Goal: Information Seeking & Learning: Learn about a topic

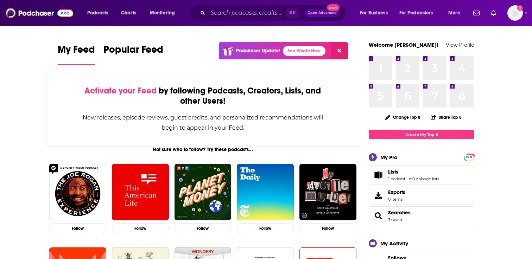
click at [523, 14] on div "Podcasts Charts Monitoring ⌘ K Open Advanced New For Business For Podcasters Mo…" at bounding box center [266, 13] width 532 height 26
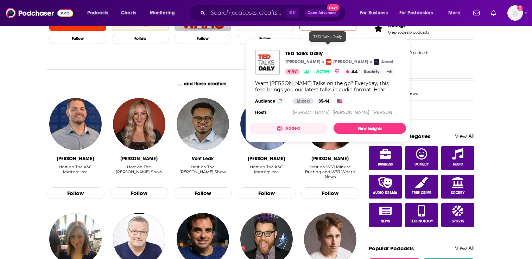
scroll to position [275, 0]
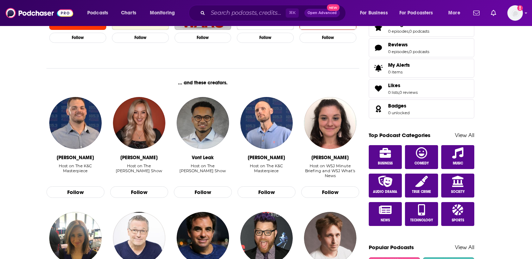
click at [131, 68] on div "Not sure who to follow? Try these podcasts... Follow Follow Follow Follow Follo…" at bounding box center [202, 146] width 313 height 549
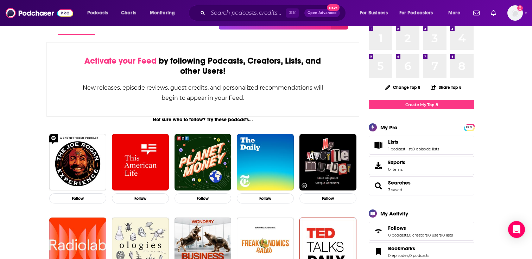
scroll to position [0, 0]
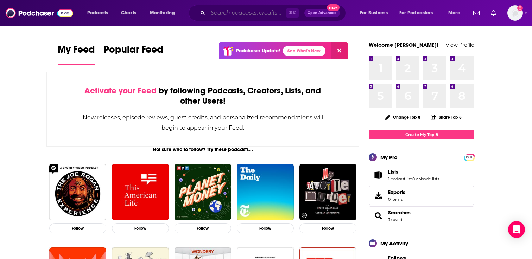
click at [252, 10] on input "Search podcasts, credits, & more..." at bounding box center [247, 12] width 78 height 11
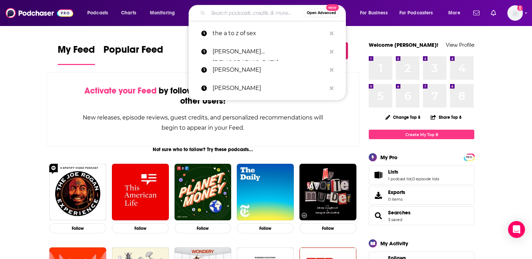
click at [311, 12] on span "Open Advanced" at bounding box center [321, 13] width 29 height 4
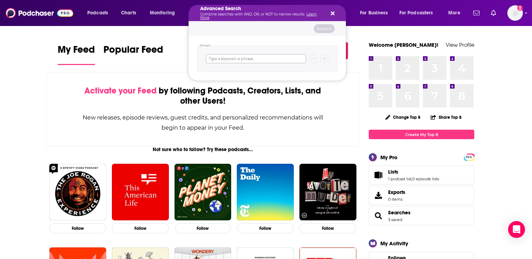
click at [252, 60] on input "Search podcasts, credits, & more..." at bounding box center [256, 58] width 100 height 9
click at [332, 13] on icon "Search podcasts, credits, & more..." at bounding box center [333, 14] width 4 height 4
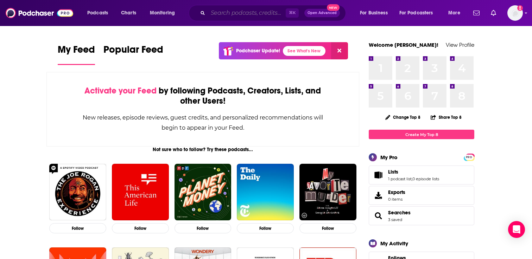
click at [250, 13] on input "Search podcasts, credits, & more..." at bounding box center [247, 12] width 78 height 11
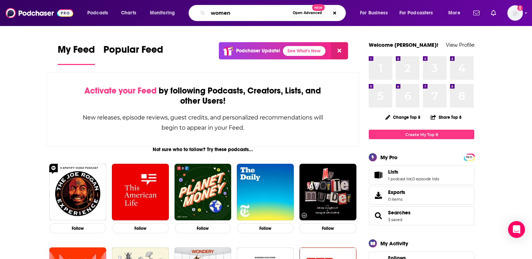
type input "women"
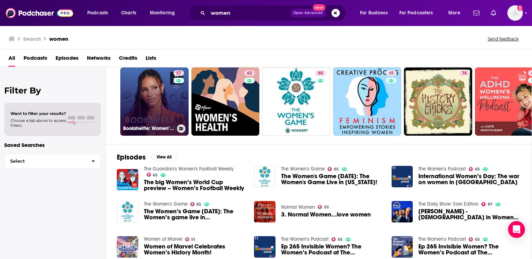
scroll to position [22, 0]
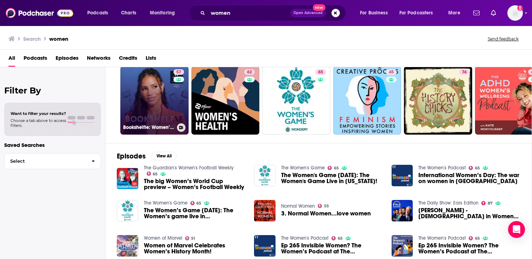
click at [155, 95] on link "57 Bookshelfie: Women’s Prize Podcast" at bounding box center [154, 101] width 68 height 68
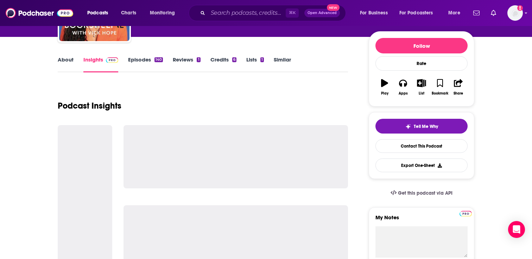
scroll to position [87, 0]
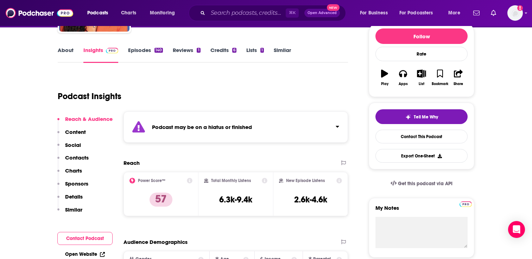
click at [142, 49] on link "Episodes 140" at bounding box center [145, 55] width 35 height 16
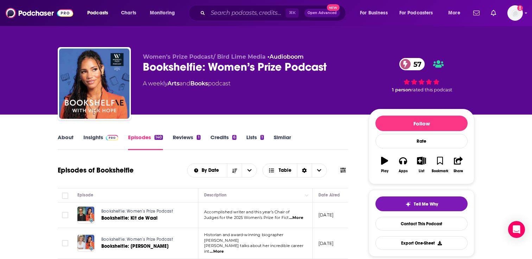
click at [177, 56] on span "Women’s Prize Podcast/ Bird Lime Media" at bounding box center [204, 56] width 123 height 7
click at [69, 138] on link "About" at bounding box center [66, 142] width 16 height 16
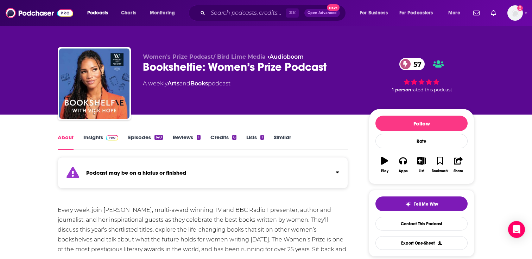
click at [93, 140] on link "Insights" at bounding box center [100, 142] width 35 height 16
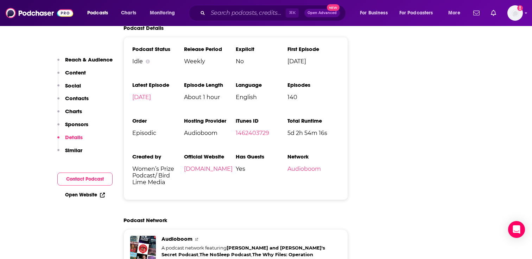
scroll to position [1358, 0]
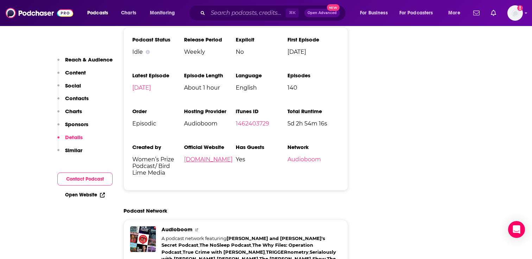
click at [210, 156] on link "womensprize.com" at bounding box center [208, 159] width 49 height 7
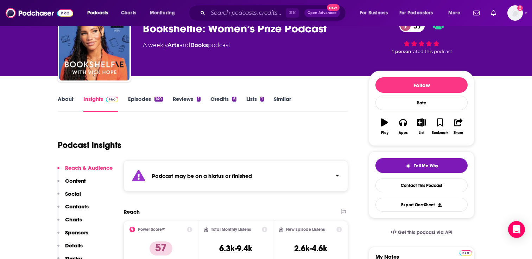
scroll to position [39, 0]
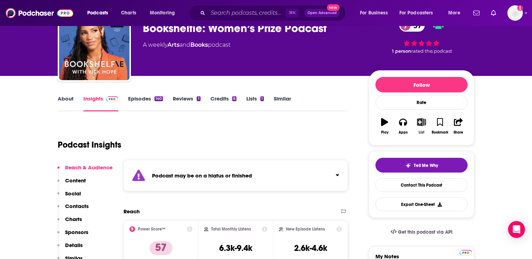
click at [423, 122] on icon "button" at bounding box center [421, 122] width 9 height 8
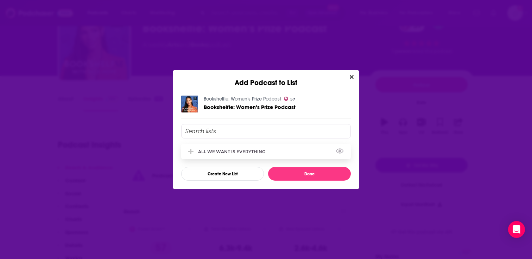
click at [234, 153] on div "ALL WE WANT IS EVERYTHING" at bounding box center [233, 151] width 71 height 5
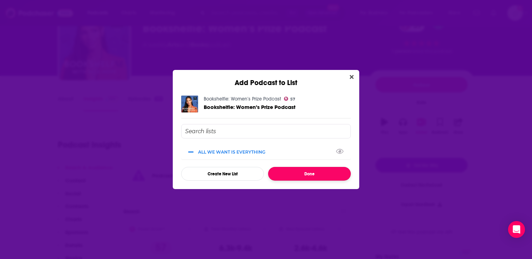
click at [290, 170] on button "Done" at bounding box center [309, 174] width 83 height 14
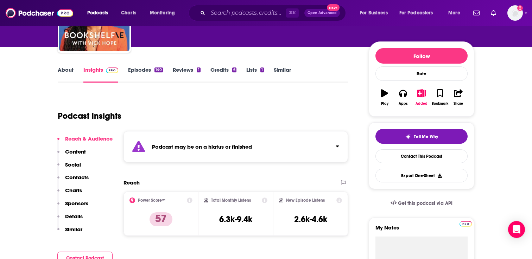
scroll to position [77, 0]
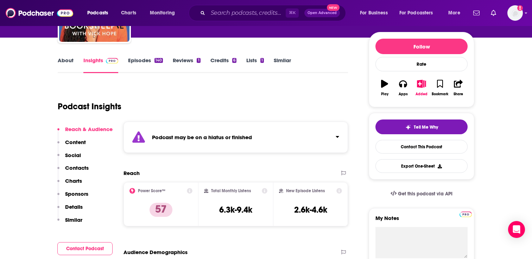
click at [282, 63] on link "Similar" at bounding box center [282, 65] width 17 height 16
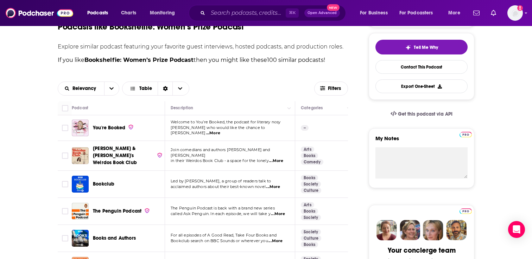
scroll to position [168, 0]
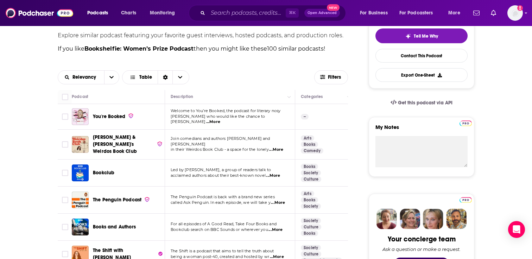
click at [220, 119] on span "...More" at bounding box center [213, 122] width 14 height 6
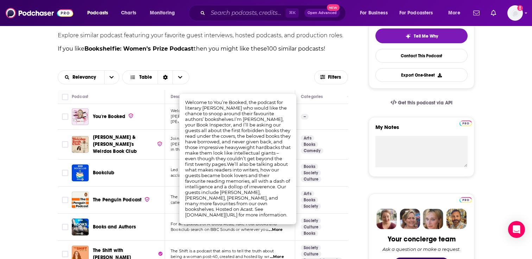
scroll to position [173, 0]
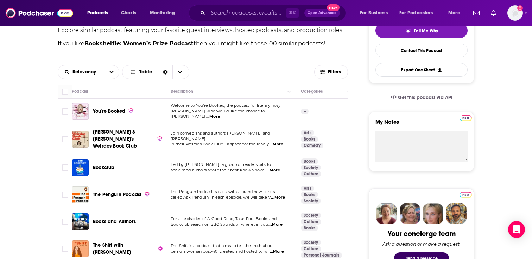
click at [64, 113] on input "Toggle select row" at bounding box center [65, 111] width 6 height 6
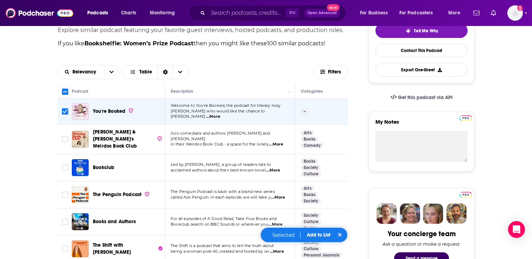
click at [311, 235] on button "Add to List" at bounding box center [318, 235] width 35 height 6
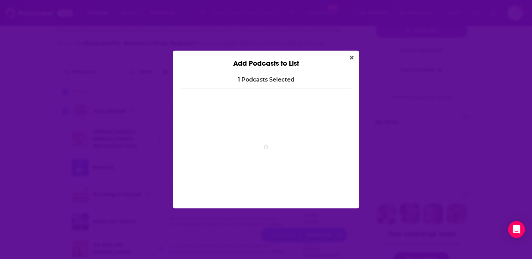
scroll to position [0, 0]
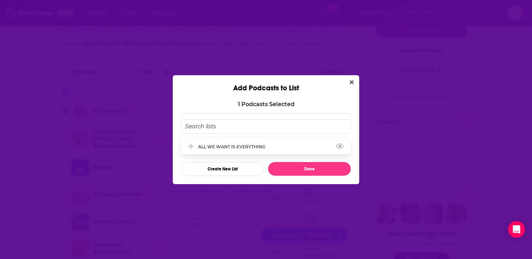
click at [220, 145] on div "ALL WE WANT IS EVERYTHING" at bounding box center [233, 146] width 71 height 5
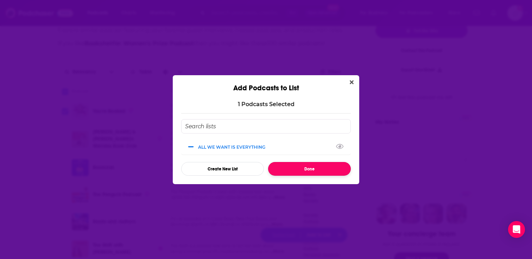
click at [293, 167] on button "Done" at bounding box center [309, 169] width 83 height 14
checkbox input "false"
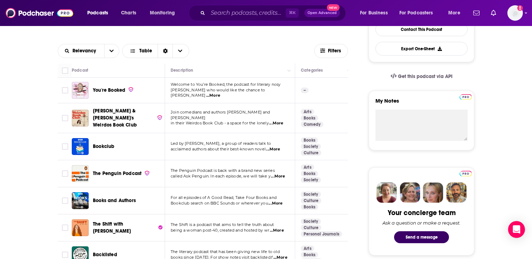
scroll to position [209, 0]
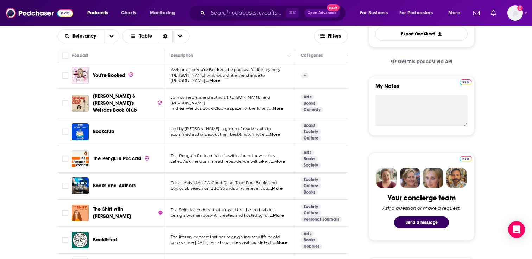
click at [279, 106] on span "...More" at bounding box center [276, 109] width 14 height 6
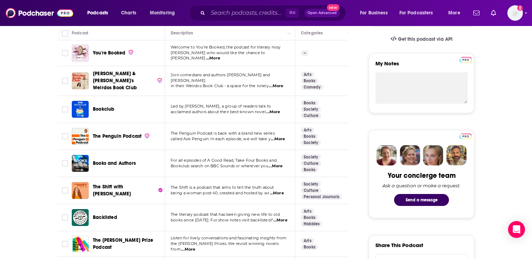
scroll to position [232, 0]
click at [278, 190] on span "...More" at bounding box center [277, 193] width 14 height 6
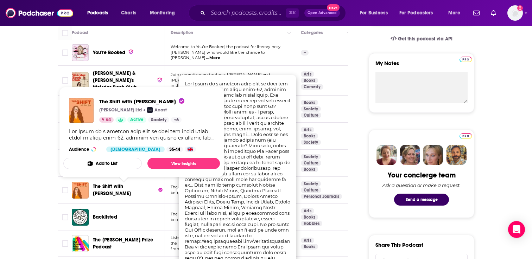
click at [119, 163] on button "Add to List" at bounding box center [102, 163] width 78 height 11
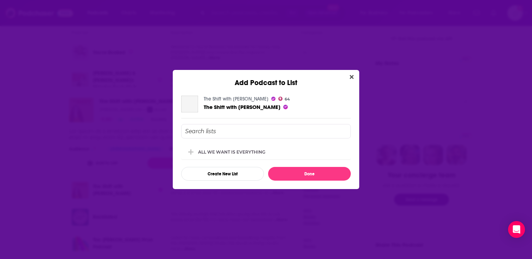
scroll to position [0, 0]
click at [211, 156] on div "ALL WE WANT IS EVERYTHING" at bounding box center [266, 151] width 170 height 15
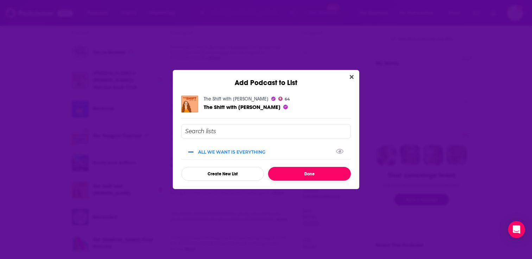
click at [314, 176] on button "Done" at bounding box center [309, 174] width 83 height 14
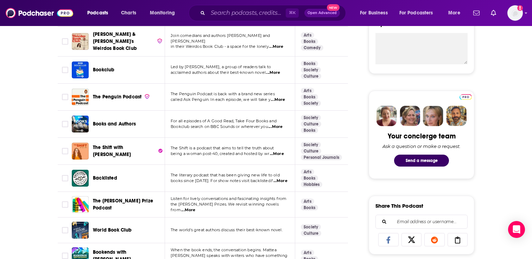
scroll to position [278, 0]
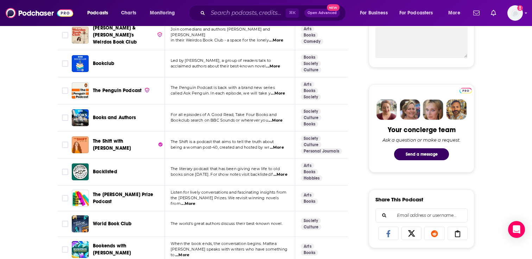
click at [195, 201] on span "...More" at bounding box center [188, 204] width 14 height 6
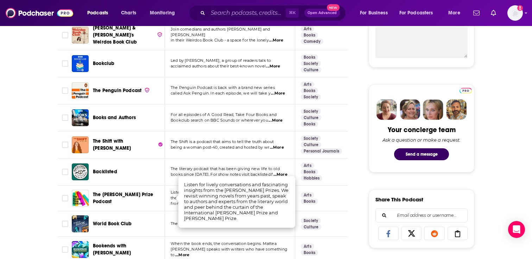
click at [253, 172] on span "books since 2015. For show notes visit backlisted.f" at bounding box center [222, 174] width 102 height 5
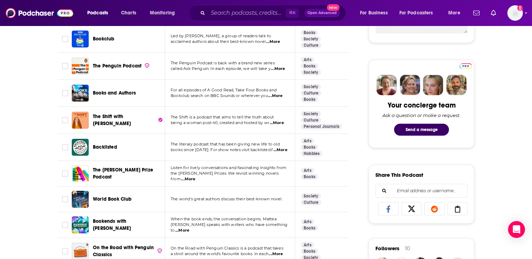
scroll to position [309, 0]
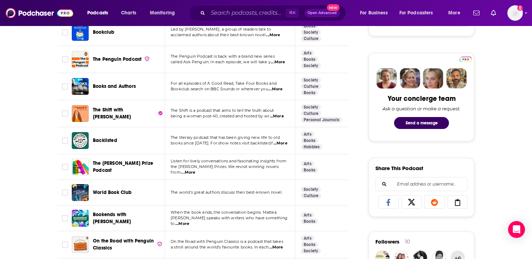
click at [195, 170] on span "...More" at bounding box center [188, 173] width 14 height 6
click at [268, 136] on span "The literary podcast that has been giving new life to old" at bounding box center [225, 137] width 109 height 5
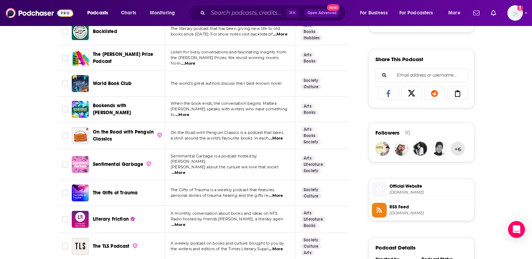
scroll to position [430, 0]
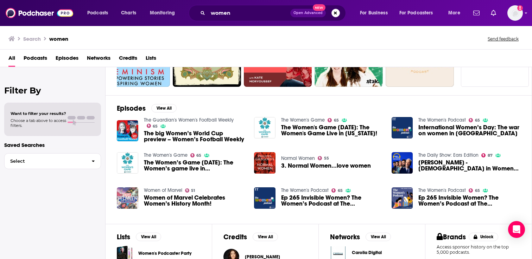
scroll to position [138, 0]
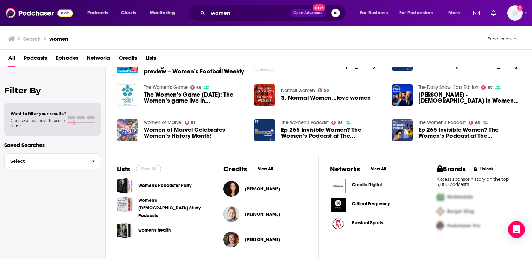
click at [151, 171] on button "View All" at bounding box center [148, 169] width 25 height 8
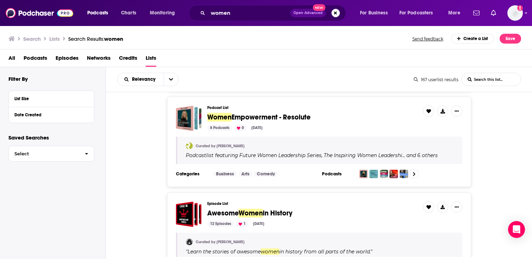
scroll to position [1892, 0]
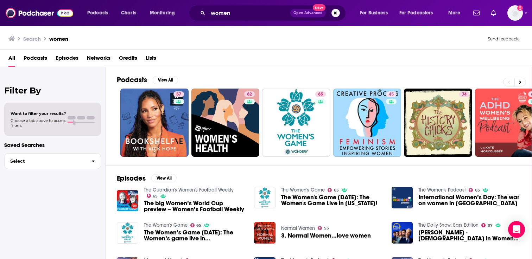
click at [55, 37] on h3 "women" at bounding box center [58, 39] width 19 height 7
click at [41, 61] on span "Podcasts" at bounding box center [36, 59] width 24 height 14
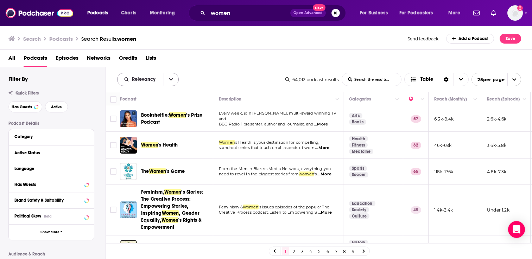
click at [172, 81] on icon "open menu" at bounding box center [171, 79] width 4 height 5
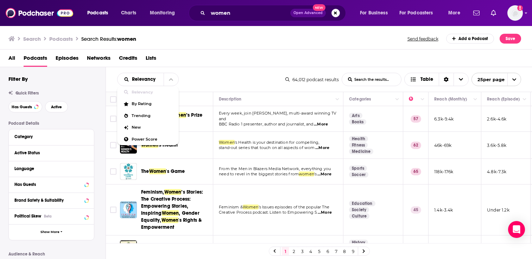
click at [219, 76] on div "Relevancy Relevancy By Rating Trending New Power Score List Search Input Search…" at bounding box center [201, 79] width 168 height 13
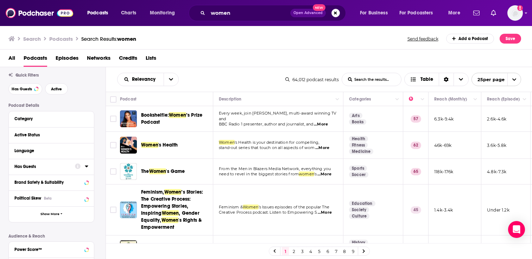
scroll to position [22, 0]
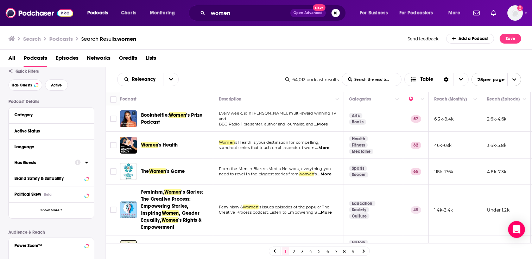
click at [45, 164] on div "Has Guests" at bounding box center [42, 162] width 56 height 5
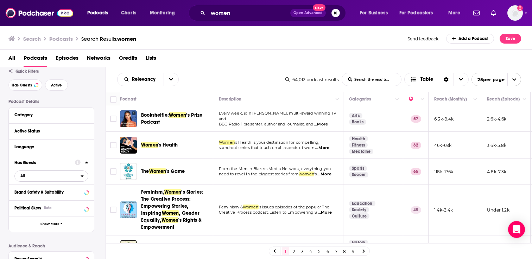
click at [35, 176] on span "All" at bounding box center [48, 175] width 66 height 9
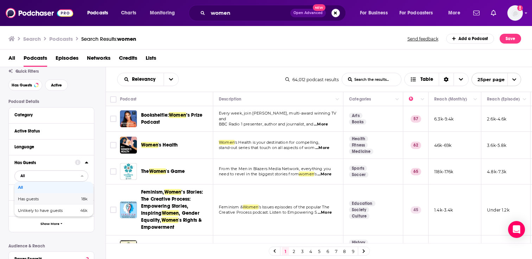
click at [34, 199] on span "Has guests" at bounding box center [38, 199] width 41 height 4
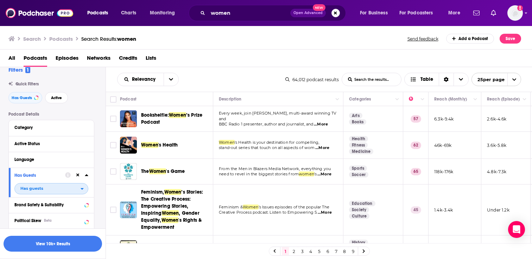
scroll to position [17, 0]
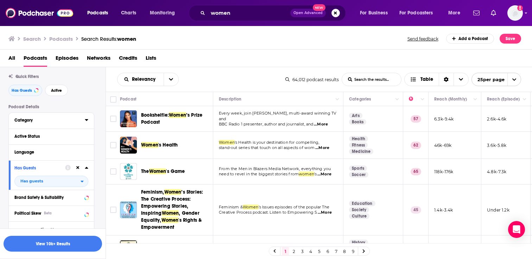
click at [50, 125] on button "Category" at bounding box center [49, 120] width 70 height 9
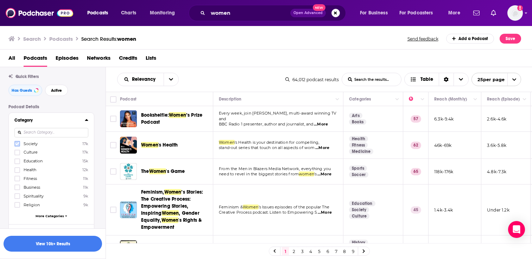
click at [17, 143] on icon at bounding box center [17, 144] width 4 height 4
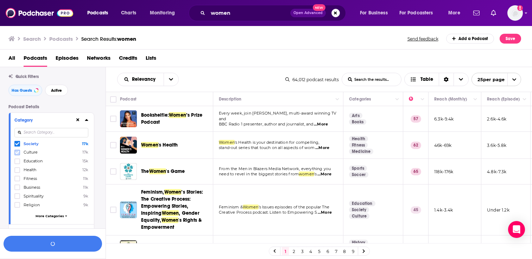
click at [17, 153] on icon at bounding box center [17, 152] width 4 height 3
click at [17, 161] on icon at bounding box center [17, 161] width 4 height 4
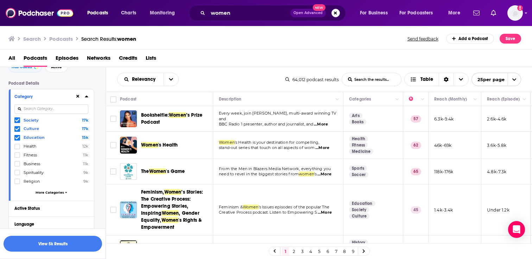
scroll to position [43, 0]
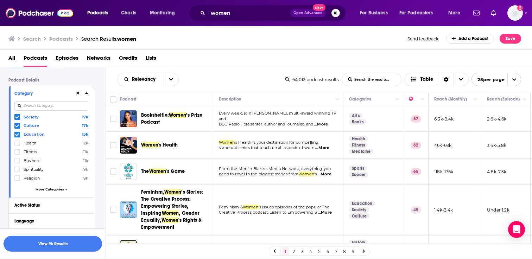
click at [48, 189] on span "More Categories" at bounding box center [50, 190] width 29 height 4
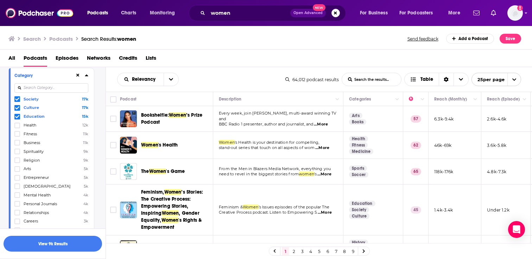
scroll to position [62, 0]
click at [17, 167] on icon at bounding box center [17, 169] width 4 height 4
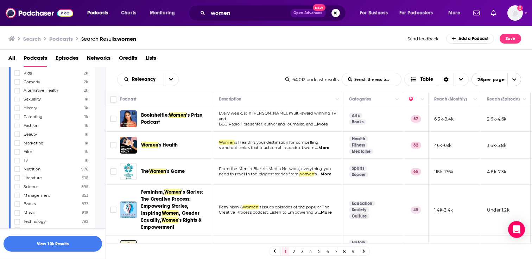
scroll to position [251, 0]
click at [17, 169] on icon at bounding box center [17, 171] width 4 height 4
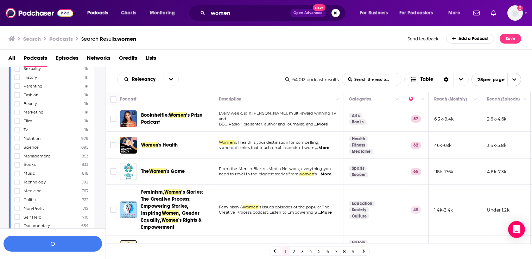
scroll to position [286, 0]
click at [15, 196] on icon at bounding box center [17, 198] width 4 height 4
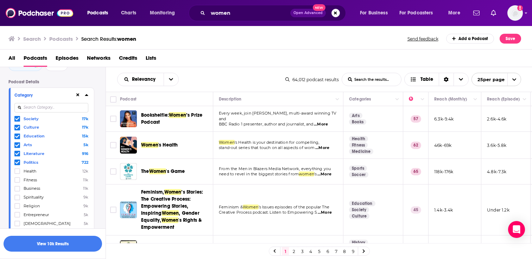
scroll to position [0, 0]
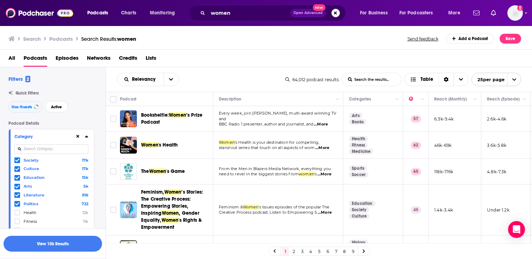
click at [88, 136] on icon at bounding box center [87, 137] width 4 height 6
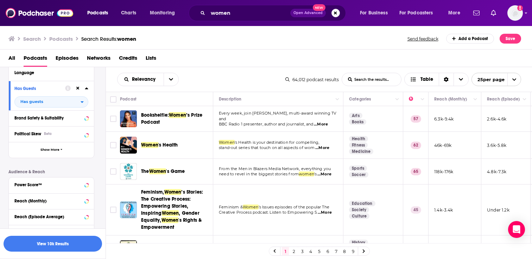
scroll to position [101, 0]
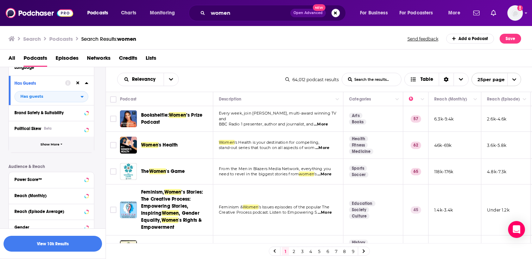
click at [60, 148] on button "Show More" at bounding box center [51, 145] width 85 height 16
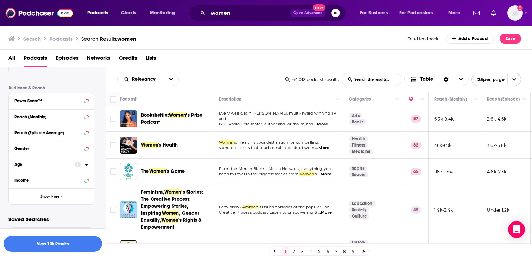
scroll to position [323, 0]
click at [56, 194] on button "Show More" at bounding box center [51, 197] width 85 height 16
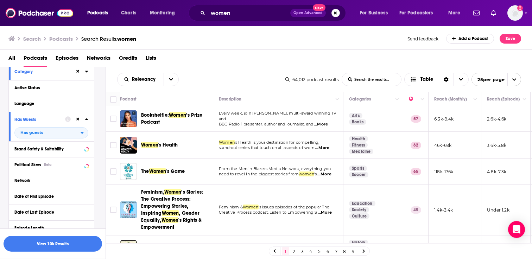
scroll to position [57, 0]
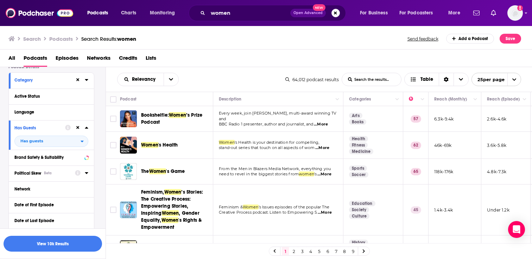
click at [87, 174] on icon at bounding box center [86, 173] width 3 height 2
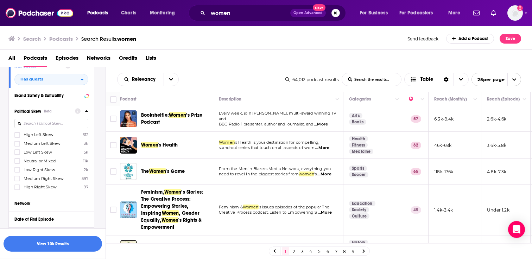
scroll to position [120, 0]
click at [17, 152] on icon at bounding box center [17, 151] width 4 height 3
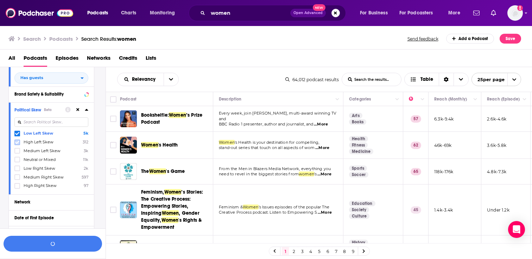
click at [18, 145] on icon at bounding box center [17, 142] width 4 height 4
click at [18, 152] on icon at bounding box center [17, 151] width 4 height 4
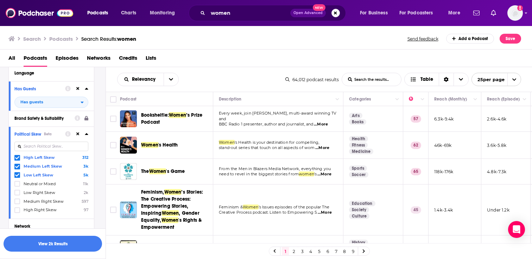
scroll to position [95, 0]
click at [87, 134] on icon at bounding box center [87, 135] width 4 height 6
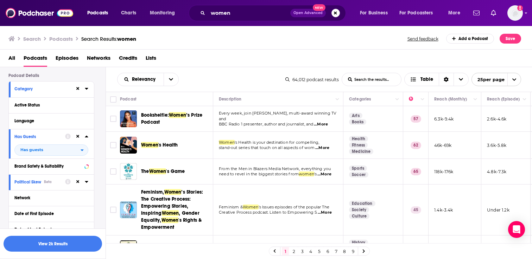
scroll to position [47, 0]
click at [87, 105] on icon at bounding box center [87, 106] width 4 height 6
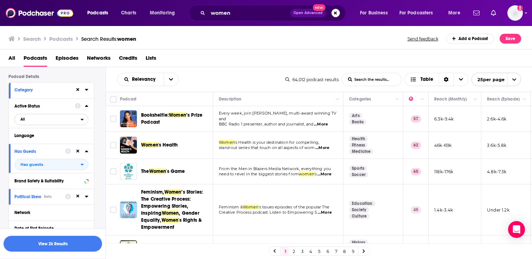
click at [57, 121] on span "All" at bounding box center [48, 119] width 66 height 9
click at [46, 145] on span "Active" at bounding box center [36, 143] width 37 height 4
click at [86, 106] on icon at bounding box center [86, 106] width 3 height 2
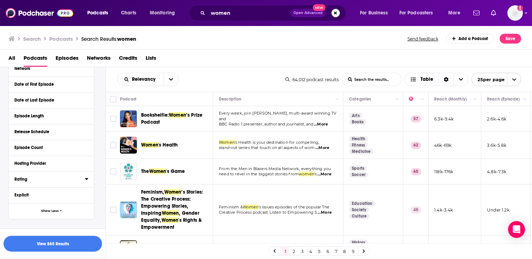
scroll to position [183, 0]
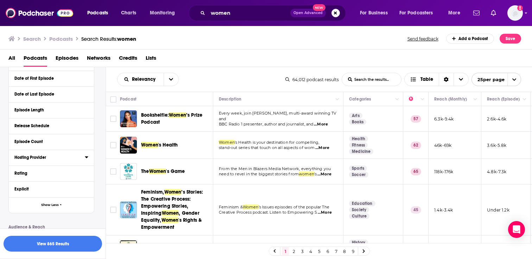
click at [88, 158] on icon at bounding box center [87, 157] width 4 height 6
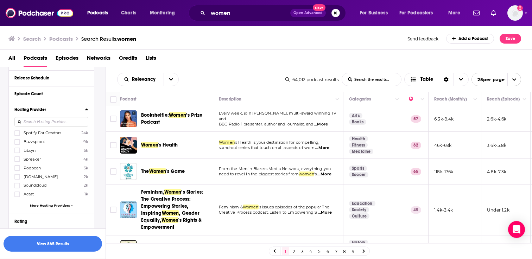
scroll to position [240, 0]
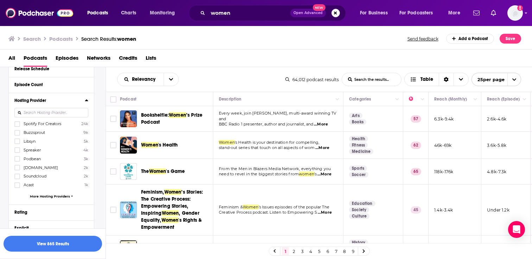
click at [85, 102] on icon at bounding box center [87, 100] width 4 height 6
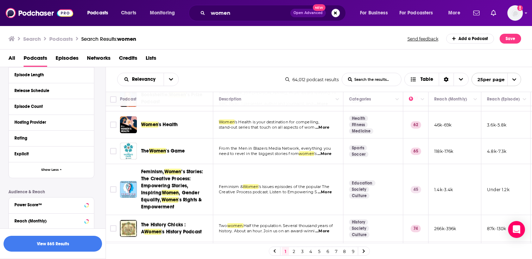
scroll to position [0, 0]
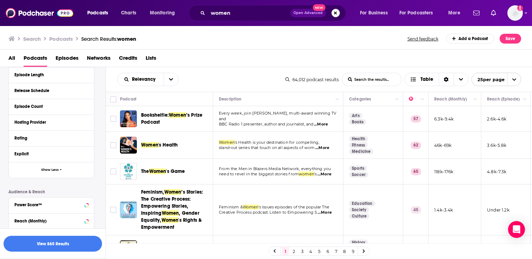
click at [334, 10] on button "Search podcasts, credits, & more..." at bounding box center [335, 13] width 8 height 8
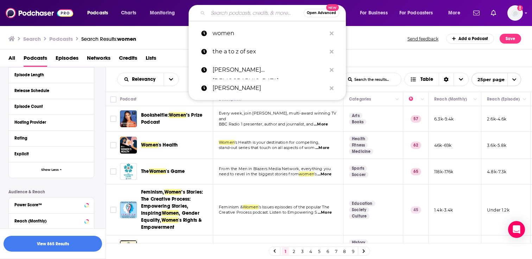
click at [173, 65] on div "All Podcasts Episodes Networks Credits Lists" at bounding box center [267, 59] width 518 height 14
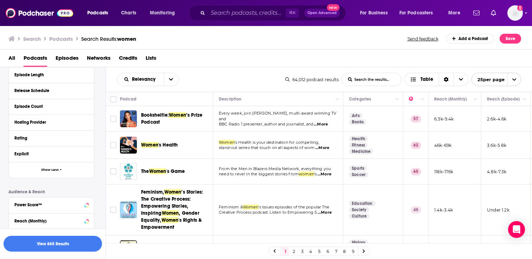
click at [204, 14] on icon "Search podcasts, credits, & more..." at bounding box center [203, 13] width 4 height 4
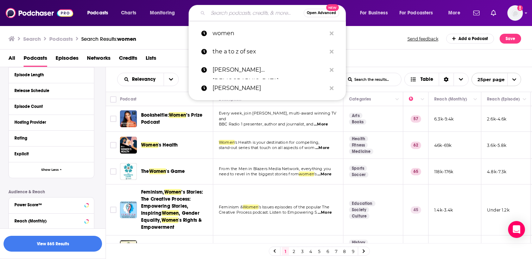
click at [166, 58] on div "All Podcasts Episodes Networks Credits Lists" at bounding box center [267, 59] width 518 height 14
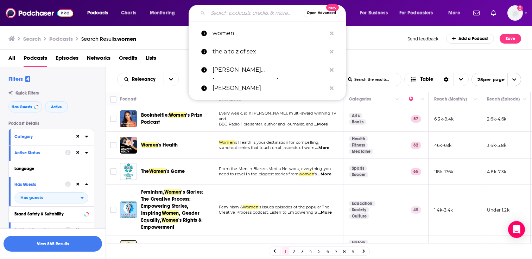
click at [235, 15] on input "Search podcasts, credits, & more..." at bounding box center [256, 12] width 96 height 11
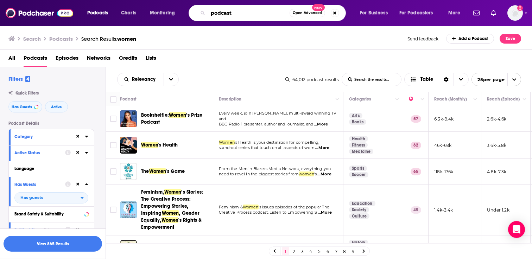
type input "podcast"
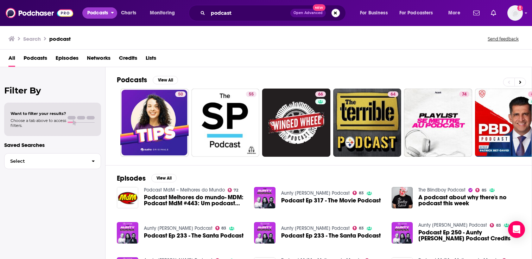
click at [105, 8] on span "Podcasts" at bounding box center [97, 13] width 21 height 10
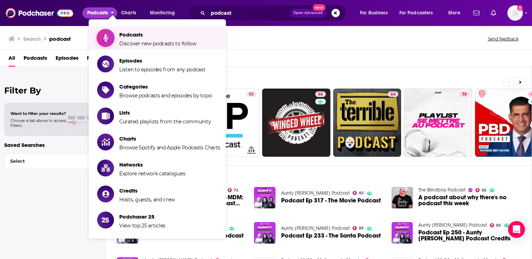
click at [131, 32] on span "Podcasts" at bounding box center [157, 34] width 77 height 7
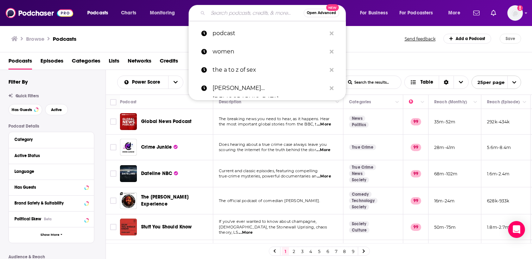
click at [255, 13] on input "Search podcasts, credits, & more..." at bounding box center [256, 12] width 96 height 11
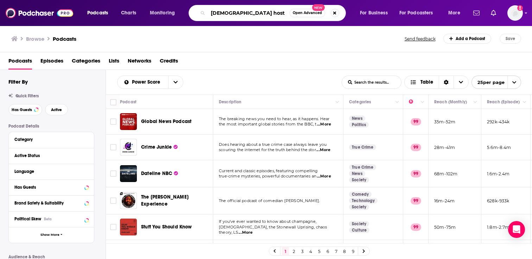
type input "female hosts"
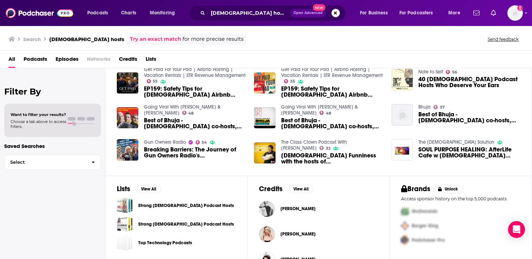
scroll to position [138, 0]
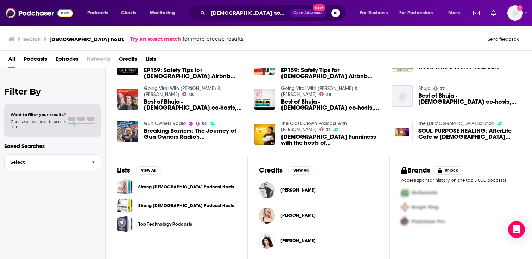
click at [330, 163] on div "Credits View All Phoebe Tyers Kelsey Darragh Vanessa De Roide" at bounding box center [319, 209] width 142 height 104
click at [304, 172] on button "View All" at bounding box center [300, 170] width 25 height 8
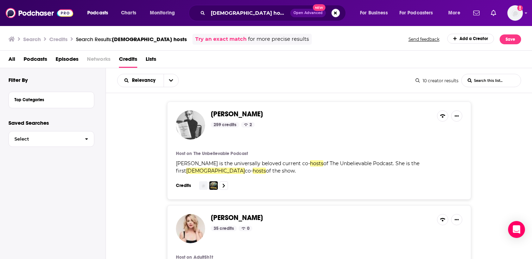
scroll to position [14, 0]
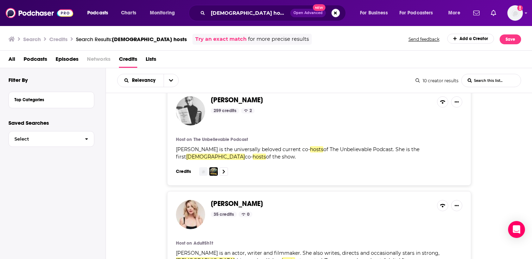
click at [62, 108] on div "Top Categories" at bounding box center [51, 100] width 85 height 16
click at [39, 105] on div "Top Categories" at bounding box center [51, 100] width 85 height 16
click at [39, 99] on div "Top Categories" at bounding box center [42, 99] width 56 height 5
click at [66, 96] on button "Top Categories" at bounding box center [44, 99] width 61 height 9
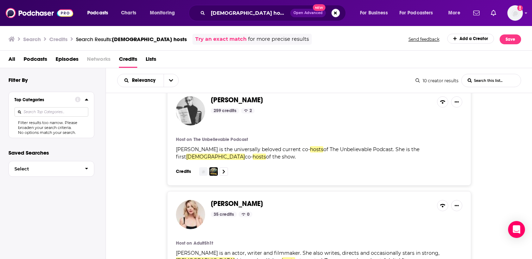
click at [62, 113] on input at bounding box center [51, 112] width 74 height 10
click at [84, 165] on span "button" at bounding box center [86, 169] width 15 height 15
click at [43, 113] on input at bounding box center [51, 112] width 74 height 10
type input "women"
click at [81, 112] on icon at bounding box center [81, 111] width 3 height 3
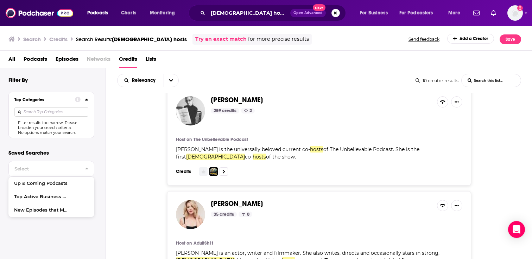
click at [87, 101] on icon at bounding box center [87, 100] width 4 height 6
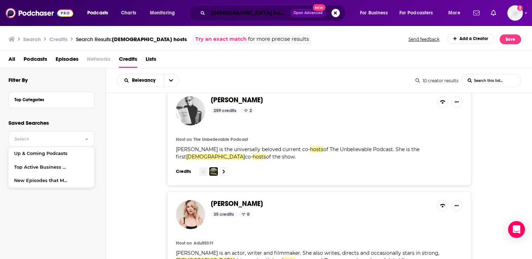
click at [273, 9] on input "female hosts" at bounding box center [249, 12] width 82 height 11
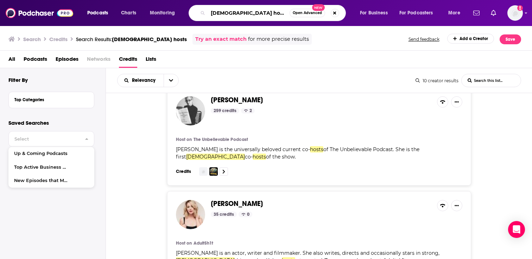
click at [273, 9] on input "female hosts" at bounding box center [249, 12] width 82 height 11
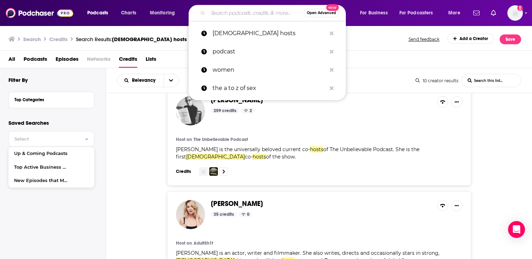
click at [328, 14] on span "Open Advanced" at bounding box center [321, 13] width 29 height 4
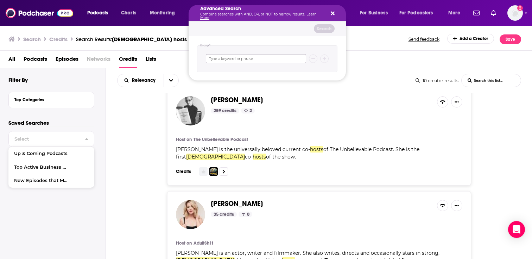
click at [224, 61] on input "Search podcasts, credits, & more..." at bounding box center [256, 58] width 100 height 9
type input "female host"
click at [328, 29] on button "Search" at bounding box center [324, 28] width 21 height 9
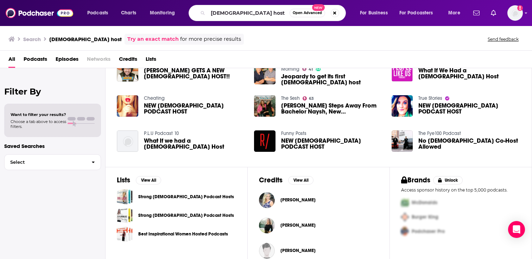
scroll to position [138, 0]
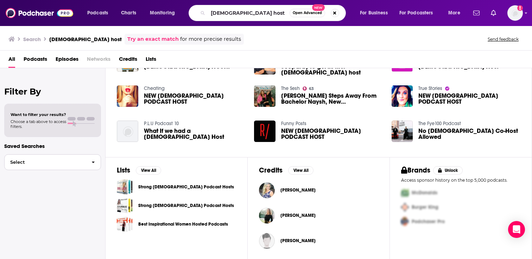
click at [87, 162] on span "button" at bounding box center [93, 162] width 15 height 15
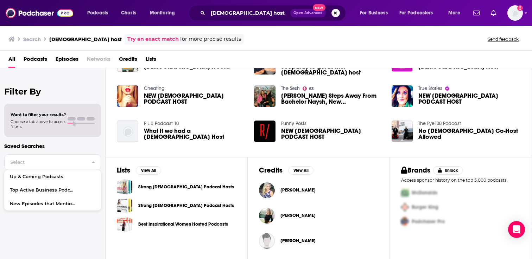
click at [84, 153] on div "Select Up & Coming Podcasts Top Active Business Podcasts New Episodes that Ment…" at bounding box center [52, 183] width 97 height 60
click at [99, 8] on button "Podcasts" at bounding box center [99, 12] width 35 height 11
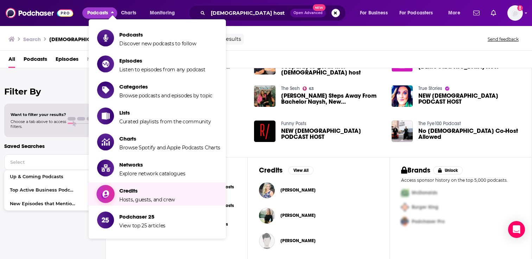
click at [110, 195] on icon "Show item sub-menu" at bounding box center [105, 194] width 9 height 9
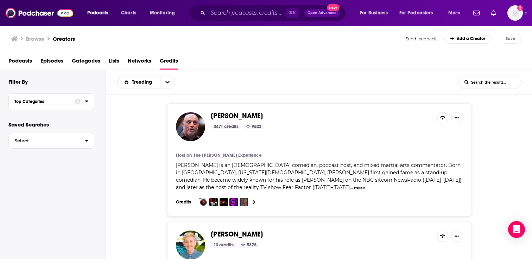
click at [86, 102] on icon at bounding box center [86, 102] width 3 height 2
click at [77, 102] on icon at bounding box center [78, 102] width 6 height 6
click at [79, 86] on div "Filter By Top Categories" at bounding box center [56, 99] width 97 height 43
click at [88, 139] on span "button" at bounding box center [86, 140] width 15 height 15
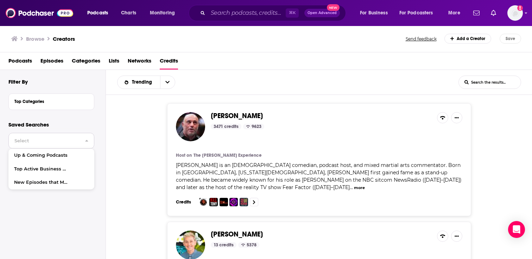
click at [88, 139] on span "button" at bounding box center [86, 140] width 15 height 15
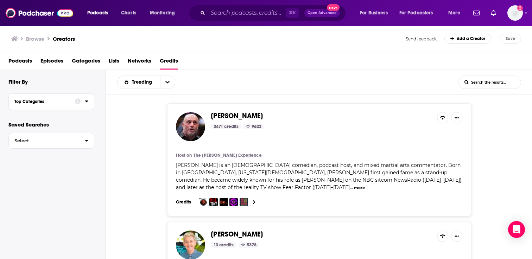
click at [80, 105] on div at bounding box center [81, 101] width 13 height 9
click at [114, 129] on div "Joe Rogan 3471 credits 9623 Host on The Joe Rogan Experience Joe Rogan is an Am…" at bounding box center [319, 179] width 426 height 168
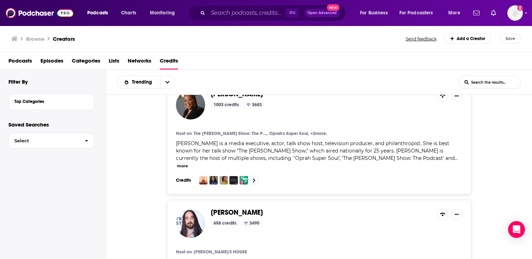
scroll to position [600, 0]
click at [166, 81] on icon "open menu" at bounding box center [167, 82] width 4 height 5
click at [143, 152] on div "Joe Rogan 3471 credits 9623 Host on The Joe Rogan Experience Joe Rogan is an Am…" at bounding box center [319, 179] width 426 height 168
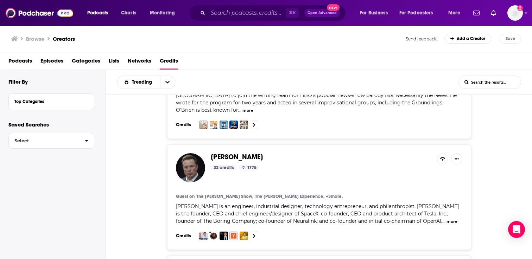
scroll to position [2411, 0]
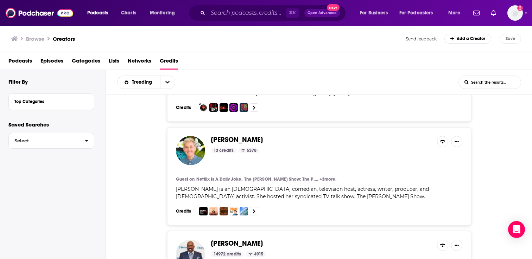
scroll to position [99, 0]
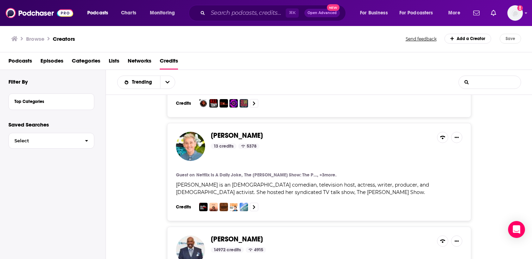
click at [492, 82] on input "List Search Input" at bounding box center [490, 82] width 62 height 13
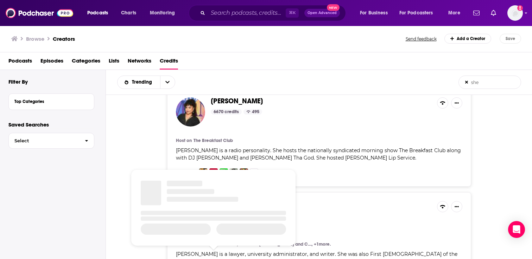
scroll to position [370, 0]
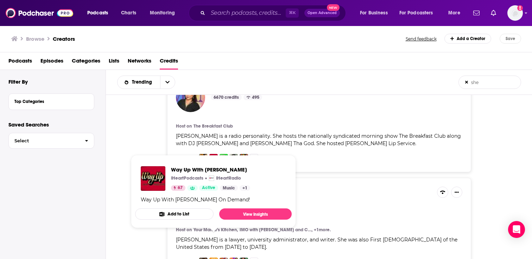
type input "she"
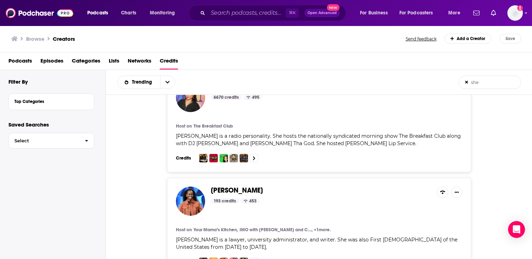
click at [469, 149] on div "Angela Yee 6670 credits 495 Host on The Breakfast Club Angela Yee is a radio pe…" at bounding box center [319, 123] width 304 height 98
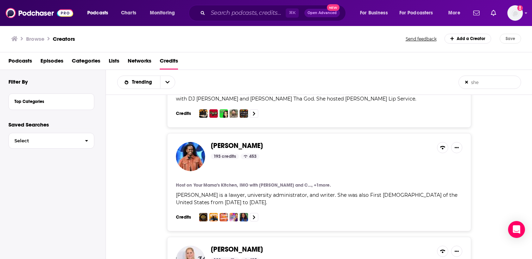
scroll to position [408, 0]
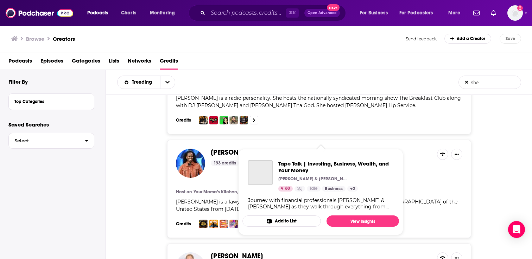
click at [251, 148] on span "Michelle Obama" at bounding box center [237, 152] width 52 height 9
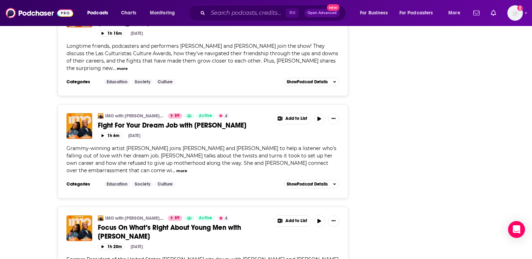
scroll to position [661, 0]
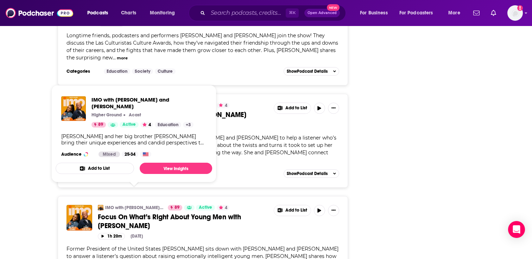
click at [112, 168] on button "Add to List" at bounding box center [95, 168] width 78 height 11
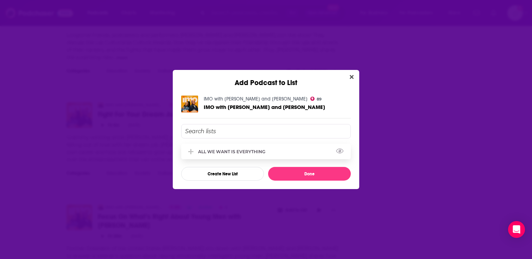
click at [225, 152] on div "ALL WE WANT IS EVERYTHING" at bounding box center [233, 151] width 71 height 5
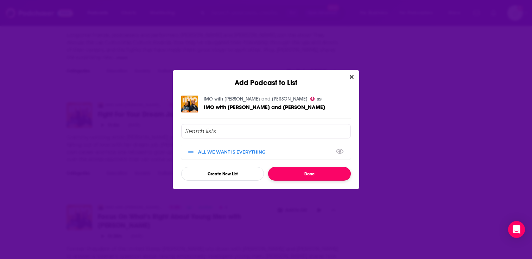
click at [300, 174] on button "Done" at bounding box center [309, 174] width 83 height 14
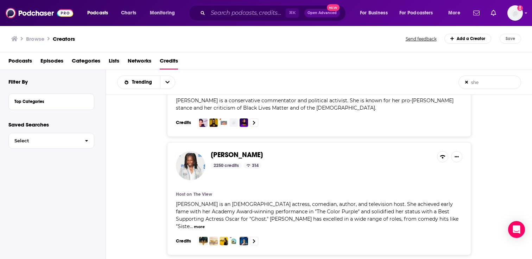
scroll to position [745, 0]
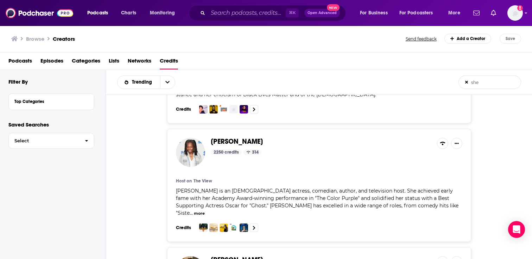
click at [225, 137] on span "Whoopi Goldberg" at bounding box center [237, 141] width 52 height 9
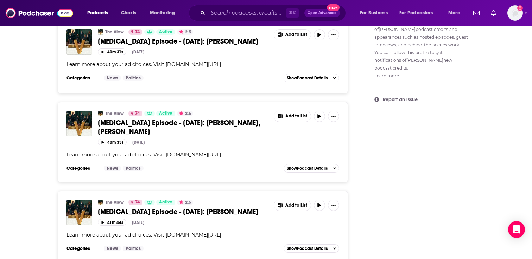
scroll to position [562, 0]
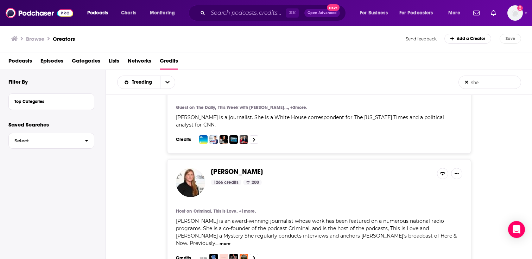
scroll to position [1814, 0]
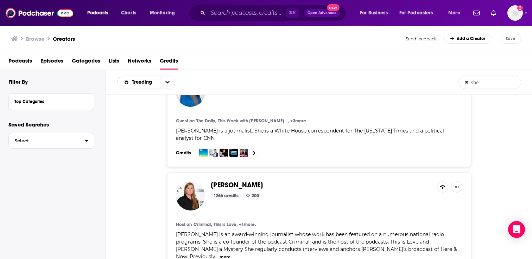
click at [225, 181] on span "Phoebe Judge" at bounding box center [237, 185] width 52 height 9
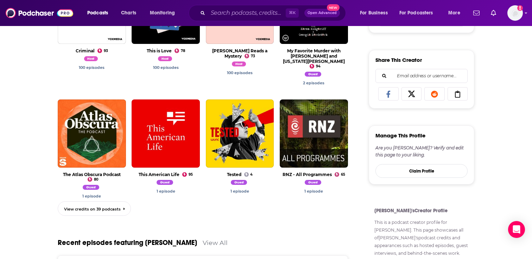
scroll to position [305, 0]
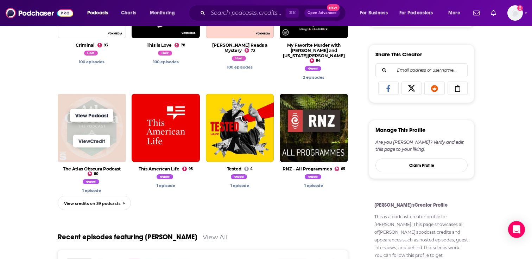
click at [101, 109] on link "View Podcast" at bounding box center [91, 115] width 43 height 13
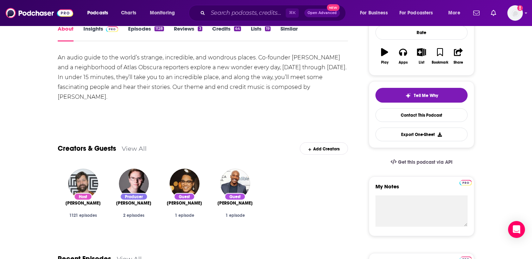
scroll to position [109, 0]
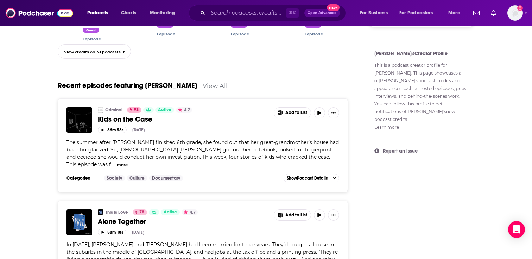
scroll to position [466, 0]
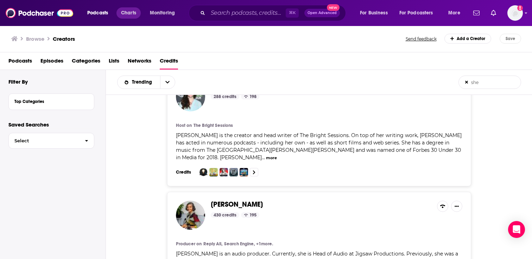
scroll to position [2046, 0]
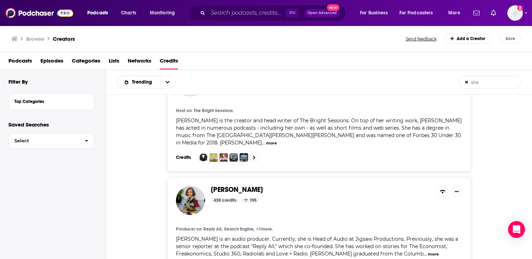
click at [250, 185] on span "Sruthi Pinnamaneni" at bounding box center [237, 189] width 52 height 9
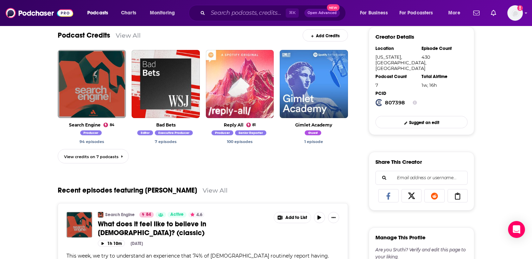
scroll to position [221, 0]
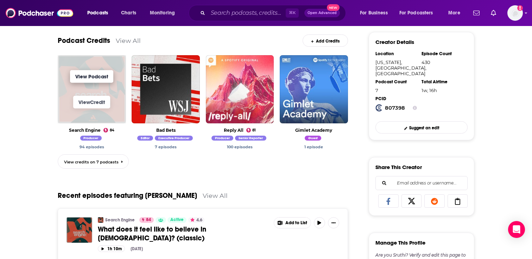
click at [102, 78] on link "View Podcast" at bounding box center [91, 76] width 43 height 13
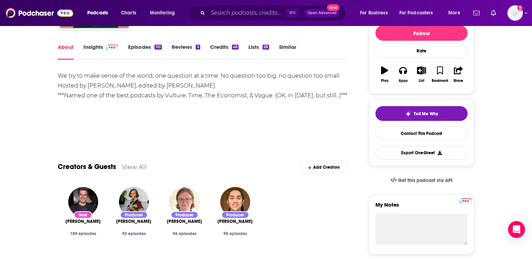
scroll to position [97, 0]
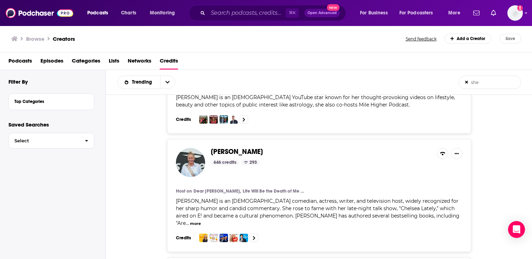
scroll to position [1075, 0]
click at [181, 189] on h4 "Host on" at bounding box center [184, 192] width 16 height 6
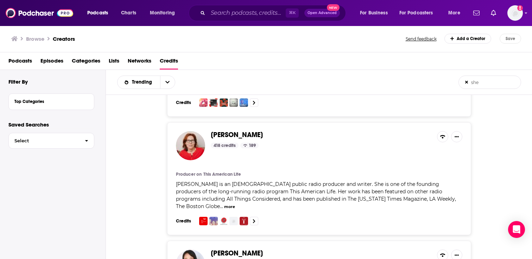
scroll to position [2249, 0]
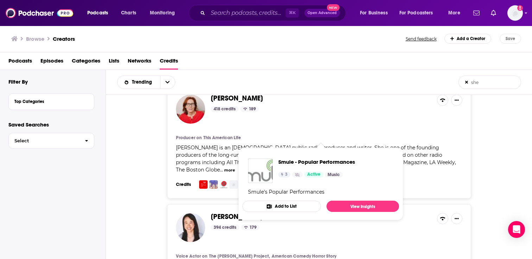
click at [143, 156] on div "Ellen DeGeneres 13 credits 5378 Guest on Netflix Is A Daily Joke, The Oprah Win…" at bounding box center [319, 179] width 426 height 168
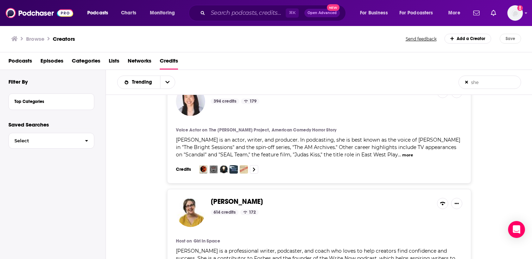
scroll to position [2378, 0]
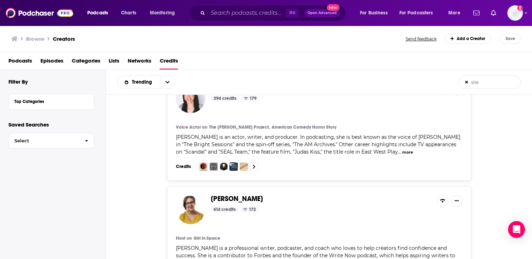
click at [225, 195] on span "Sarah Rhea Werner" at bounding box center [237, 199] width 52 height 9
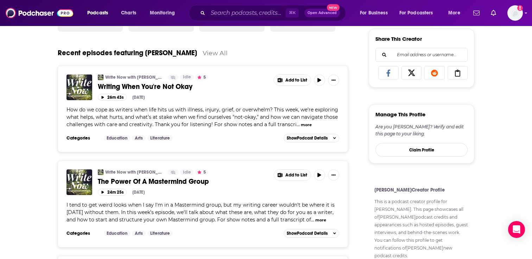
scroll to position [356, 0]
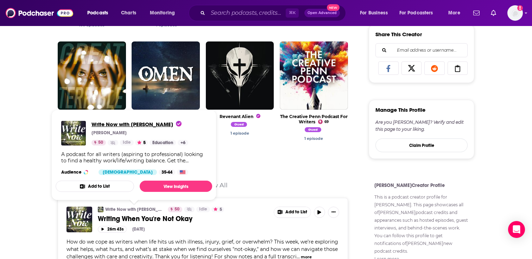
click at [132, 123] on span "Write Now with Sarah Werner" at bounding box center [136, 124] width 90 height 7
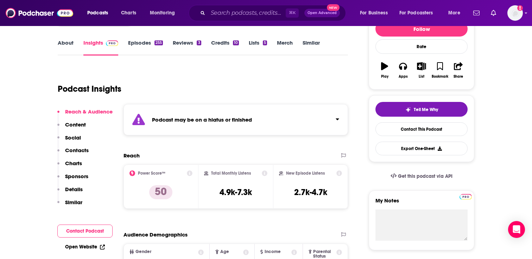
scroll to position [104, 0]
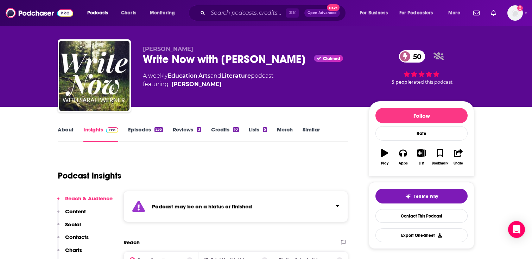
scroll to position [3, 0]
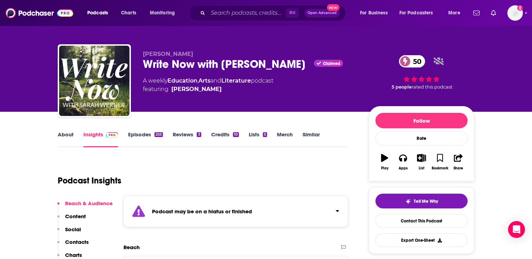
click at [136, 139] on link "Episodes 255" at bounding box center [145, 139] width 35 height 16
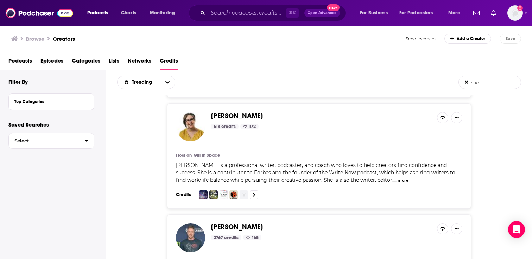
scroll to position [2470, 0]
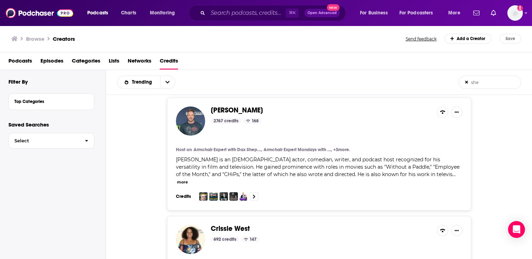
scroll to position [2588, 0]
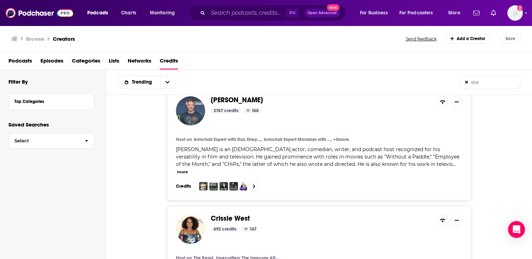
click at [229, 214] on span "Crissle West" at bounding box center [230, 218] width 39 height 9
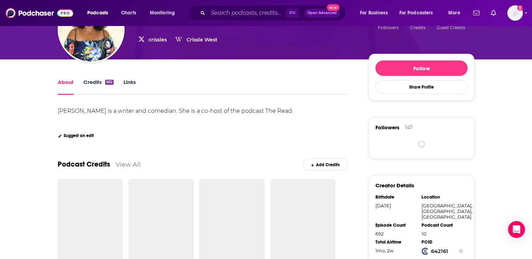
scroll to position [38, 0]
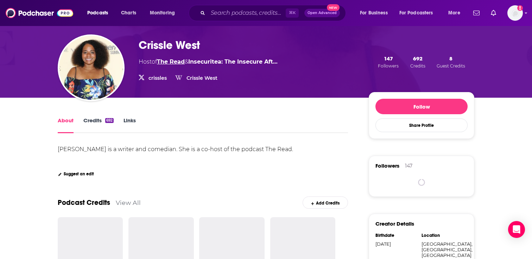
click at [178, 59] on link "The Read" at bounding box center [171, 61] width 28 height 7
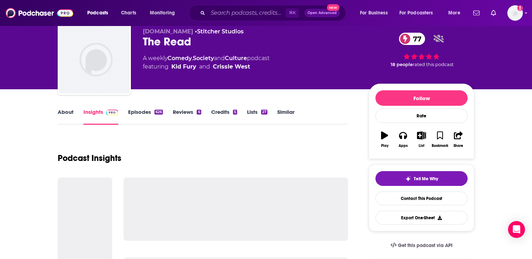
scroll to position [26, 0]
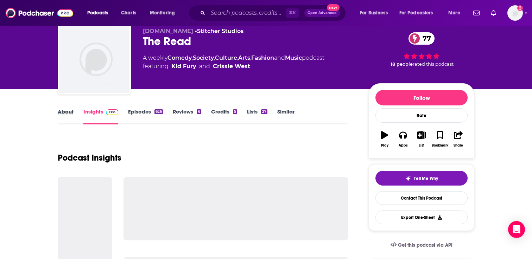
click at [74, 109] on div "About" at bounding box center [71, 116] width 26 height 16
click at [69, 109] on link "About" at bounding box center [66, 116] width 16 height 16
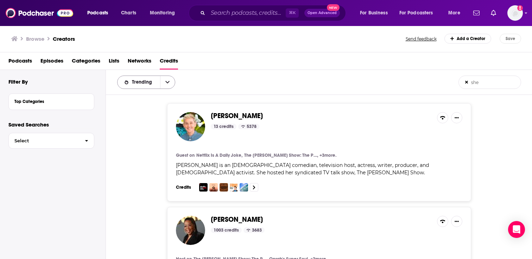
click at [167, 82] on icon "open menu" at bounding box center [167, 82] width 4 height 5
click at [228, 72] on div "Trending Trending Credits Followers she List Search Input Search the results...…" at bounding box center [319, 82] width 426 height 25
click at [239, 13] on input "Search podcasts, credits, & more..." at bounding box center [247, 12] width 78 height 11
click at [180, 5] on div "Podcasts Charts Monitoring ⌘ K Open Advanced New For Business For Podcasters Mo…" at bounding box center [274, 13] width 385 height 16
click at [449, 16] on span "More" at bounding box center [454, 13] width 12 height 10
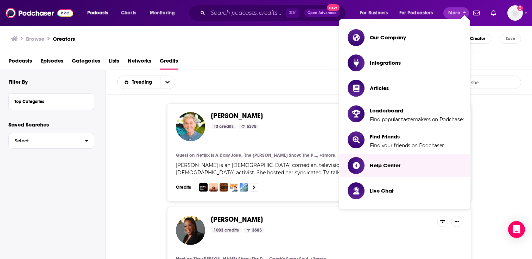
click at [265, 62] on div "Podcasts Episodes Categories Lists Networks Credits" at bounding box center [267, 62] width 518 height 14
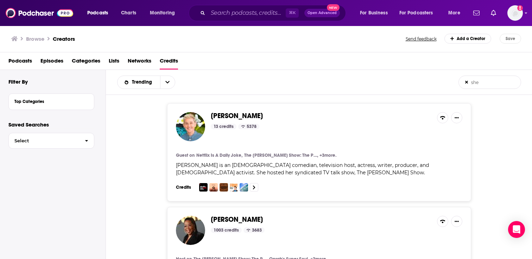
click at [314, 12] on span "Open Advanced" at bounding box center [322, 13] width 29 height 4
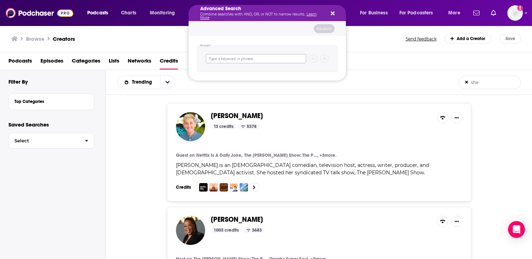
click at [241, 57] on input "Search podcasts, credits, & more..." at bounding box center [256, 58] width 100 height 9
type input "host"
click at [328, 27] on button "Search" at bounding box center [324, 28] width 21 height 9
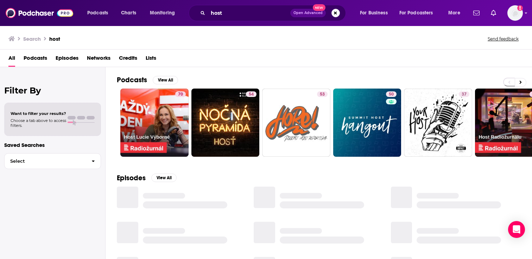
click at [136, 57] on span "Credits" at bounding box center [128, 59] width 18 height 14
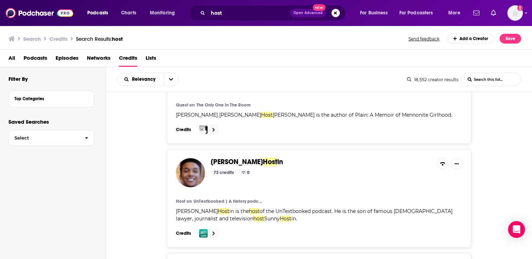
scroll to position [158, 0]
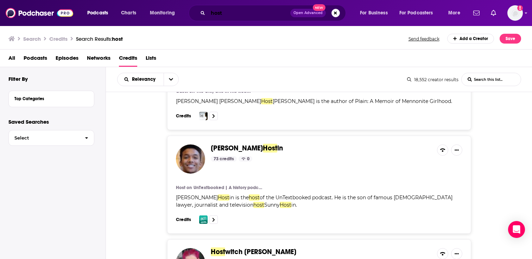
click at [210, 14] on input "host" at bounding box center [249, 12] width 82 height 11
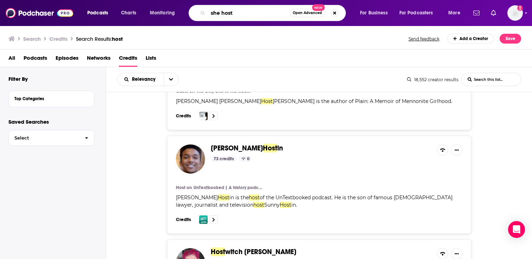
click at [240, 14] on input "she host" at bounding box center [249, 12] width 82 height 11
type input "she host"
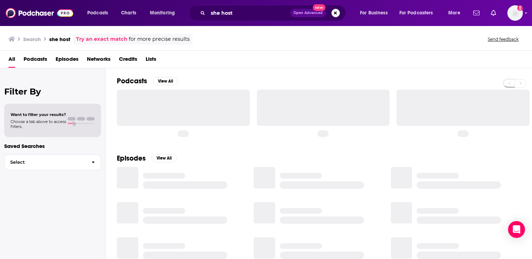
click at [130, 60] on span "Credits" at bounding box center [128, 60] width 18 height 14
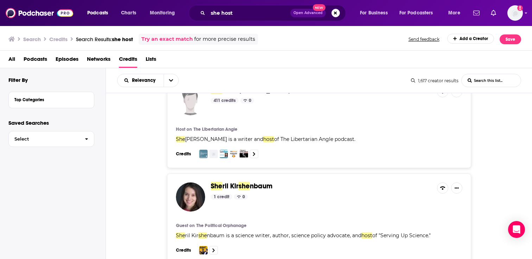
scroll to position [571, 0]
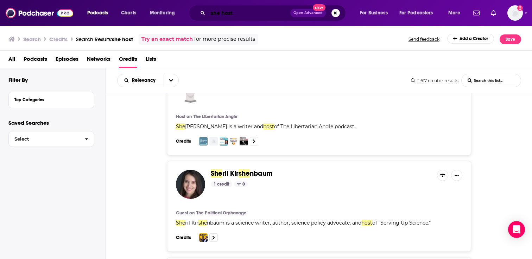
click at [240, 13] on input "she host" at bounding box center [249, 12] width 82 height 11
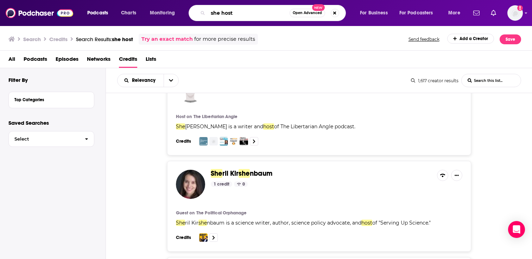
click at [240, 13] on input "she host" at bounding box center [249, 12] width 82 height 11
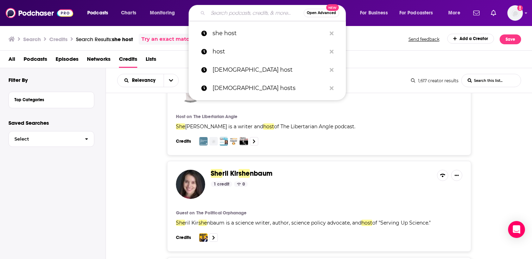
click at [366, 40] on div "Search Credits Search Results: she host Try an exact match for more precise res…" at bounding box center [264, 39] width 513 height 11
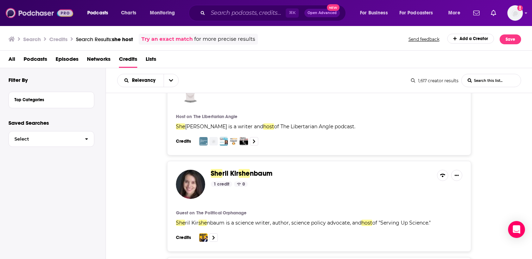
click at [16, 10] on img at bounding box center [40, 12] width 68 height 13
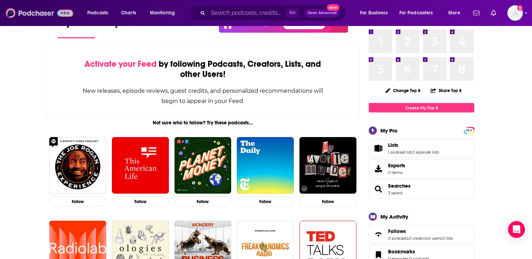
scroll to position [29, 0]
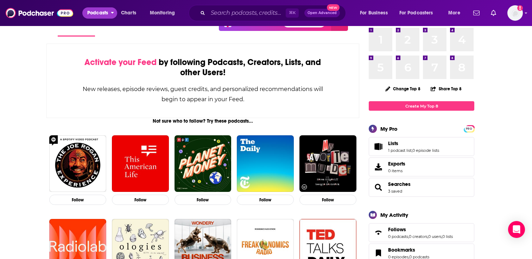
click at [108, 14] on span "Podcasts" at bounding box center [97, 13] width 21 height 10
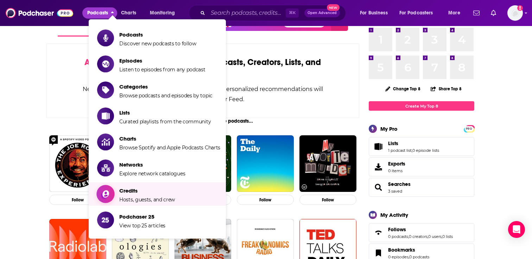
click at [129, 192] on span "Credits" at bounding box center [147, 191] width 56 height 7
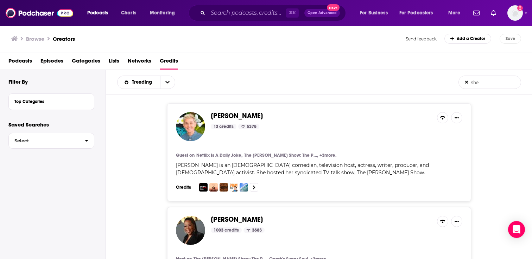
click at [488, 82] on input "she" at bounding box center [490, 82] width 62 height 13
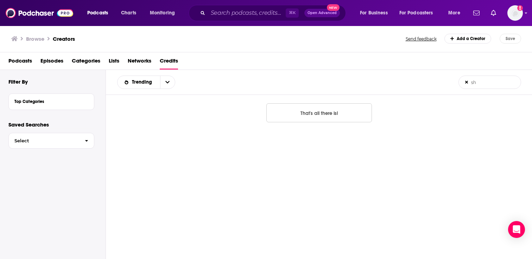
type input "s"
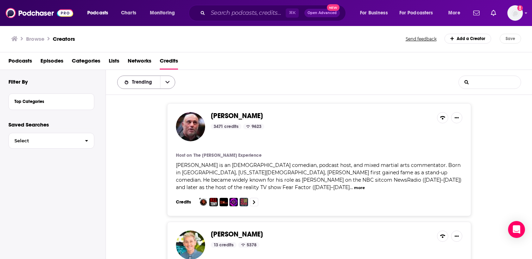
click at [165, 78] on button "open menu" at bounding box center [167, 82] width 15 height 13
click at [226, 82] on div "Trending Trending Credits Followers List Search Input Search the results..." at bounding box center [287, 82] width 341 height 13
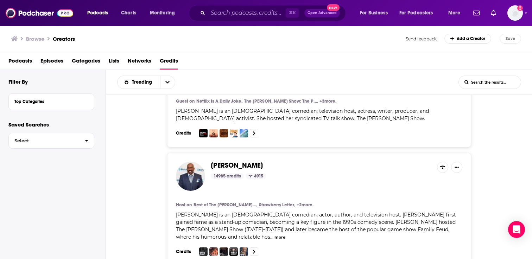
scroll to position [201, 0]
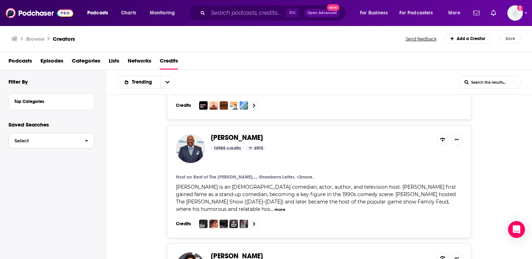
click at [89, 141] on span "button" at bounding box center [86, 140] width 15 height 15
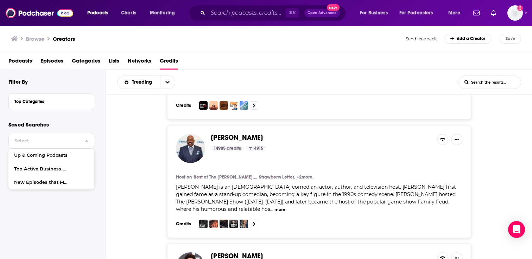
click at [86, 120] on div "Filter By Top Categories" at bounding box center [56, 99] width 97 height 43
click at [61, 107] on div "Top Categories" at bounding box center [51, 102] width 85 height 16
click at [50, 98] on button "Top Categories" at bounding box center [44, 101] width 61 height 9
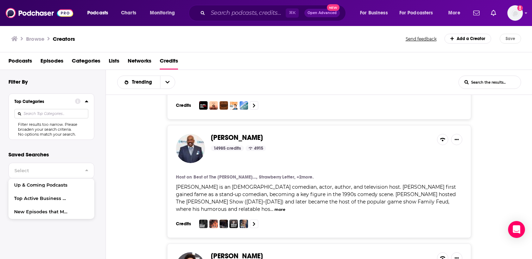
click at [71, 116] on input at bounding box center [51, 114] width 74 height 10
click at [136, 65] on span "Networks" at bounding box center [140, 62] width 24 height 14
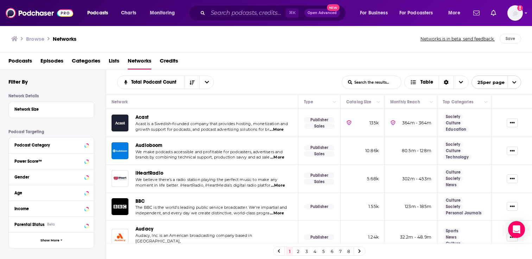
click at [113, 63] on span "Lists" at bounding box center [114, 62] width 11 height 14
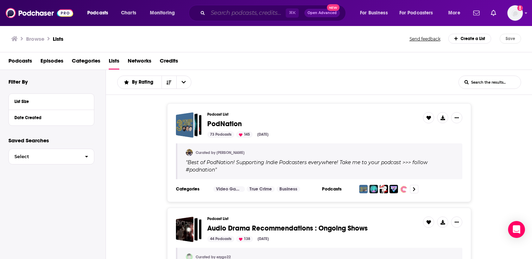
click at [234, 16] on input "Search podcasts, credits, & more..." at bounding box center [247, 12] width 78 height 11
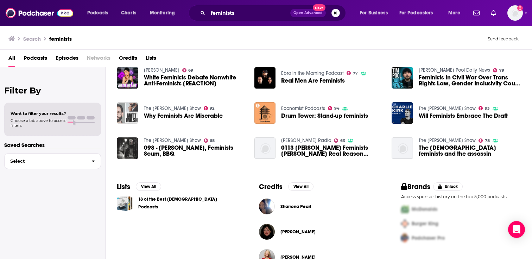
scroll to position [138, 0]
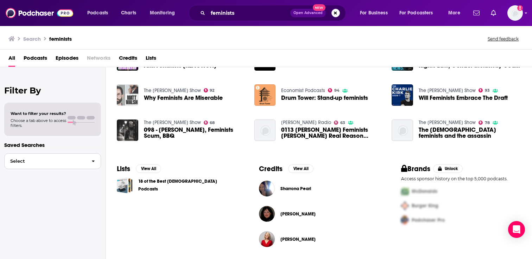
click at [92, 164] on icon "button" at bounding box center [93, 161] width 3 height 5
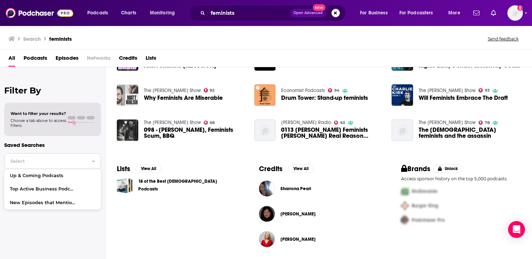
click at [92, 164] on icon "button" at bounding box center [93, 161] width 3 height 5
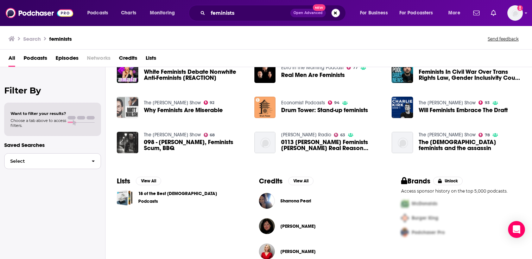
scroll to position [126, 0]
click at [147, 181] on button "View All" at bounding box center [148, 181] width 25 height 8
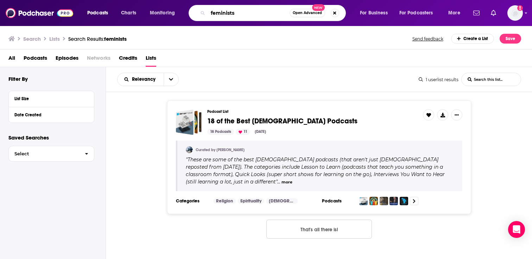
click at [247, 15] on input "feminists" at bounding box center [249, 12] width 82 height 11
type input "feminist"
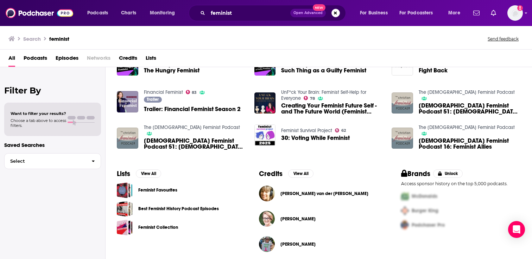
scroll to position [138, 0]
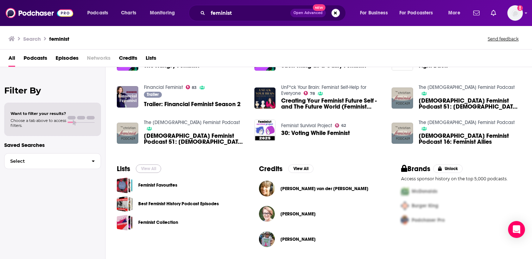
click at [145, 169] on button "View All" at bounding box center [148, 169] width 25 height 8
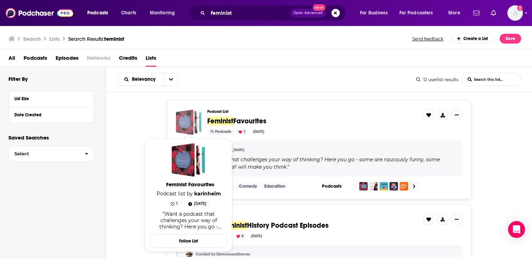
click at [182, 119] on div "Feminist Favourites" at bounding box center [185, 122] width 18 height 26
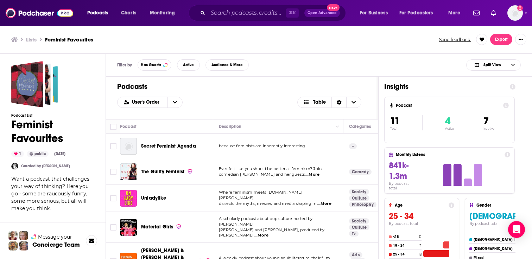
scroll to position [12, 0]
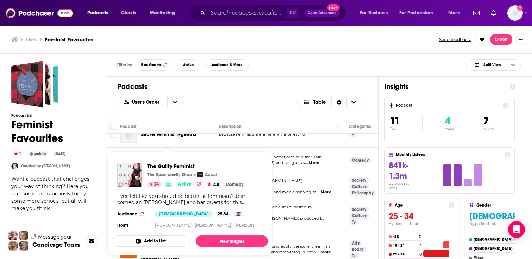
click at [169, 150] on span "The Guilty Feminist The Spontaneity Shop Acast 74 Active 4.8 Comedy Ever felt l…" at bounding box center [189, 203] width 165 height 112
click at [210, 149] on span "The Guilty Feminist The Spontaneity Shop Acast 74 Active 4.8 Comedy Ever felt l…" at bounding box center [189, 203] width 165 height 112
click at [215, 94] on div "Podcasts User's Order Table" at bounding box center [242, 98] width 272 height 43
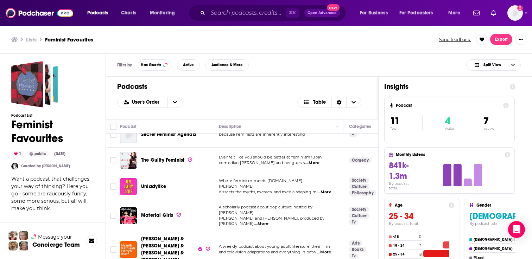
click at [160, 161] on span "The Guilty Feminist" at bounding box center [162, 160] width 43 height 6
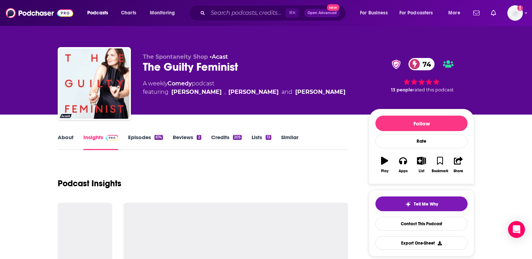
scroll to position [10, 0]
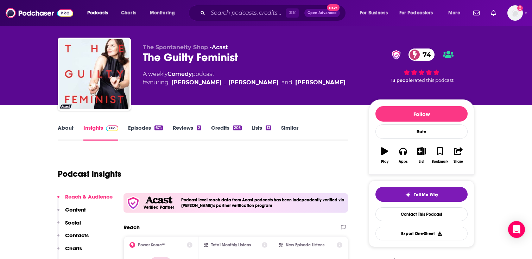
click at [140, 127] on link "Episodes 674" at bounding box center [145, 133] width 35 height 16
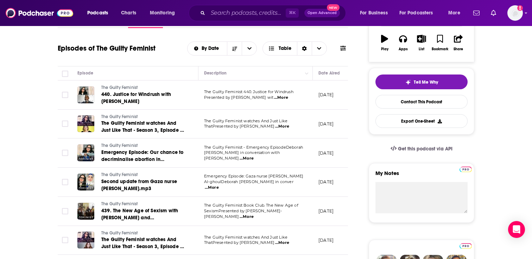
scroll to position [111, 0]
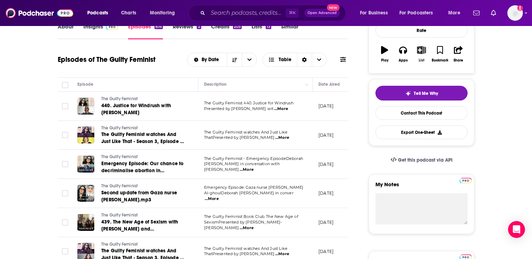
click at [419, 53] on icon "button" at bounding box center [421, 50] width 9 height 8
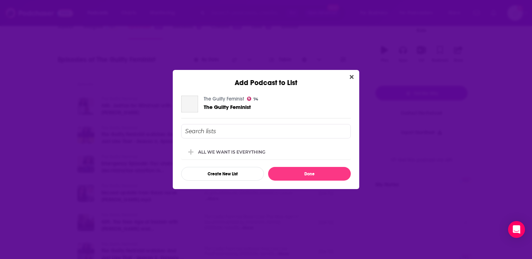
scroll to position [0, 0]
click at [225, 152] on div "ALL WE WANT IS EVERYTHING" at bounding box center [233, 151] width 71 height 5
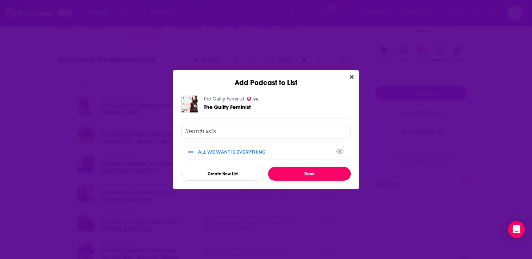
click at [293, 174] on button "Done" at bounding box center [309, 174] width 83 height 14
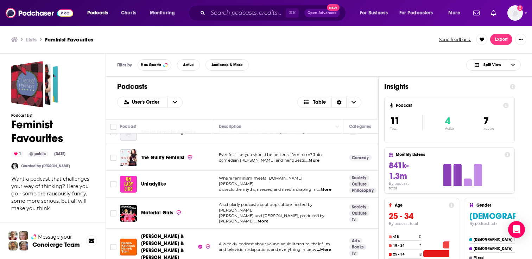
scroll to position [15, 0]
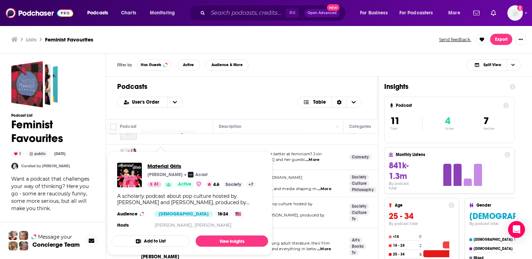
click at [162, 166] on span "Material Girls" at bounding box center [201, 166] width 109 height 7
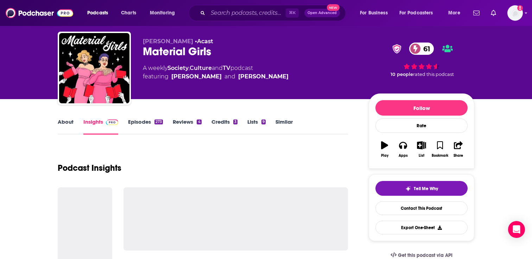
scroll to position [16, 0]
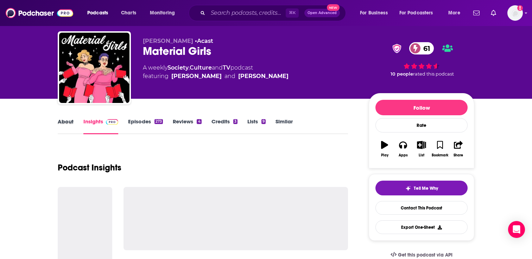
click at [75, 126] on div "About" at bounding box center [71, 126] width 26 height 16
click at [68, 121] on link "About" at bounding box center [66, 126] width 16 height 16
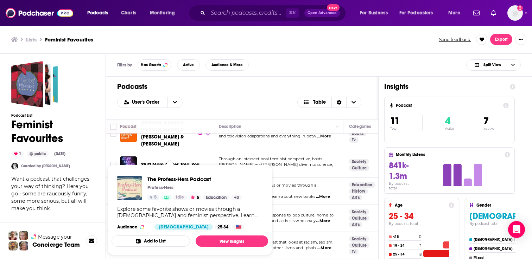
scroll to position [130, 0]
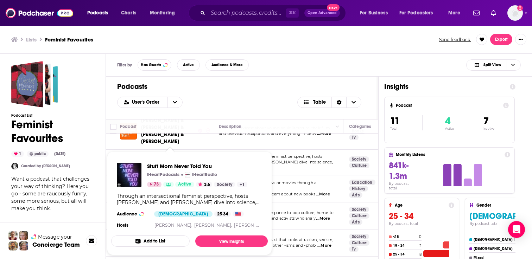
click at [178, 159] on span "Stuff Mom Never Told You" at bounding box center [170, 162] width 58 height 6
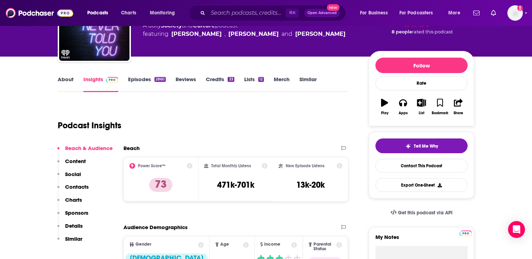
scroll to position [8, 0]
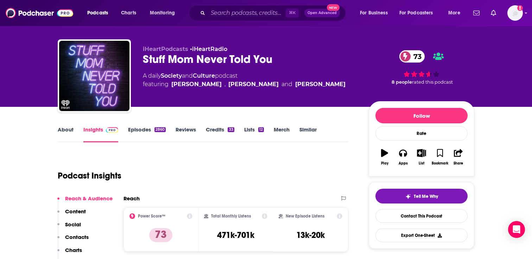
click at [68, 128] on link "About" at bounding box center [66, 134] width 16 height 16
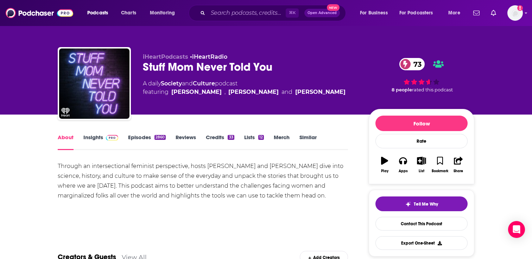
scroll to position [13, 0]
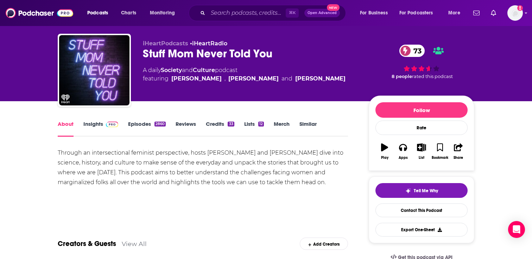
click at [90, 126] on link "Insights" at bounding box center [100, 129] width 35 height 16
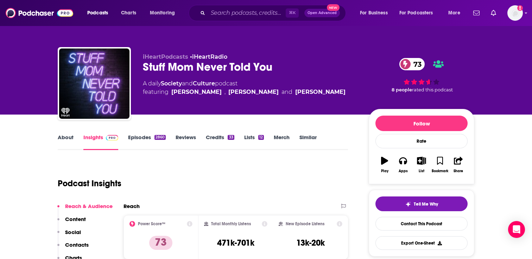
click at [135, 136] on link "Episodes 2860" at bounding box center [147, 142] width 38 height 16
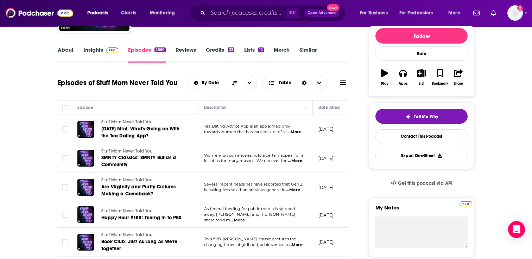
scroll to position [90, 0]
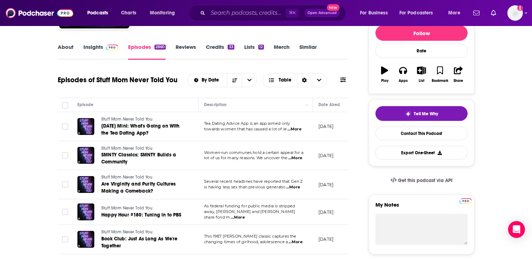
click at [70, 44] on link "About" at bounding box center [66, 52] width 16 height 16
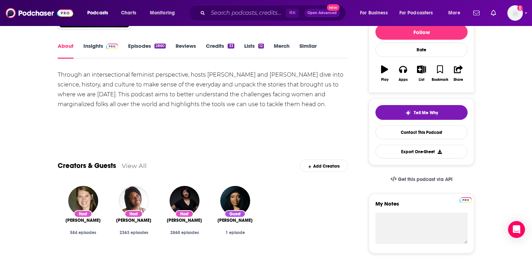
scroll to position [110, 0]
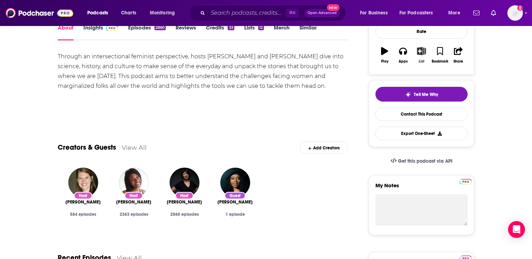
click at [423, 56] on button "List" at bounding box center [421, 55] width 18 height 25
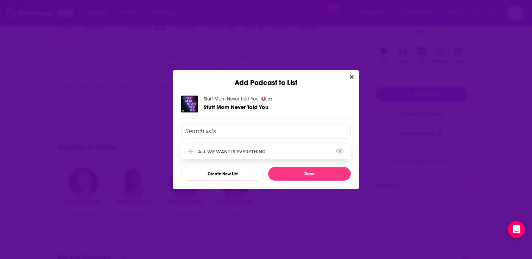
click at [226, 151] on div "ALL WE WANT IS EVERYTHING" at bounding box center [233, 151] width 71 height 5
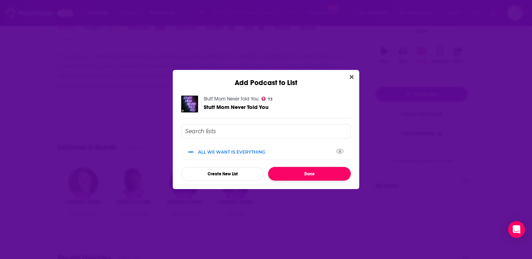
click at [296, 175] on button "Done" at bounding box center [309, 174] width 83 height 14
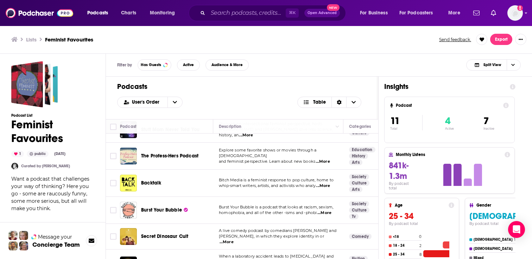
scroll to position [165, 0]
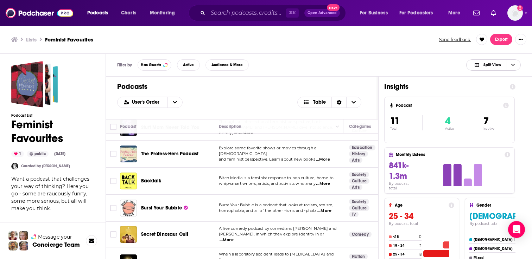
click at [516, 66] on span "Choose View" at bounding box center [513, 65] width 12 height 11
click at [489, 86] on div "Podcast Only" at bounding box center [493, 89] width 55 height 12
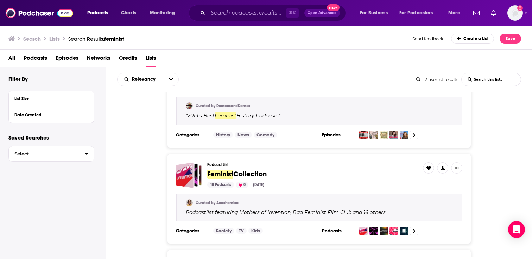
scroll to position [149, 0]
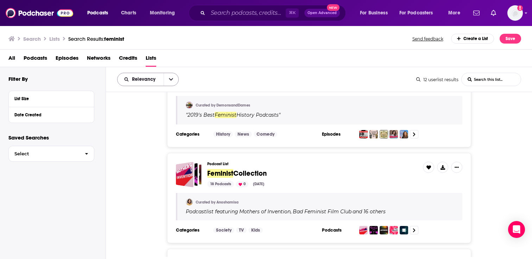
click at [149, 78] on span "Relevancy" at bounding box center [145, 79] width 26 height 5
click at [133, 160] on div "Podcast List Feminist Collection 18 Podcasts 0 Nov 15, 2021 Curated by Anoshami…" at bounding box center [319, 198] width 426 height 90
click at [70, 112] on button "Date Created" at bounding box center [49, 114] width 70 height 9
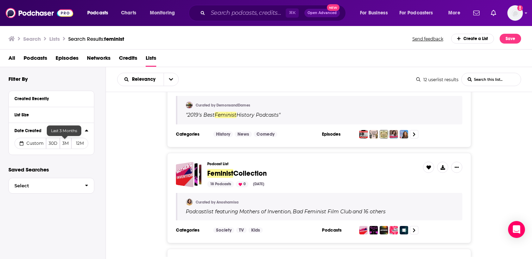
click at [66, 143] on button "3M" at bounding box center [66, 143] width 12 height 11
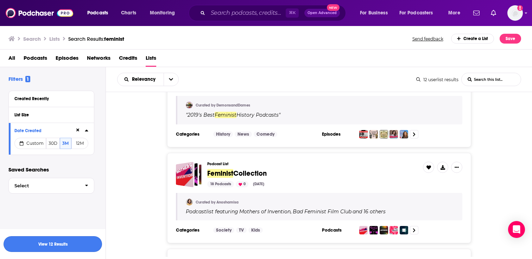
click at [57, 248] on button "View 12 Results" at bounding box center [53, 244] width 99 height 16
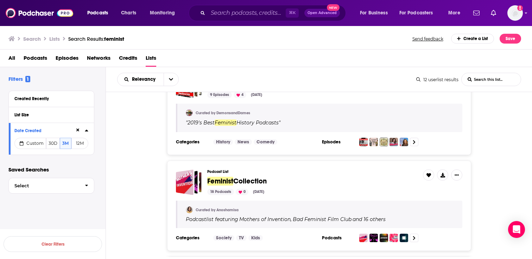
scroll to position [158, 0]
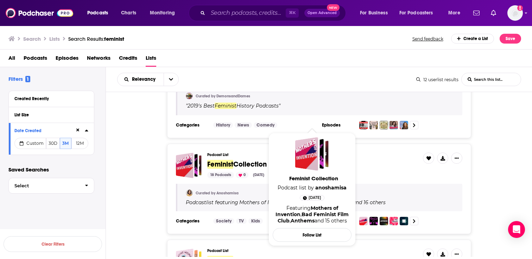
click at [246, 165] on span "Collection" at bounding box center [249, 164] width 33 height 9
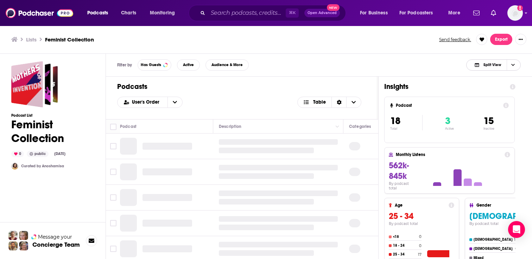
click at [498, 66] on span "Split View" at bounding box center [492, 65] width 18 height 4
click at [481, 87] on span "Podcast Only" at bounding box center [497, 89] width 35 height 4
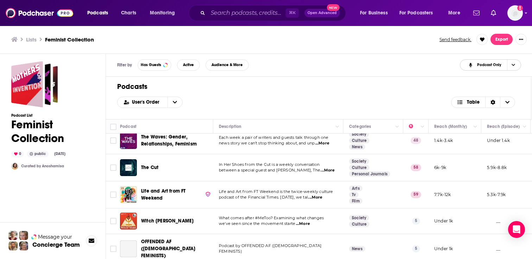
scroll to position [111, 0]
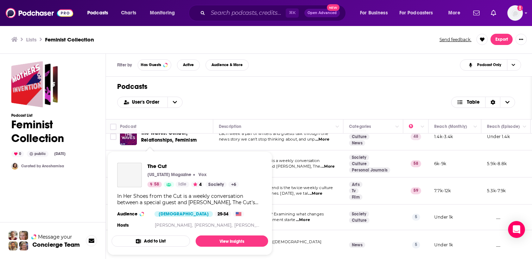
click at [151, 164] on div "Podcasts Charts Monitoring ⌘ K Open Advanced New For Business For Podcasters Mo…" at bounding box center [266, 129] width 532 height 259
click at [139, 167] on img "The Cut" at bounding box center [129, 175] width 25 height 25
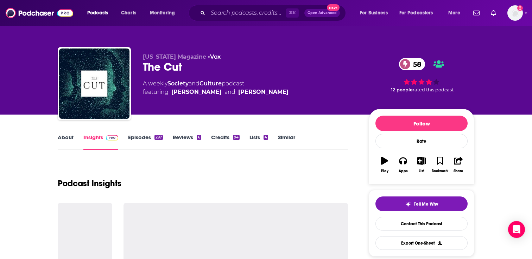
scroll to position [19, 0]
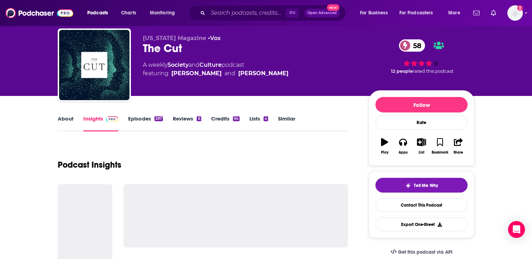
click at [142, 122] on link "Episodes 297" at bounding box center [145, 123] width 35 height 16
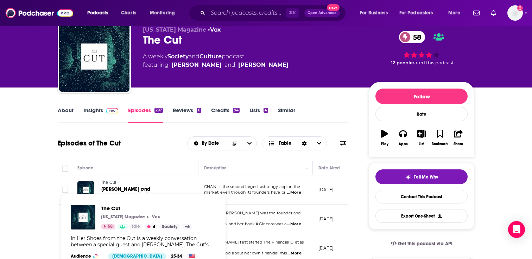
scroll to position [60, 0]
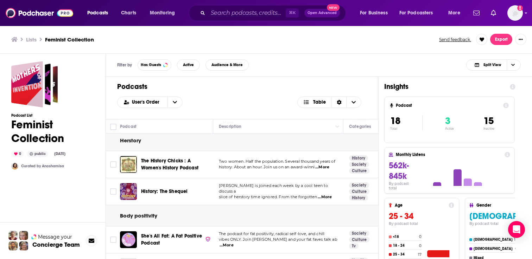
scroll to position [270, 0]
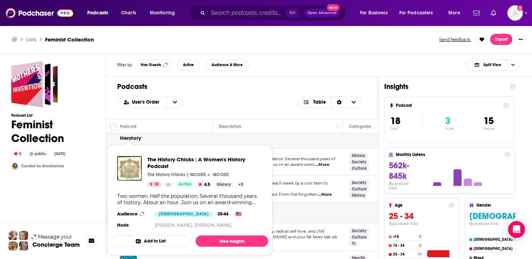
click at [137, 167] on img "The History Chicks : A Women's History Podcast" at bounding box center [129, 168] width 25 height 25
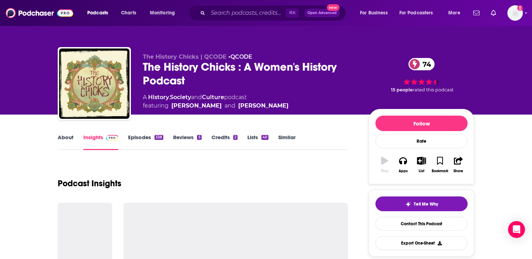
scroll to position [17, 0]
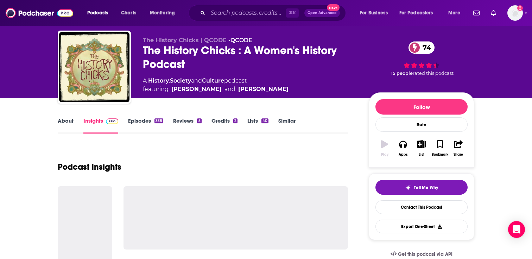
click at [70, 120] on link "About" at bounding box center [66, 126] width 16 height 16
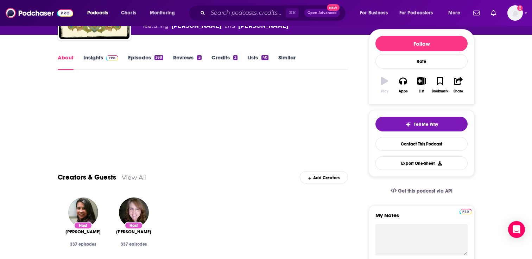
scroll to position [74, 0]
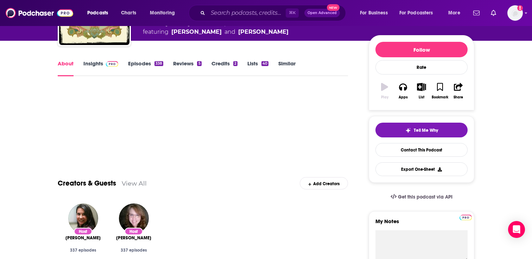
click at [139, 62] on link "Episodes 338" at bounding box center [145, 68] width 35 height 16
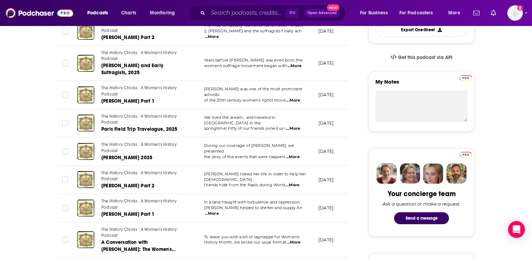
scroll to position [215, 0]
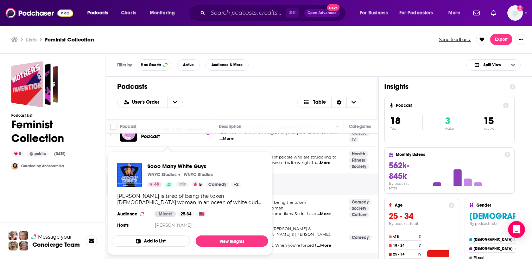
scroll to position [374, 0]
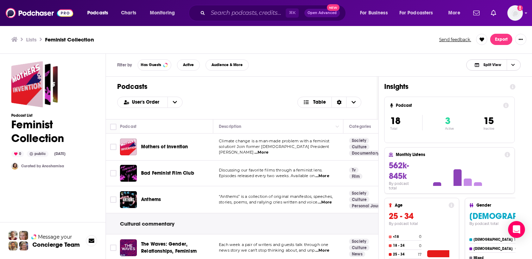
click at [492, 65] on span "Split View" at bounding box center [492, 65] width 18 height 4
click at [485, 88] on span "Podcast Only" at bounding box center [497, 89] width 35 height 4
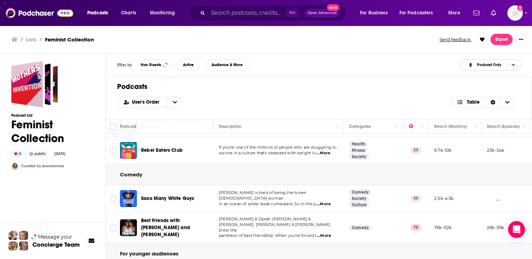
scroll to position [408, 0]
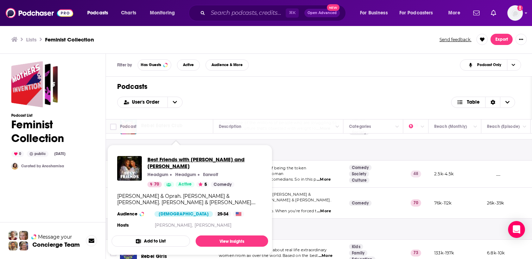
click at [199, 163] on span "Best Friends with Nicole Byer and Sasheer Zamata" at bounding box center [204, 162] width 115 height 13
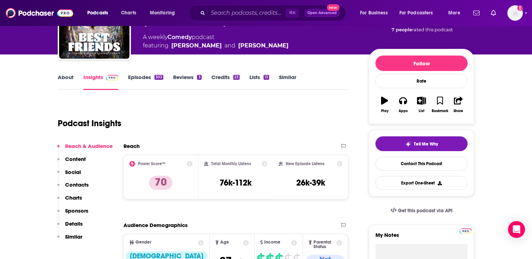
scroll to position [74, 0]
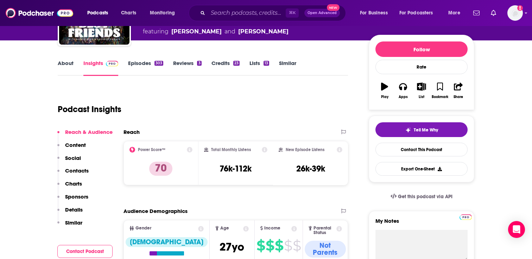
click at [140, 66] on link "Episodes 303" at bounding box center [145, 68] width 35 height 16
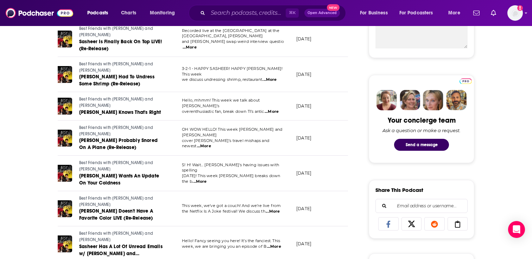
scroll to position [292, 0]
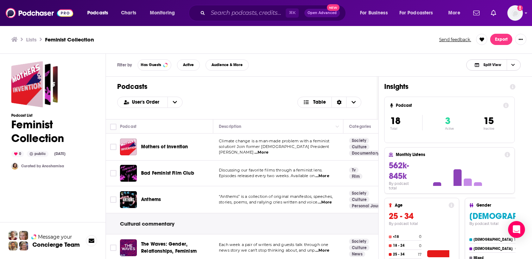
click at [489, 61] on span "Split View" at bounding box center [487, 65] width 39 height 10
click at [487, 86] on div "Podcast Only" at bounding box center [493, 89] width 55 height 12
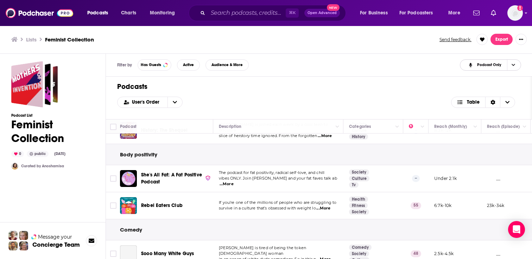
scroll to position [458, 0]
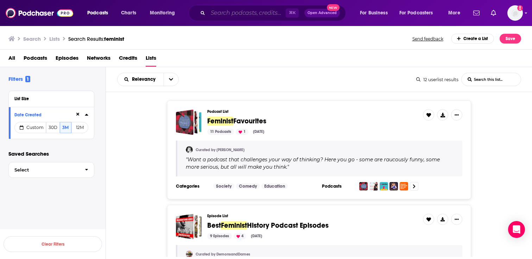
click at [234, 10] on input "Search podcasts, credits, & more..." at bounding box center [247, 12] width 78 height 11
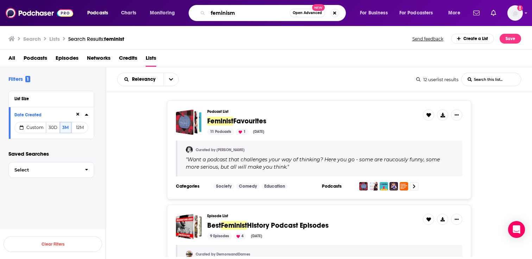
type input "feminism"
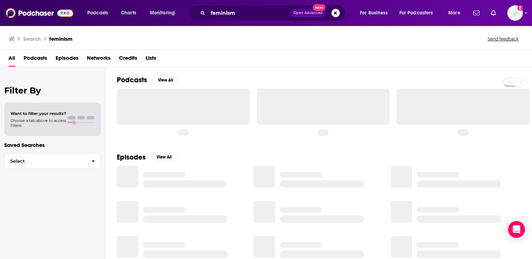
click at [146, 56] on div "All Podcasts Episodes Networks Credits Lists" at bounding box center [267, 59] width 518 height 14
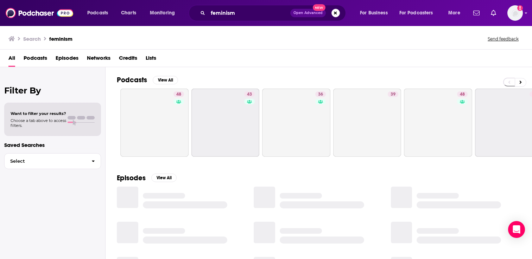
click at [154, 56] on span "Lists" at bounding box center [151, 59] width 11 height 14
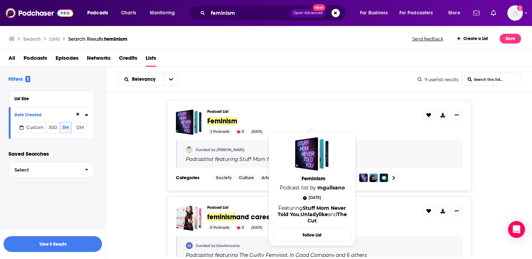
click at [216, 120] on span "Feminism" at bounding box center [222, 121] width 30 height 9
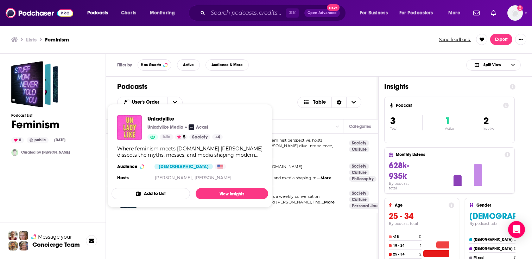
click at [132, 124] on img "Unladylike" at bounding box center [129, 127] width 25 height 25
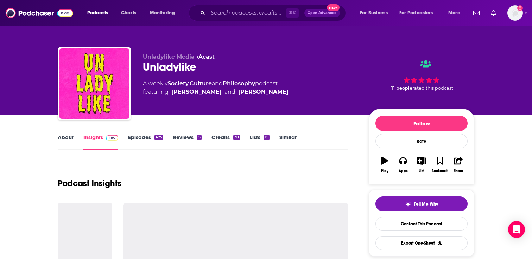
click at [139, 133] on div "About Insights Episodes 475 Reviews 5 Credits 30 Lists 15 Similar" at bounding box center [203, 141] width 290 height 17
click at [139, 138] on link "Episodes 475" at bounding box center [145, 142] width 35 height 16
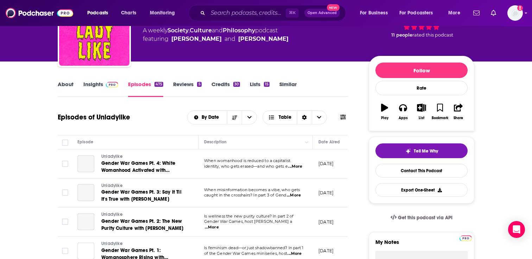
scroll to position [73, 0]
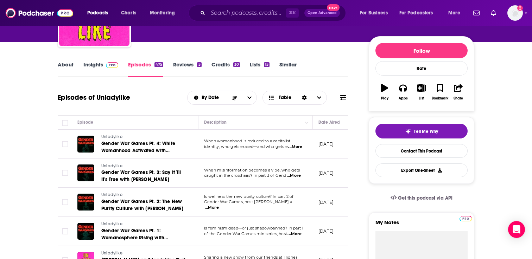
click at [297, 147] on span "...More" at bounding box center [295, 147] width 14 height 6
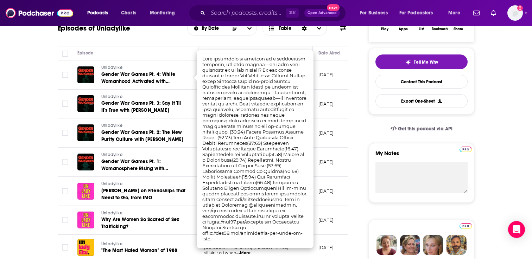
scroll to position [142, 0]
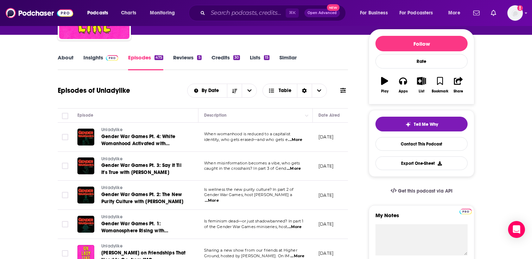
scroll to position [71, 0]
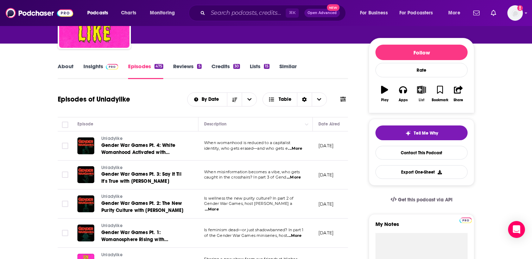
click at [422, 92] on icon "button" at bounding box center [421, 90] width 9 height 8
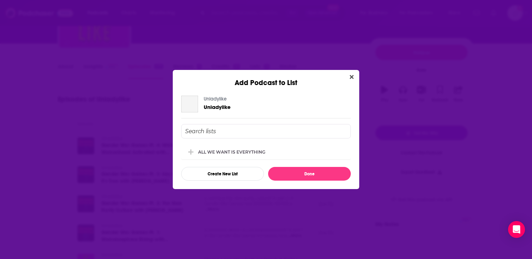
scroll to position [0, 0]
click at [243, 151] on div "ALL WE WANT IS EVERYTHING" at bounding box center [233, 151] width 71 height 5
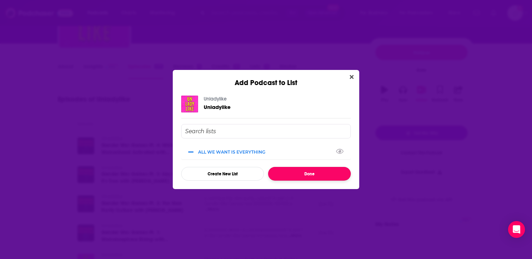
click at [286, 167] on button "Done" at bounding box center [309, 174] width 83 height 14
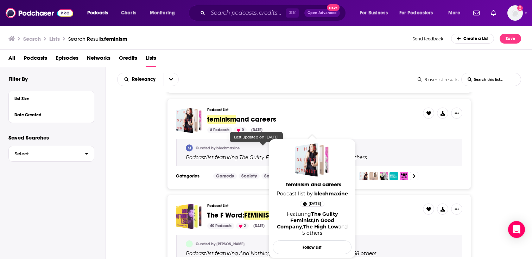
scroll to position [101, 0]
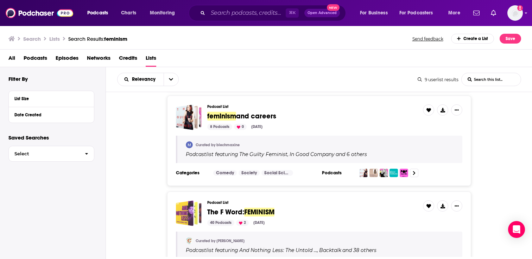
click at [217, 115] on span "feminism" at bounding box center [221, 116] width 29 height 9
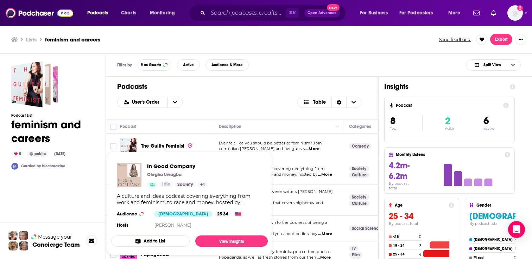
click at [130, 172] on img "In Good Company" at bounding box center [129, 175] width 25 height 25
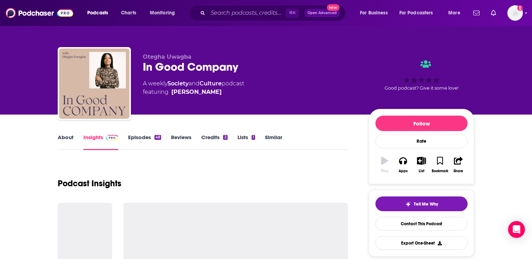
click at [140, 139] on link "Episodes 49" at bounding box center [144, 142] width 33 height 16
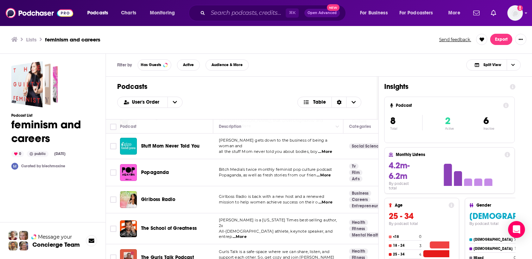
scroll to position [84, 0]
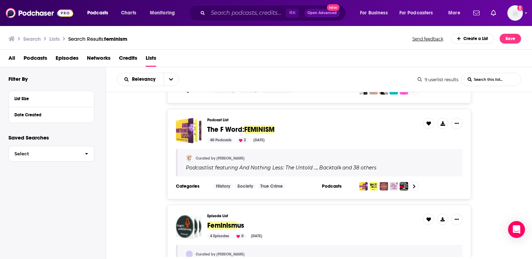
scroll to position [186, 0]
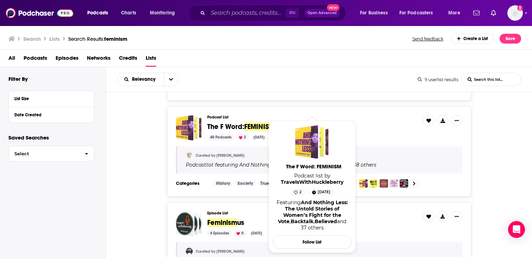
click at [224, 128] on span "The F Word:" at bounding box center [225, 126] width 37 height 9
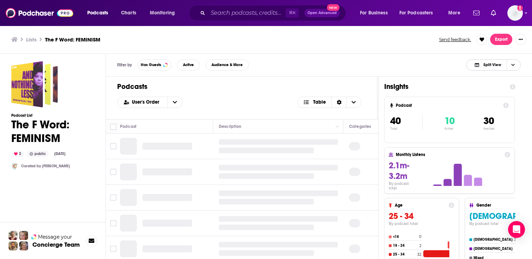
click at [492, 66] on span "Split View" at bounding box center [492, 65] width 18 height 4
click at [490, 87] on span "Podcast Only" at bounding box center [497, 89] width 35 height 4
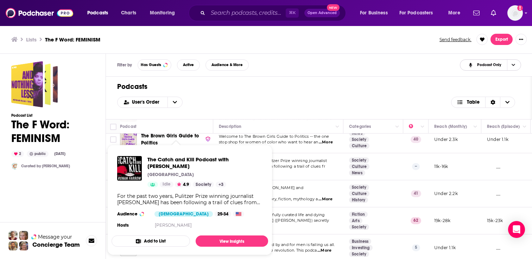
scroll to position [92, 0]
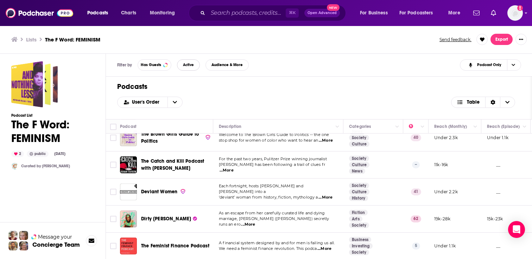
click at [189, 70] on button "Active" at bounding box center [188, 64] width 23 height 11
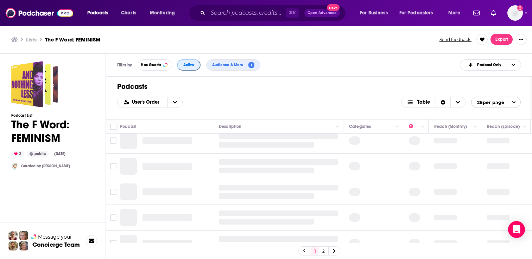
scroll to position [0, 0]
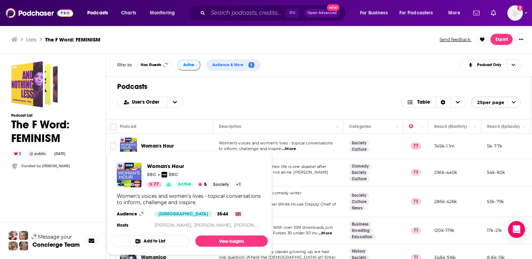
click at [163, 242] on button "Add to List" at bounding box center [150, 241] width 78 height 11
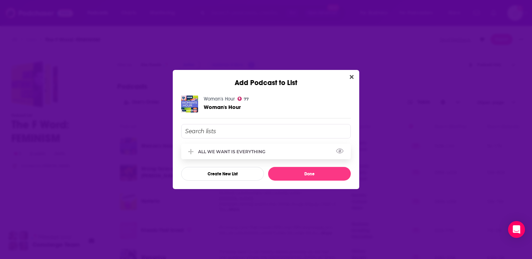
click at [252, 150] on div "ALL WE WANT IS EVERYTHING" at bounding box center [233, 151] width 71 height 5
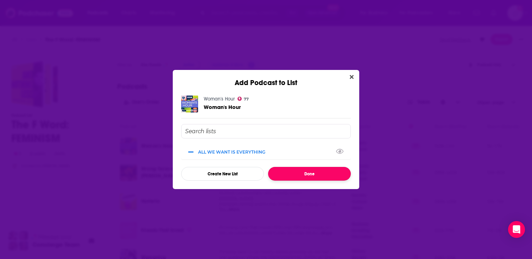
click at [288, 169] on button "Done" at bounding box center [309, 174] width 83 height 14
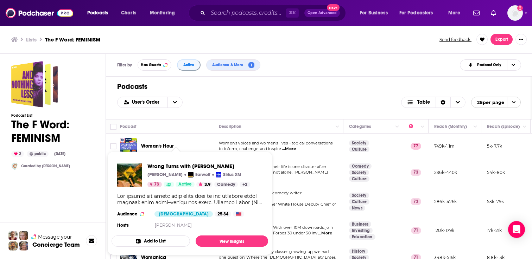
click at [161, 238] on button "Add to List" at bounding box center [151, 241] width 78 height 11
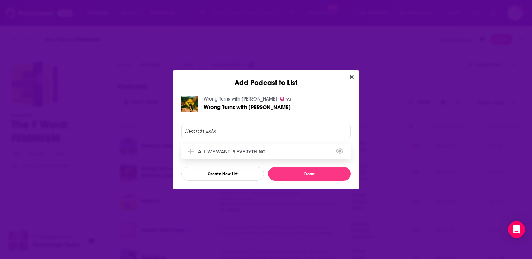
click at [264, 152] on div "ALL WE WANT IS EVERYTHING" at bounding box center [233, 151] width 71 height 5
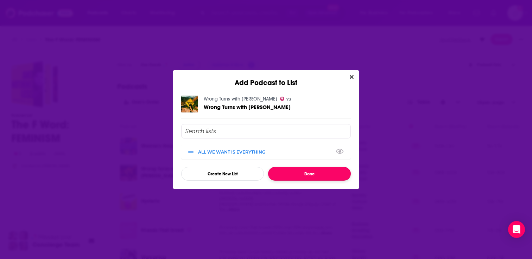
click at [287, 172] on button "Done" at bounding box center [309, 174] width 83 height 14
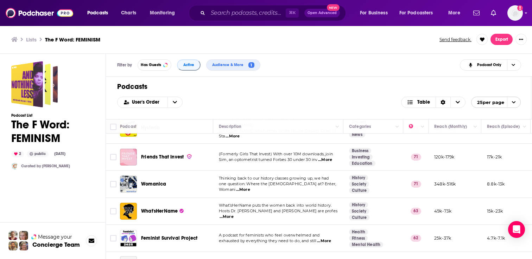
scroll to position [74, 0]
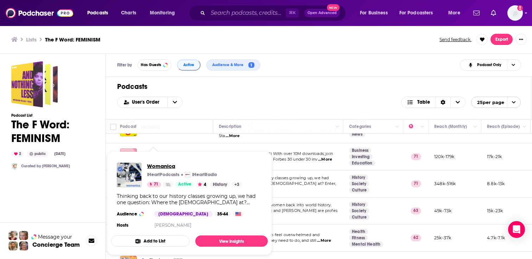
click at [162, 167] on span "Womanica" at bounding box center [194, 166] width 95 height 7
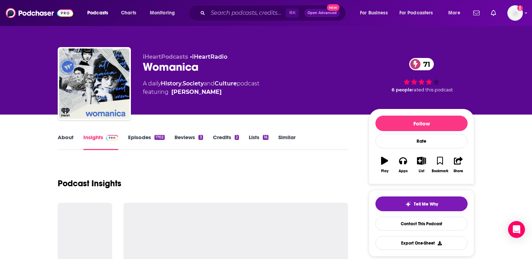
click at [140, 139] on link "Episodes 1702" at bounding box center [146, 142] width 37 height 16
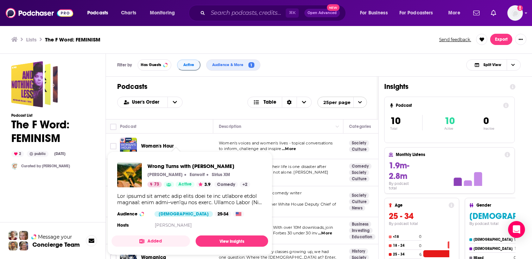
scroll to position [15, 0]
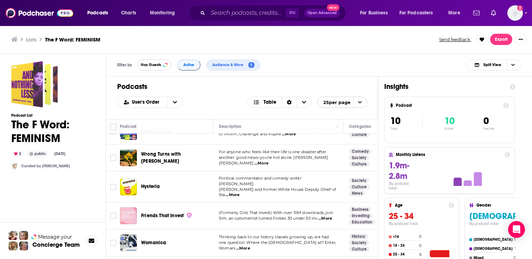
click at [162, 63] on button "Has Guests" at bounding box center [155, 64] width 34 height 11
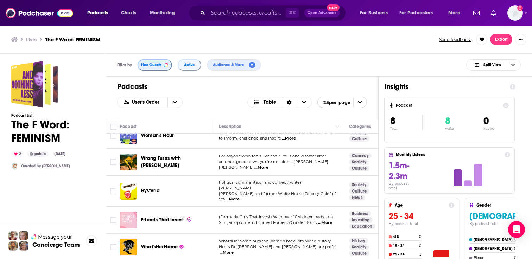
scroll to position [30, 0]
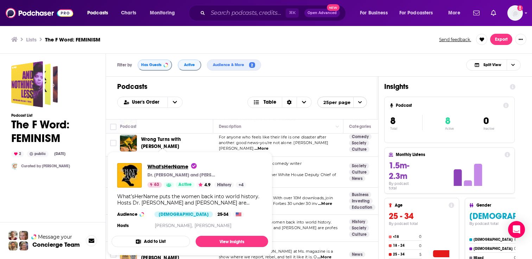
click at [168, 169] on span "What'sHerName" at bounding box center [171, 166] width 49 height 7
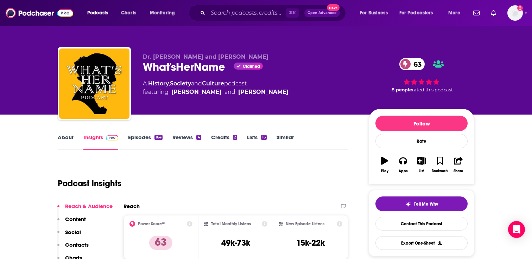
click at [67, 138] on link "About" at bounding box center [66, 142] width 16 height 16
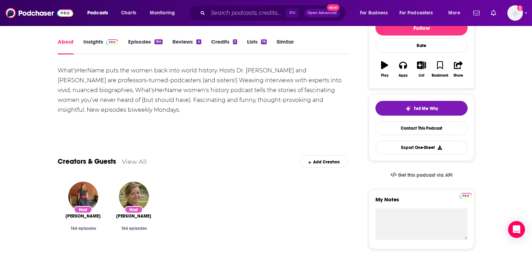
scroll to position [86, 0]
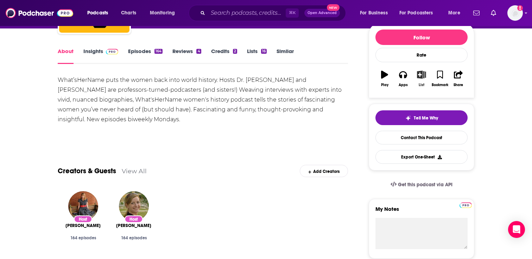
click at [423, 75] on icon "button" at bounding box center [421, 75] width 9 height 8
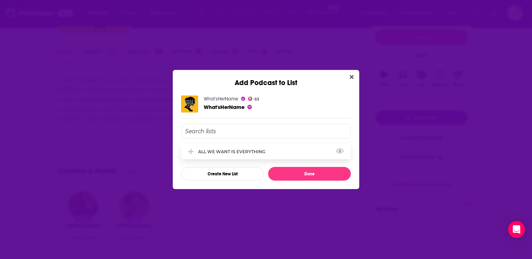
click at [208, 155] on div "ALL WE WANT IS EVERYTHING" at bounding box center [266, 151] width 170 height 15
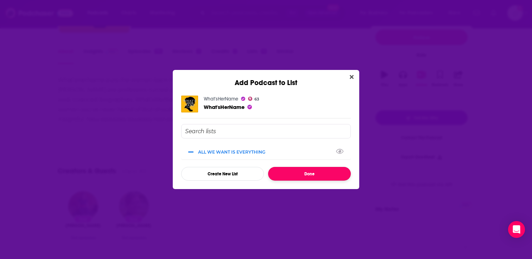
click at [303, 178] on button "Done" at bounding box center [309, 174] width 83 height 14
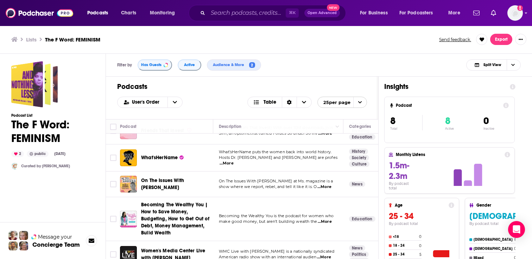
scroll to position [103, 0]
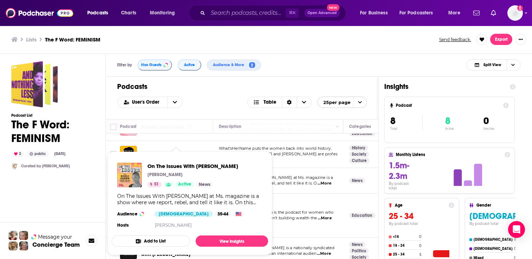
click at [165, 242] on button "Add to List" at bounding box center [151, 241] width 78 height 11
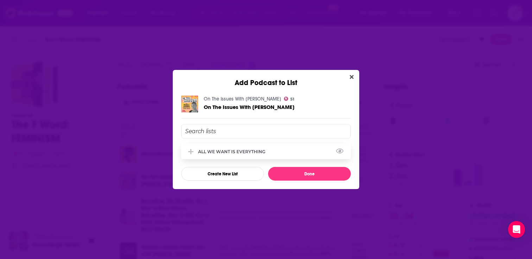
click at [260, 154] on div "ALL WE WANT IS EVERYTHING" at bounding box center [266, 151] width 170 height 15
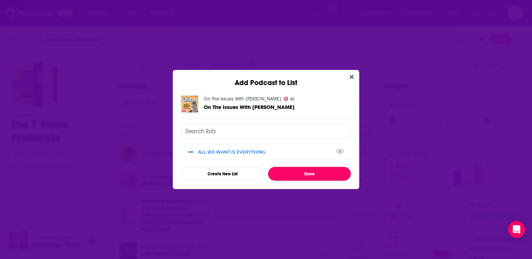
click at [279, 173] on button "Done" at bounding box center [309, 174] width 83 height 14
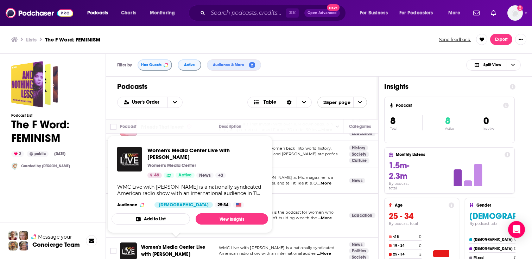
click at [161, 221] on button "Add to List" at bounding box center [151, 219] width 78 height 11
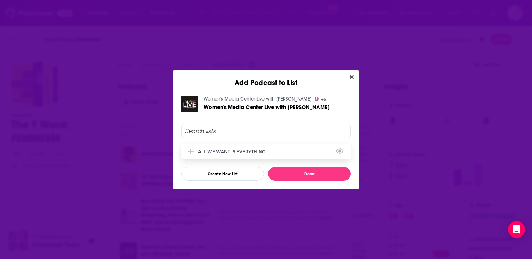
click at [264, 152] on div "ALL WE WANT IS EVERYTHING" at bounding box center [233, 151] width 71 height 5
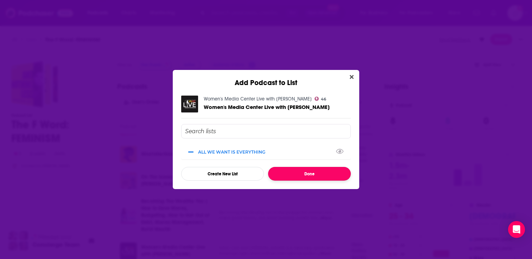
click at [291, 170] on button "Done" at bounding box center [309, 174] width 83 height 14
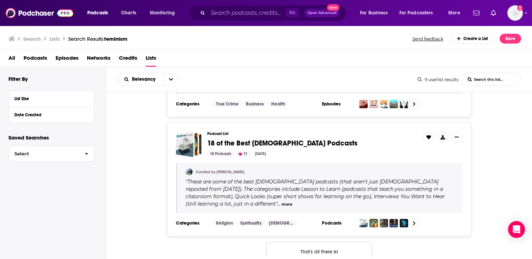
scroll to position [818, 0]
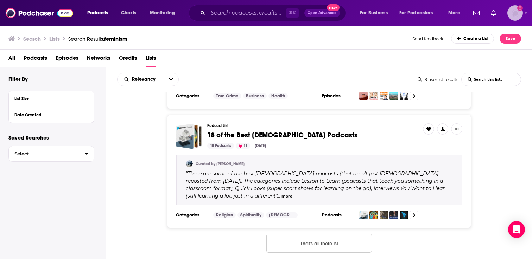
click at [515, 15] on img "Logged in as adrian.villarreal" at bounding box center [514, 12] width 15 height 15
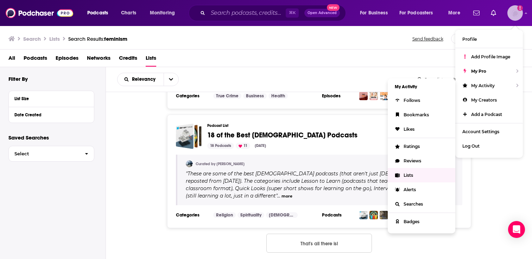
click at [410, 173] on span "Lists" at bounding box center [409, 175] width 10 height 5
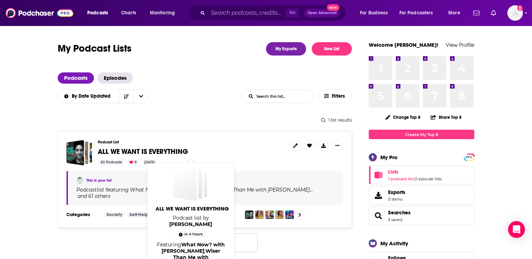
click at [174, 151] on span "ALL WE WANT IS EVERYTHING" at bounding box center [143, 151] width 90 height 9
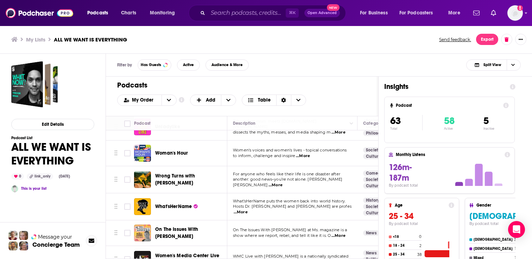
scroll to position [1547, 0]
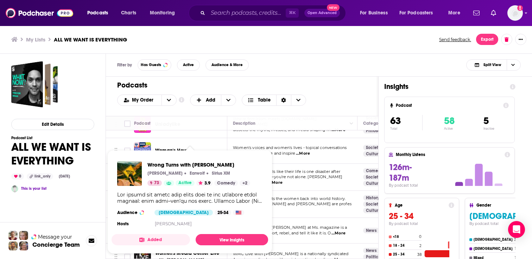
click at [164, 148] on span "Woman's Hour" at bounding box center [171, 151] width 33 height 6
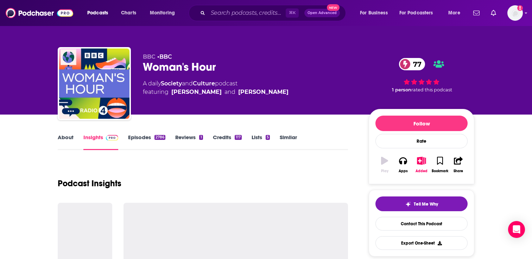
click at [291, 137] on link "Similar" at bounding box center [288, 142] width 17 height 16
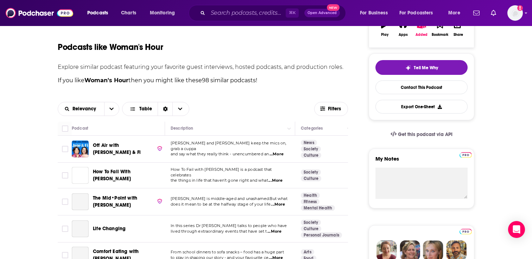
scroll to position [163, 0]
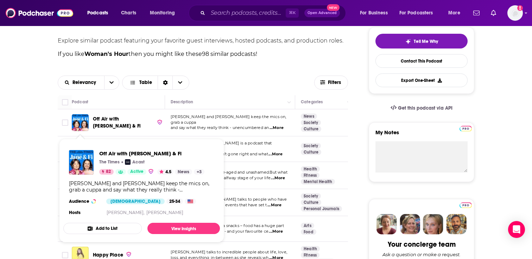
click at [107, 228] on button "Add to List" at bounding box center [102, 228] width 78 height 11
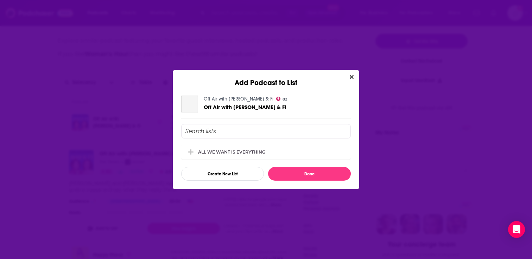
scroll to position [0, 0]
click at [271, 149] on div "ALL WE WANT IS EVERYTHING" at bounding box center [266, 151] width 170 height 15
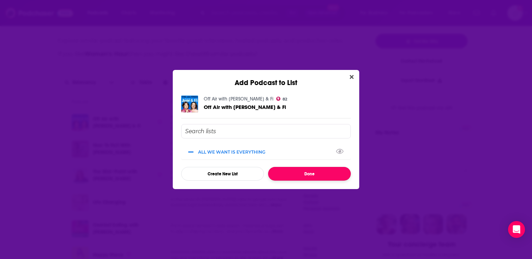
click at [288, 175] on button "Done" at bounding box center [309, 174] width 83 height 14
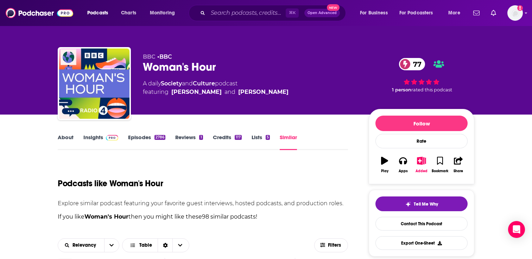
scroll to position [163, 0]
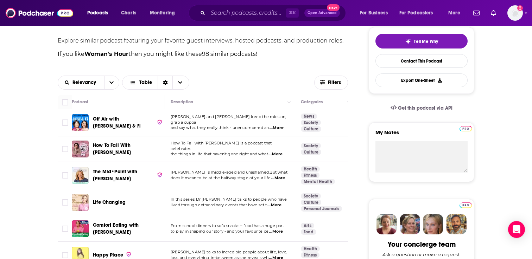
click at [115, 124] on span "Off Air with Jane & Fi" at bounding box center [117, 122] width 48 height 13
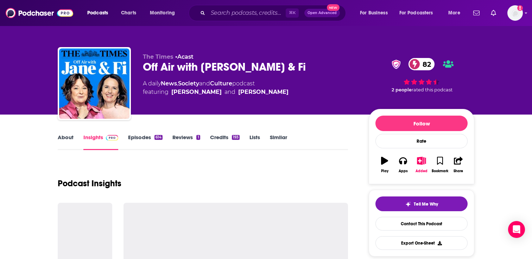
click at [145, 137] on link "Episodes 614" at bounding box center [145, 142] width 34 height 16
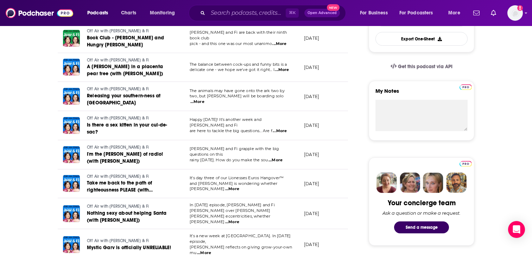
scroll to position [221, 0]
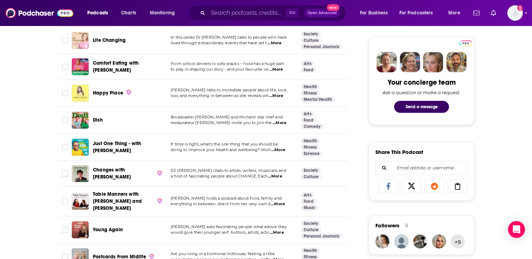
scroll to position [341, 0]
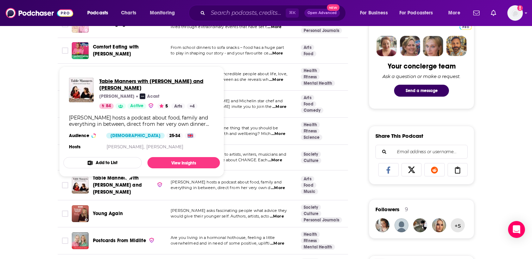
click at [134, 79] on span "Table Manners with Jessie and Lennie Ware" at bounding box center [156, 84] width 115 height 13
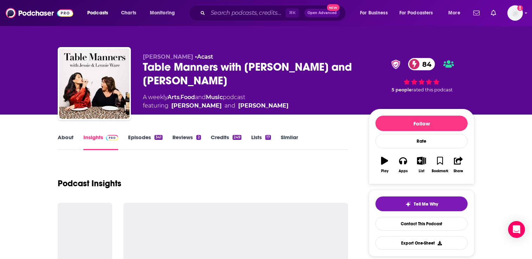
click at [64, 138] on link "About" at bounding box center [66, 142] width 16 height 16
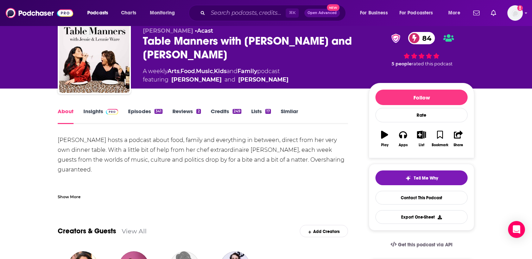
scroll to position [36, 0]
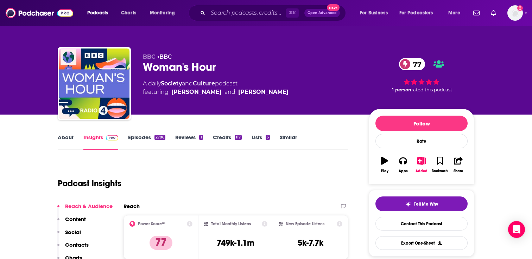
click at [290, 141] on link "Similar" at bounding box center [288, 142] width 17 height 16
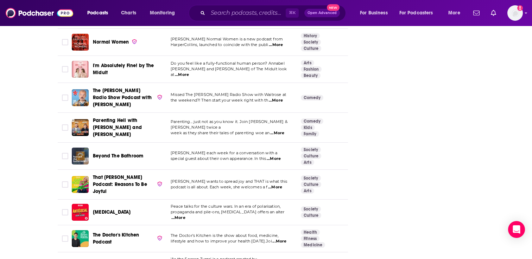
scroll to position [1592, 0]
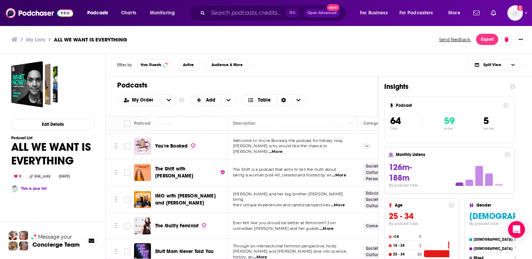
scroll to position [1409, 0]
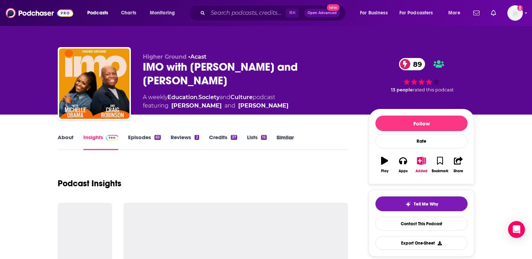
click at [297, 137] on div "Similar" at bounding box center [290, 142] width 27 height 16
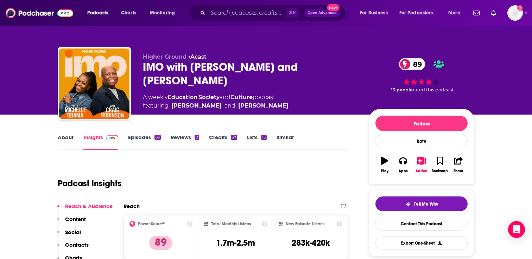
click at [292, 140] on link "Similar" at bounding box center [285, 142] width 17 height 16
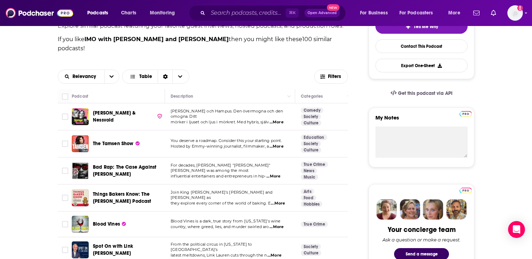
scroll to position [203, 0]
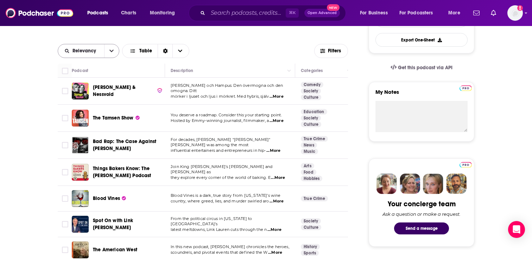
click at [112, 50] on icon "open menu" at bounding box center [111, 51] width 4 height 5
click at [184, 52] on span "Choose View" at bounding box center [179, 50] width 15 height 13
click at [162, 51] on div "Sort Direction" at bounding box center [165, 50] width 15 height 13
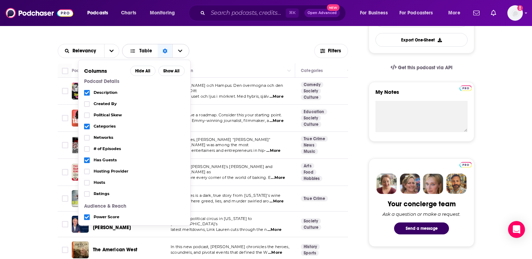
scroll to position [0, 0]
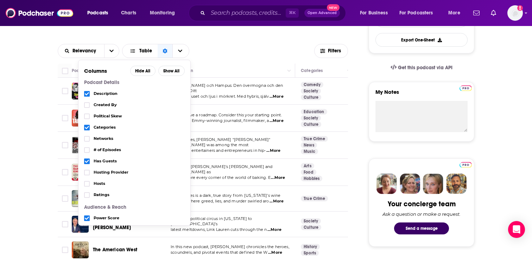
click at [102, 182] on span "Hosts" at bounding box center [139, 184] width 91 height 4
click at [88, 186] on label "Choose View" at bounding box center [87, 184] width 6 height 6
click at [89, 114] on div "Political Skew" at bounding box center [134, 116] width 101 height 11
click at [88, 114] on icon "Choose View" at bounding box center [87, 116] width 4 height 4
click at [107, 115] on span "Political Skew" at bounding box center [139, 116] width 91 height 4
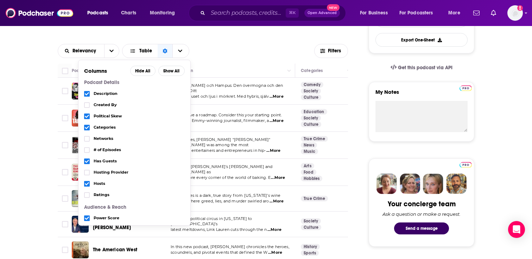
click at [214, 44] on div "Relevancy Table Columns Hide All Show All Podcast Details Description Created B…" at bounding box center [203, 50] width 290 height 25
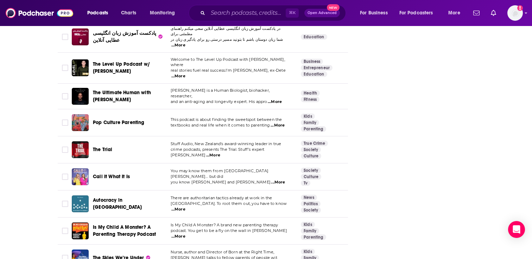
scroll to position [2666, 0]
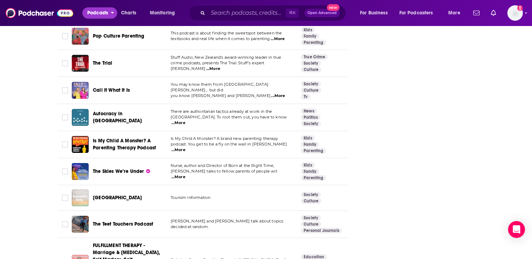
click at [94, 10] on span "Podcasts" at bounding box center [97, 13] width 21 height 10
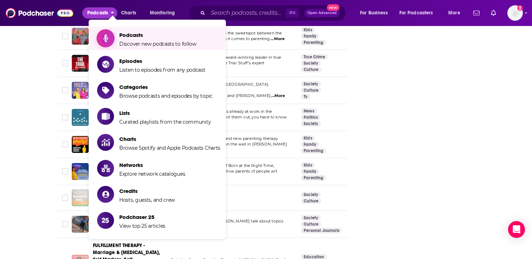
click at [140, 39] on span "Podcasts Discover new podcasts to follow" at bounding box center [157, 39] width 77 height 18
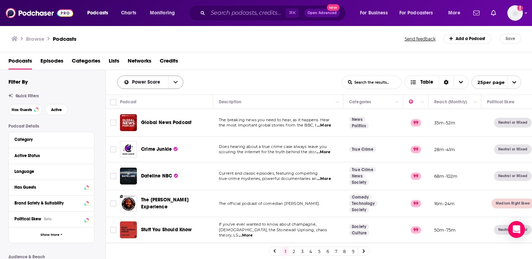
click at [179, 84] on button "open menu" at bounding box center [175, 82] width 15 height 13
click at [150, 107] on span "Trending" at bounding box center [155, 107] width 46 height 4
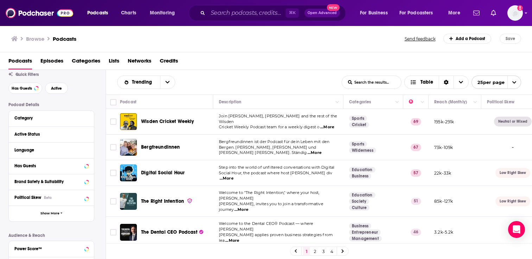
scroll to position [22, 0]
click at [85, 165] on icon at bounding box center [87, 165] width 4 height 6
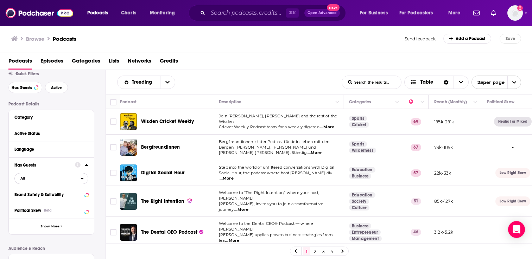
click at [36, 179] on span "All" at bounding box center [48, 178] width 66 height 9
click at [36, 201] on span "Has guests" at bounding box center [38, 202] width 40 height 4
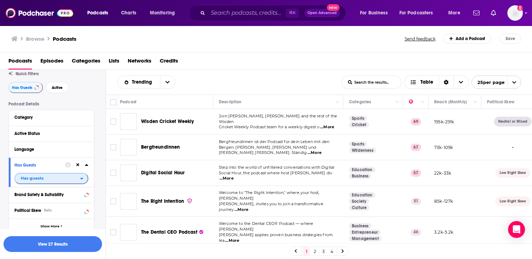
scroll to position [50, 0]
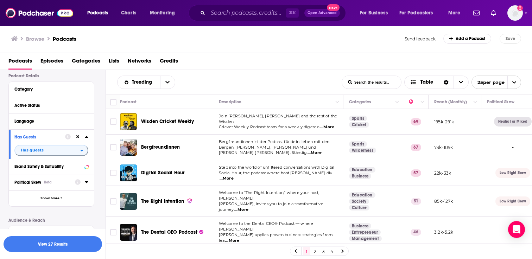
click at [86, 183] on icon at bounding box center [86, 183] width 3 height 2
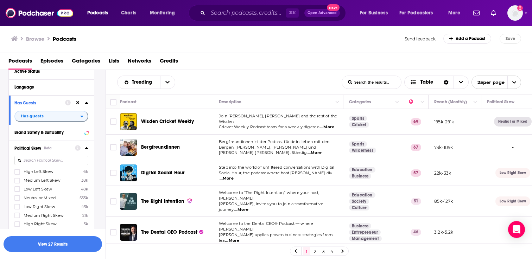
scroll to position [86, 0]
click at [16, 170] on icon at bounding box center [17, 170] width 4 height 4
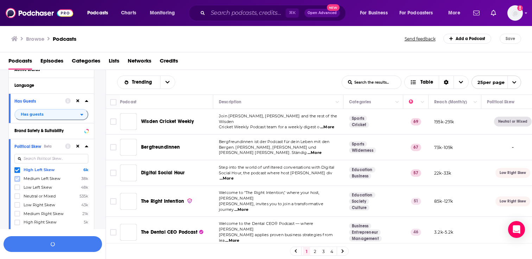
click at [16, 177] on label at bounding box center [17, 179] width 6 height 6
click at [18, 186] on icon at bounding box center [17, 187] width 4 height 4
click at [86, 146] on icon at bounding box center [87, 147] width 4 height 6
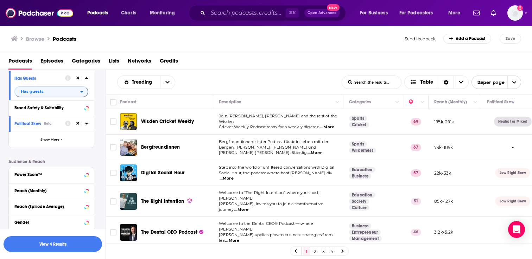
scroll to position [115, 0]
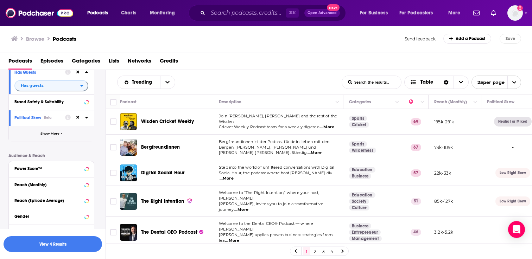
click at [64, 137] on button "Show More" at bounding box center [51, 134] width 85 height 16
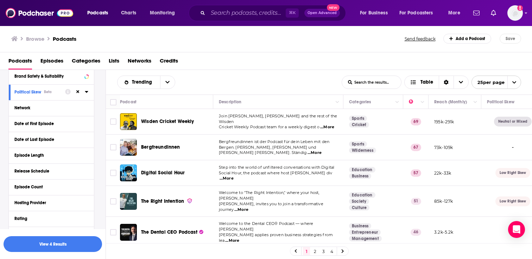
scroll to position [149, 0]
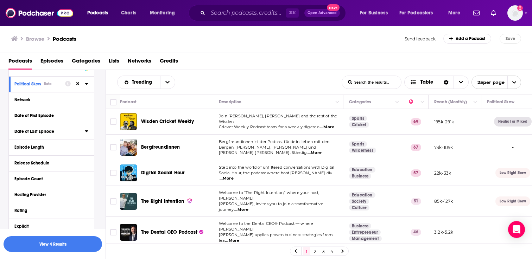
click at [37, 133] on div "Date of Last Episode" at bounding box center [47, 131] width 66 height 5
click at [81, 131] on button "Date of Last Episode" at bounding box center [49, 131] width 70 height 9
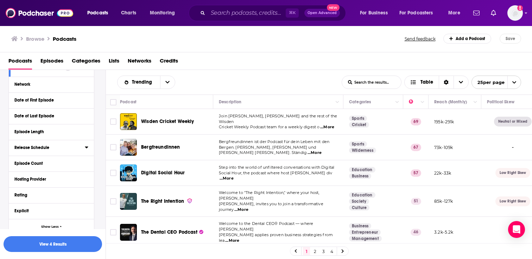
scroll to position [165, 0]
click at [51, 181] on div "Hosting Provider" at bounding box center [47, 178] width 66 height 5
click at [69, 177] on div "Hosting Provider" at bounding box center [47, 178] width 66 height 5
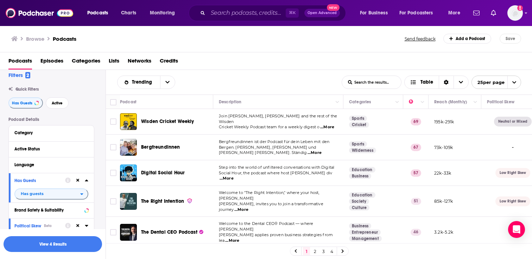
scroll to position [3, 0]
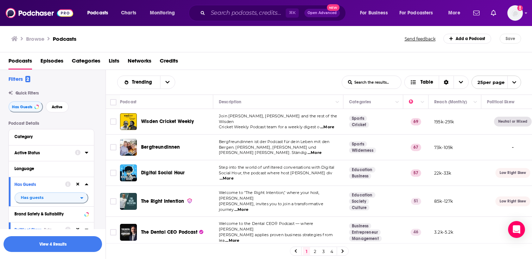
click at [59, 152] on div "Active Status" at bounding box center [42, 153] width 56 height 5
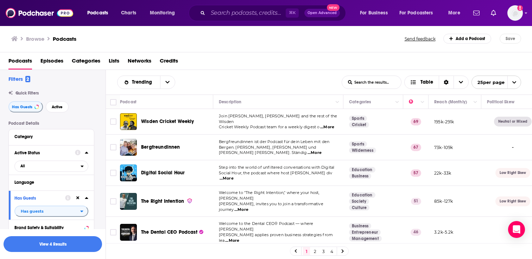
scroll to position [27, 0]
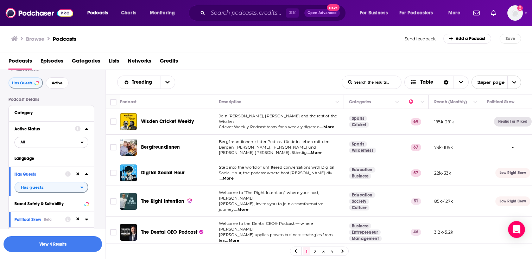
click at [40, 147] on span "All" at bounding box center [48, 142] width 66 height 9
click at [38, 165] on span "Active" at bounding box center [36, 166] width 36 height 4
click at [48, 115] on div "Category" at bounding box center [47, 112] width 66 height 5
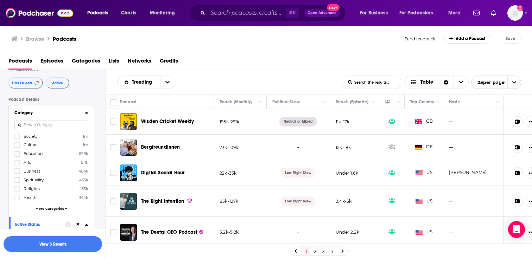
scroll to position [0, 227]
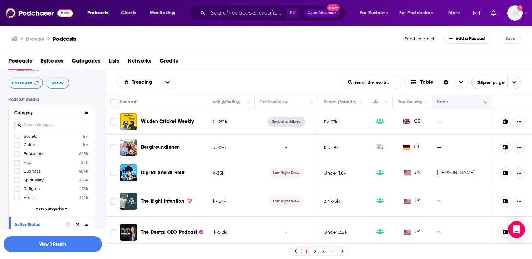
click at [474, 103] on button "Move" at bounding box center [460, 102] width 49 height 8
click at [487, 103] on icon "Column Actions" at bounding box center [486, 102] width 4 height 2
click at [451, 143] on div at bounding box center [266, 129] width 532 height 259
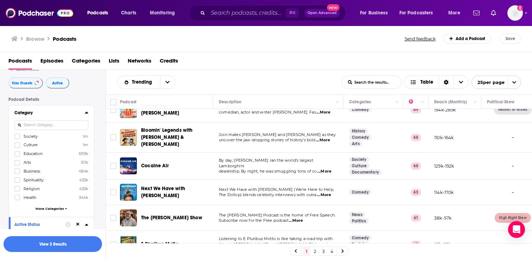
scroll to position [301, 0]
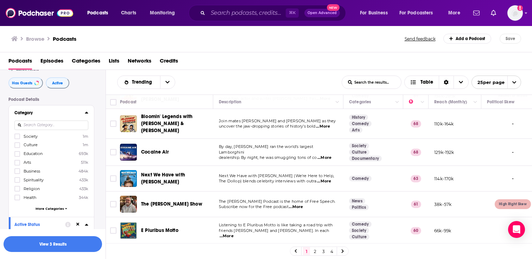
click at [86, 113] on icon at bounding box center [86, 113] width 3 height 2
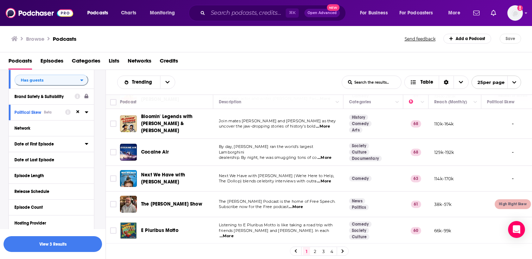
scroll to position [137, 0]
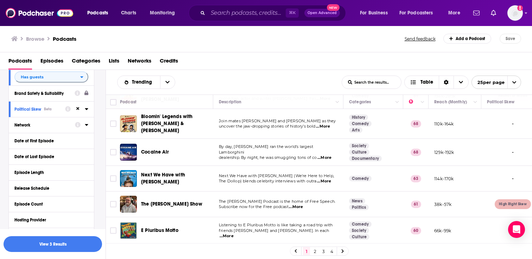
click at [30, 126] on div "Network" at bounding box center [42, 125] width 56 height 5
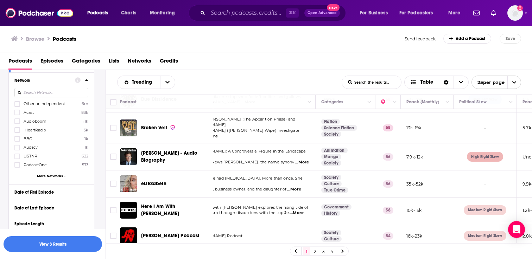
scroll to position [190, 0]
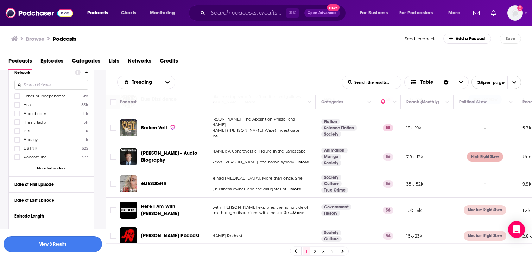
click at [49, 240] on button "View 3 Results" at bounding box center [53, 244] width 99 height 16
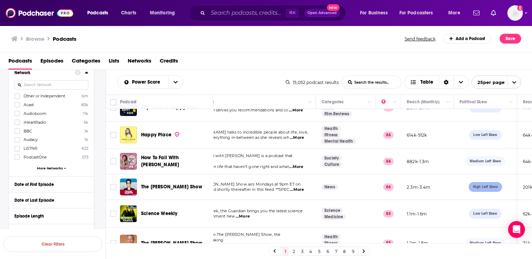
scroll to position [522, 27]
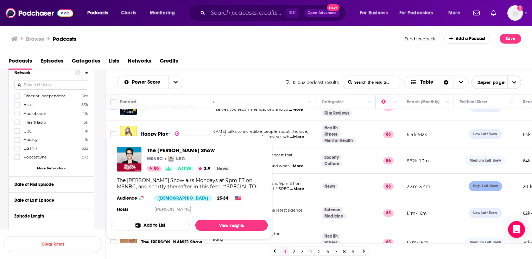
click at [155, 179] on div "The Rachel Maddow Show airs Mondays at 9pm ET on MSNBC, and shortly thereafter …" at bounding box center [189, 183] width 145 height 13
click at [167, 148] on span "The Rachel Maddow Show" at bounding box center [189, 150] width 84 height 7
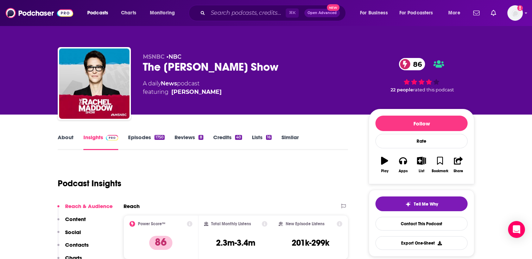
scroll to position [24, 0]
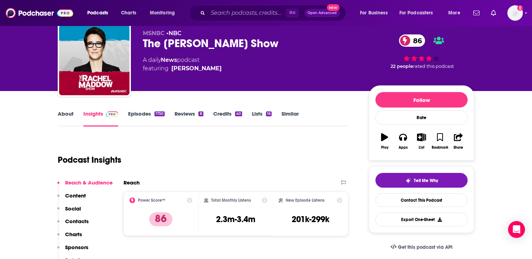
click at [145, 115] on link "Episodes 1750" at bounding box center [146, 118] width 37 height 16
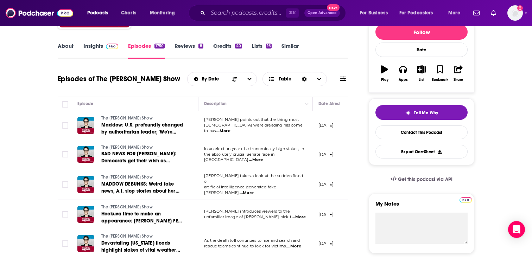
scroll to position [86, 0]
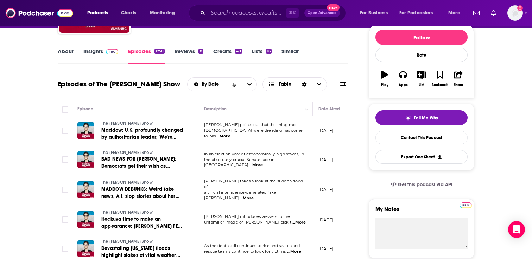
click at [296, 48] on link "Similar" at bounding box center [289, 56] width 17 height 16
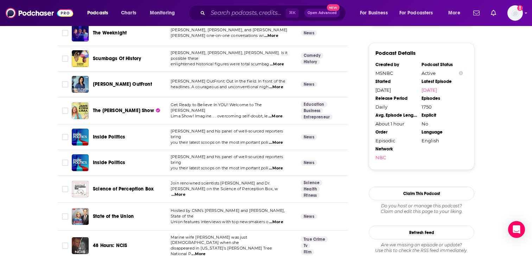
scroll to position [812, 0]
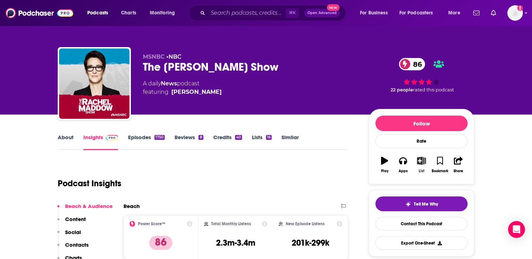
click at [423, 164] on icon "button" at bounding box center [421, 161] width 9 height 8
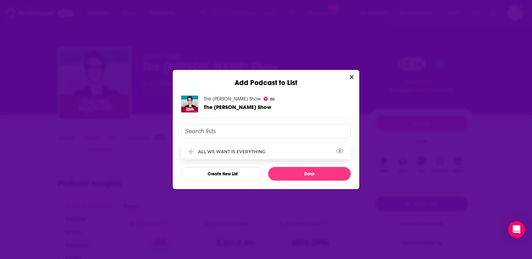
click at [242, 152] on div "ALL WE WANT IS EVERYTHING" at bounding box center [233, 151] width 71 height 5
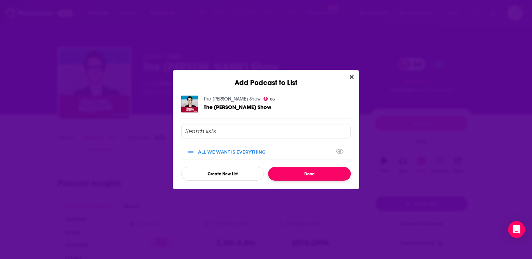
click at [295, 172] on button "Done" at bounding box center [309, 174] width 83 height 14
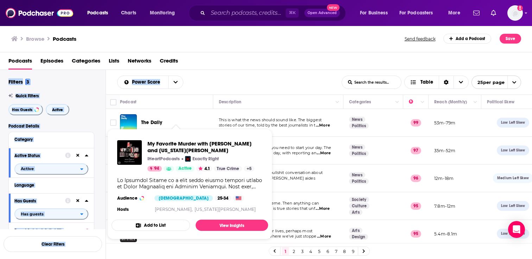
click at [240, 70] on div "Browse Podcasts Send feedback Add a Podcast Save Podcasts Episodes Categories L…" at bounding box center [266, 142] width 532 height 234
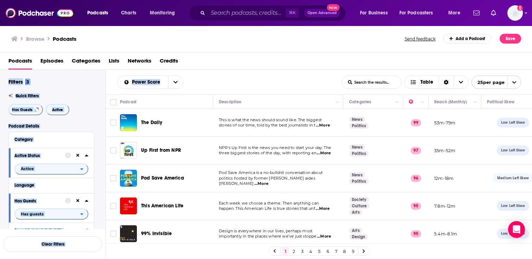
click at [232, 81] on div "Power Score List Search Input Search the results... Table" at bounding box center [229, 82] width 224 height 13
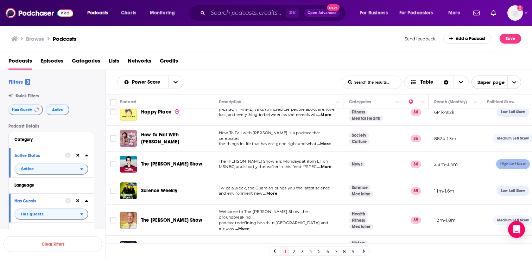
scroll to position [553, 0]
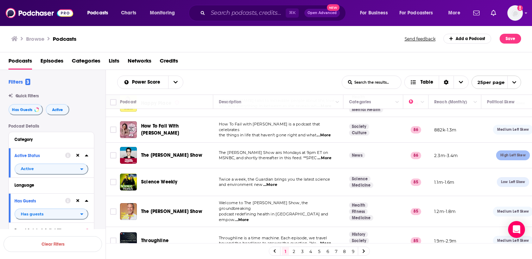
click at [293, 249] on link "2" at bounding box center [293, 251] width 7 height 8
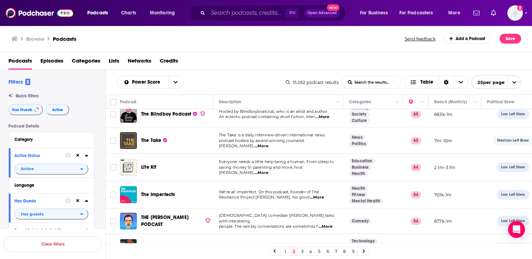
scroll to position [9, 0]
click at [268, 170] on span "...More" at bounding box center [261, 173] width 14 height 6
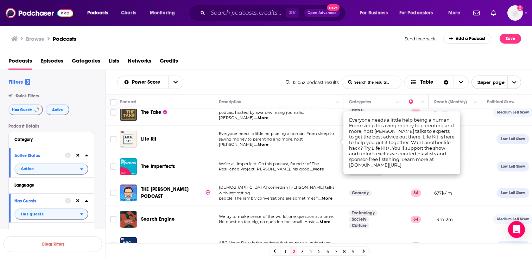
scroll to position [42, 0]
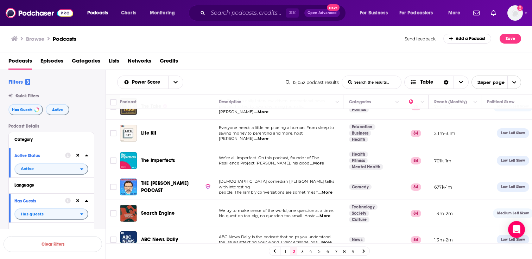
click at [324, 163] on span "...More" at bounding box center [317, 164] width 14 height 6
click at [249, 167] on td "We’re all imperfect. On this podcast, founder of The Resilience Project Hugh va…" at bounding box center [278, 160] width 130 height 27
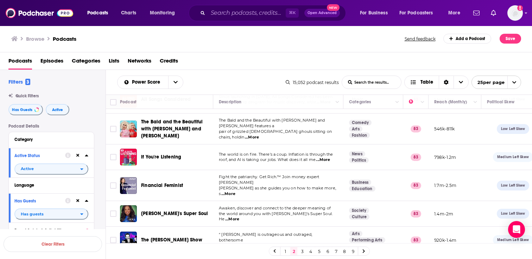
scroll to position [324, 0]
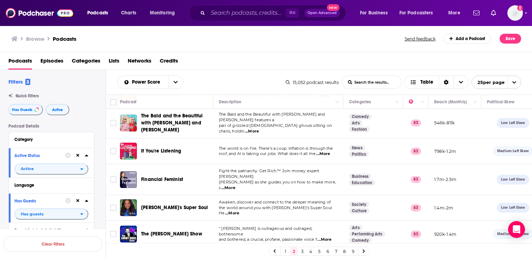
click at [327, 151] on span "...More" at bounding box center [323, 154] width 14 height 6
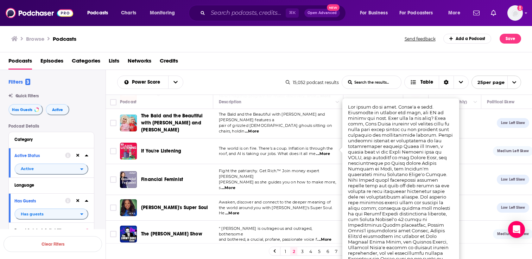
click at [288, 158] on td "The world is on fire. There's a coup. Inflation is through the roof, and AI is …" at bounding box center [278, 152] width 130 height 26
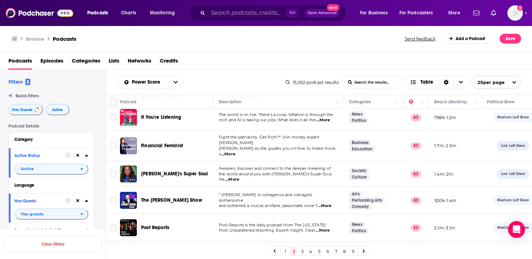
scroll to position [359, 0]
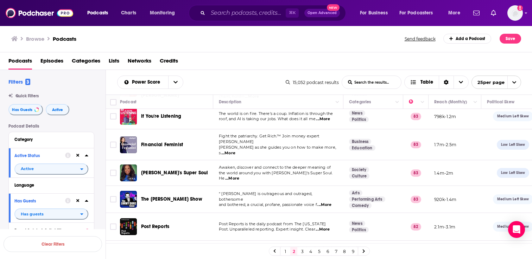
click at [239, 176] on span "...More" at bounding box center [232, 179] width 14 height 6
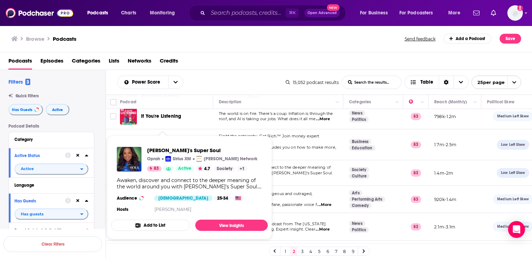
click at [160, 225] on button "Add to List" at bounding box center [150, 225] width 78 height 11
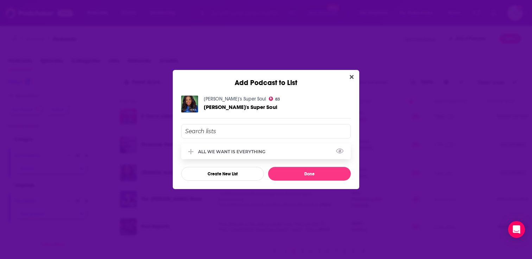
click at [272, 154] on div "ALL WE WANT IS EVERYTHING" at bounding box center [266, 151] width 170 height 15
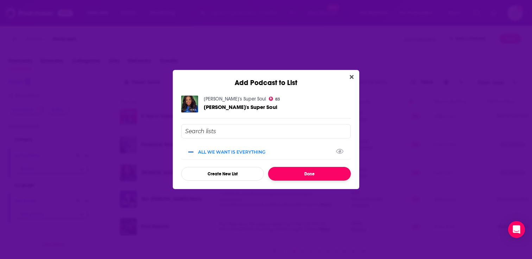
click at [290, 178] on button "Done" at bounding box center [309, 174] width 83 height 14
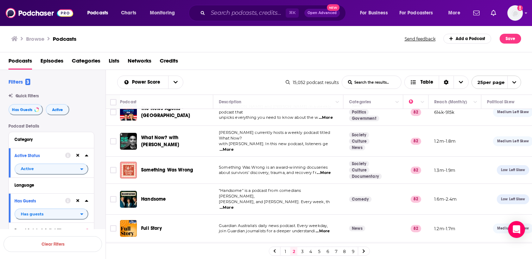
scroll to position [537, 0]
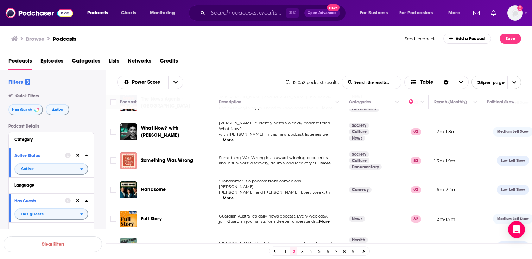
click at [302, 254] on link "3" at bounding box center [302, 251] width 7 height 8
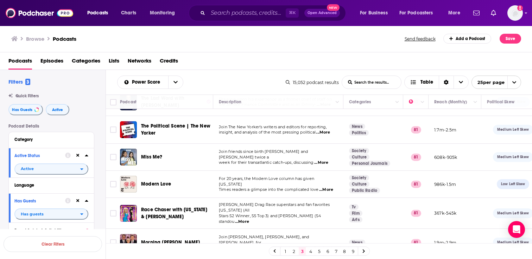
scroll to position [161, 0]
click at [327, 159] on span "...More" at bounding box center [321, 162] width 14 height 6
click at [304, 148] on span "Join friends since birth Lily Allen and Miquita Oliver twice a" at bounding box center [263, 153] width 89 height 11
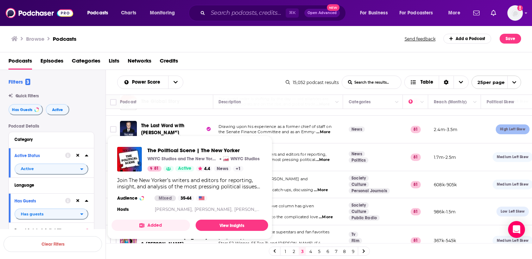
scroll to position [139, 0]
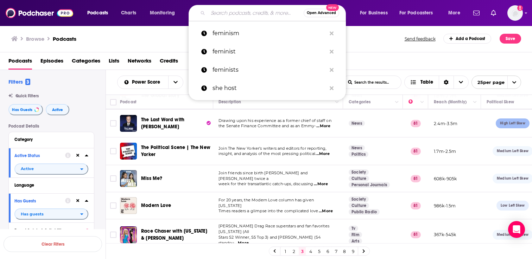
click at [223, 10] on input "Search podcasts, credits, & more..." at bounding box center [256, 12] width 96 height 11
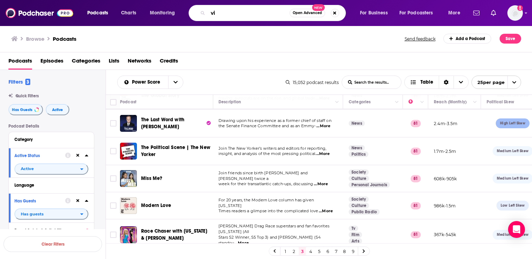
type input "v"
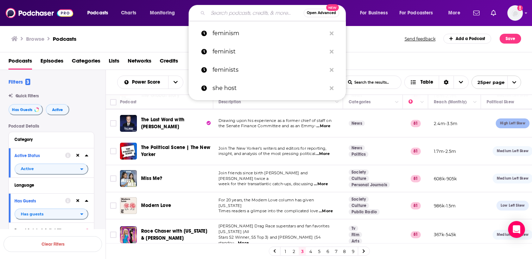
click at [123, 45] on div "Browse Podcasts Send feedback Add a Podcast Save" at bounding box center [266, 38] width 532 height 27
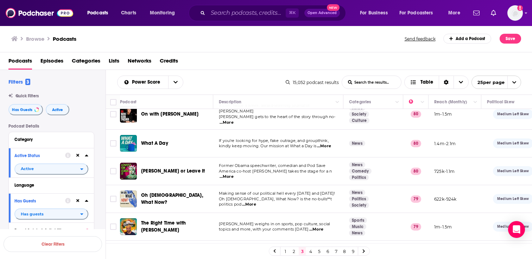
scroll to position [546, 0]
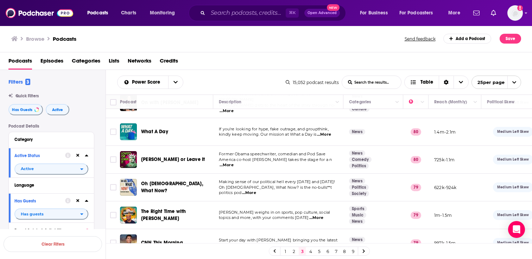
click at [309, 250] on link "4" at bounding box center [310, 251] width 7 height 8
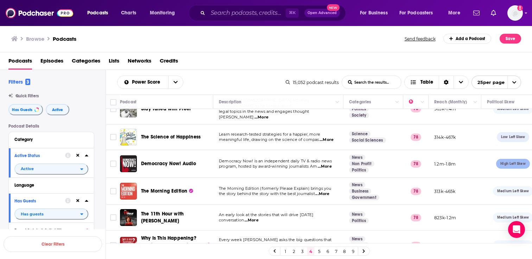
scroll to position [541, 0]
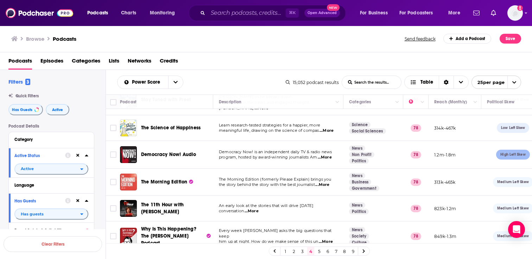
click at [317, 253] on link "5" at bounding box center [319, 251] width 7 height 8
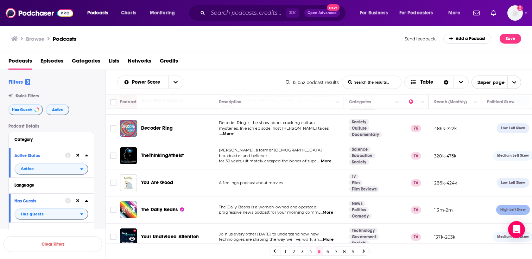
scroll to position [547, 0]
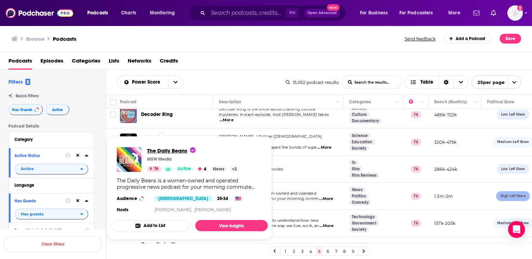
click at [164, 148] on span "The Daily Beans" at bounding box center [171, 150] width 49 height 7
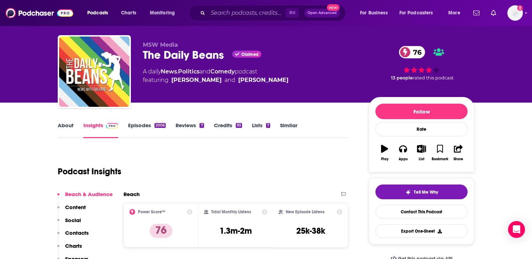
scroll to position [25, 0]
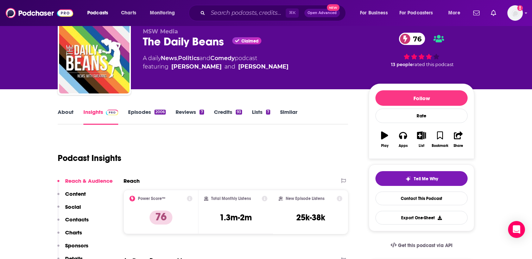
click at [69, 113] on link "About" at bounding box center [66, 117] width 16 height 16
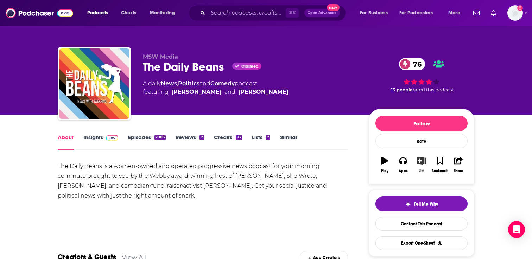
click at [419, 165] on icon "button" at bounding box center [421, 161] width 9 height 8
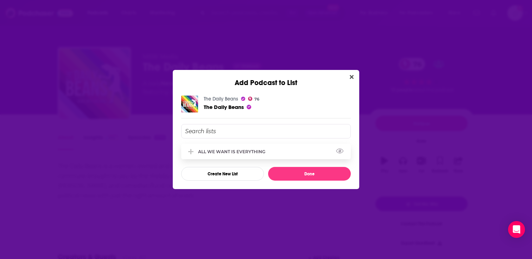
click at [239, 153] on div "ALL WE WANT IS EVERYTHING" at bounding box center [233, 151] width 71 height 5
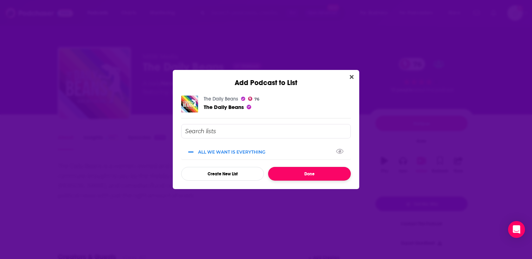
click at [287, 171] on button "Done" at bounding box center [309, 174] width 83 height 14
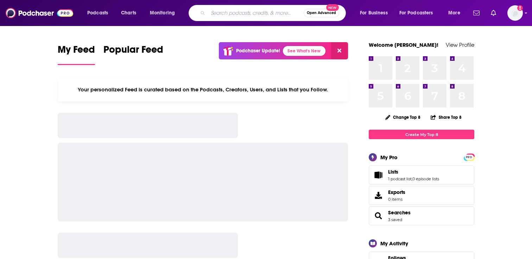
click at [234, 13] on input "Search podcasts, credits, & more..." at bounding box center [256, 12] width 96 height 11
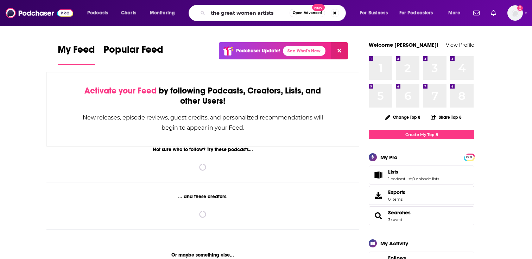
type input "the great women artists"
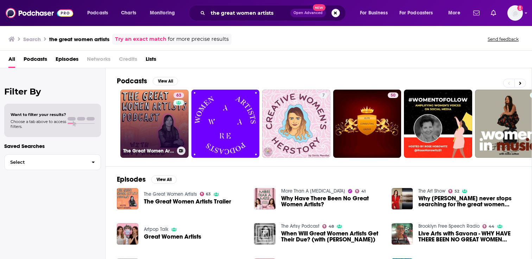
click at [160, 114] on link "63 The Great Women Artists" at bounding box center [154, 124] width 68 height 68
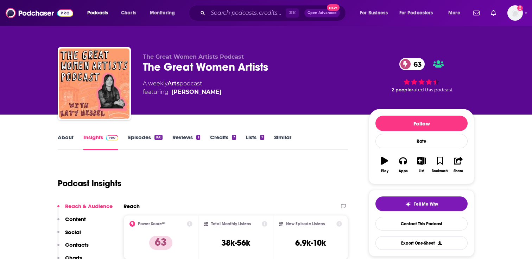
click at [68, 140] on link "About" at bounding box center [66, 142] width 16 height 16
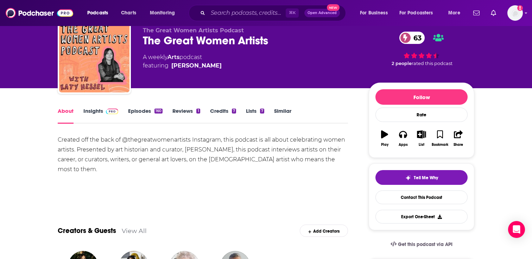
scroll to position [37, 0]
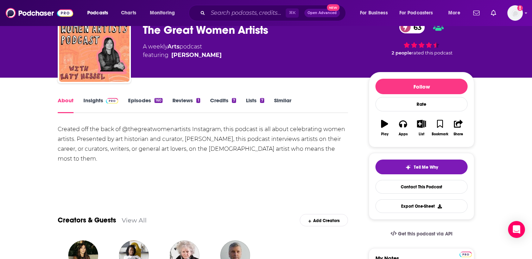
click at [148, 105] on link "Episodes 160" at bounding box center [145, 105] width 34 height 16
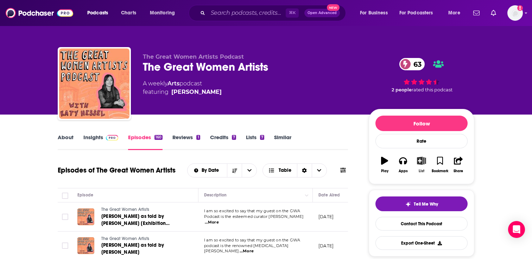
click at [420, 166] on button "List" at bounding box center [421, 164] width 18 height 25
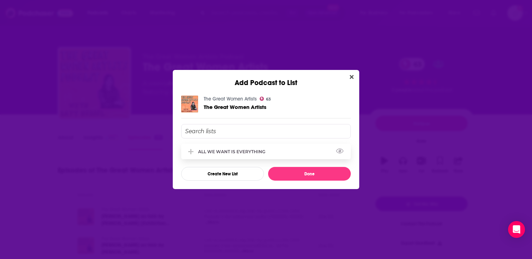
click at [233, 150] on div "ALL WE WANT IS EVERYTHING" at bounding box center [233, 151] width 71 height 5
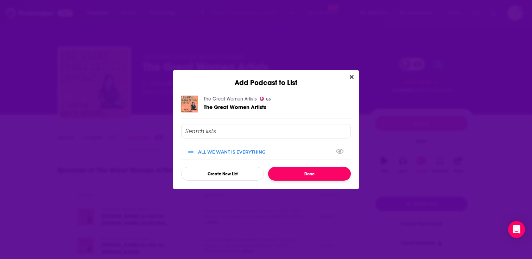
click at [300, 173] on button "Done" at bounding box center [309, 174] width 83 height 14
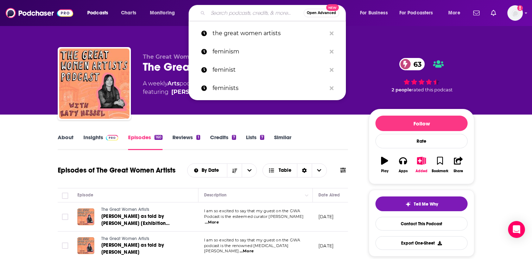
click at [227, 14] on input "Search podcasts, credits, & more..." at bounding box center [256, 12] width 96 height 11
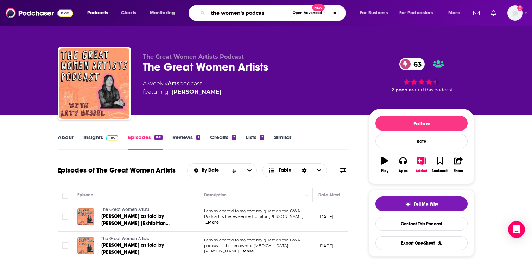
type input "the women's podcast"
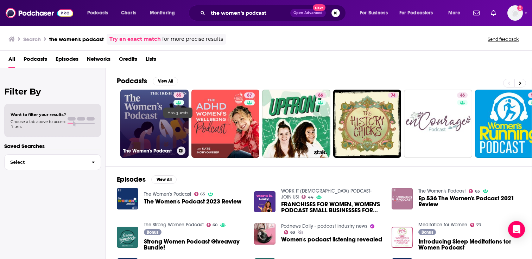
click at [178, 101] on icon at bounding box center [178, 103] width 5 height 4
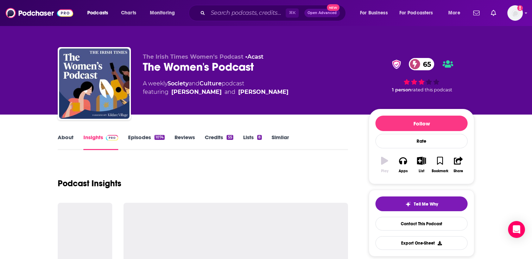
click at [142, 137] on link "Episodes 1074" at bounding box center [146, 142] width 37 height 16
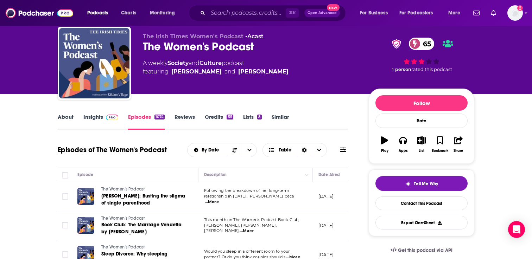
scroll to position [24, 0]
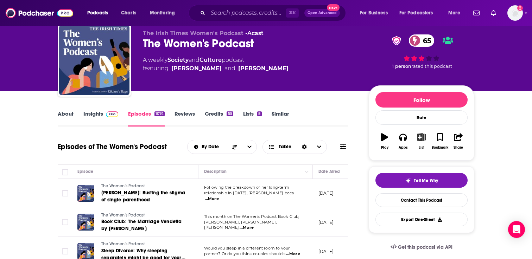
click at [424, 143] on button "List" at bounding box center [421, 141] width 18 height 25
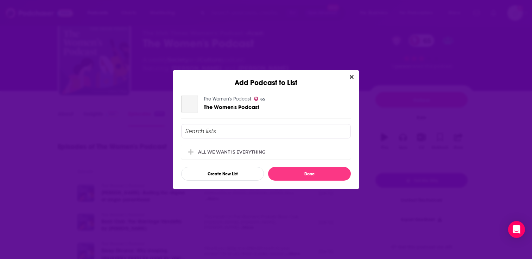
scroll to position [0, 0]
click at [273, 149] on div "ALL WE WANT IS EVERYTHING" at bounding box center [266, 151] width 170 height 15
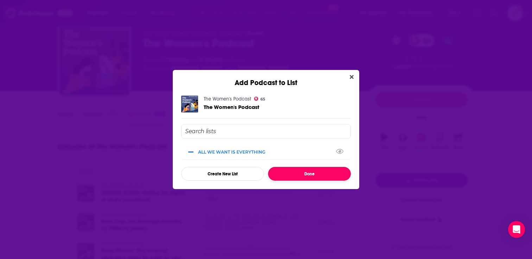
click at [299, 171] on button "Done" at bounding box center [309, 174] width 83 height 14
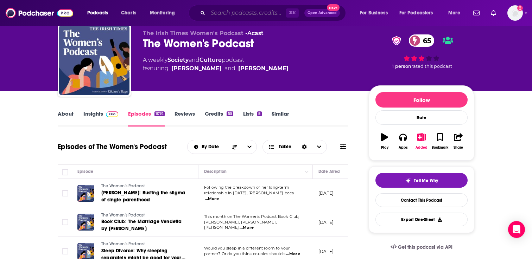
click at [240, 17] on input "Search podcasts, credits, & more..." at bounding box center [247, 12] width 78 height 11
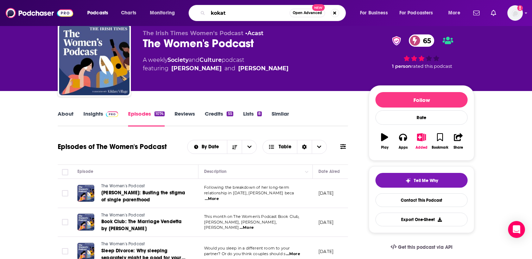
type input "kokatu"
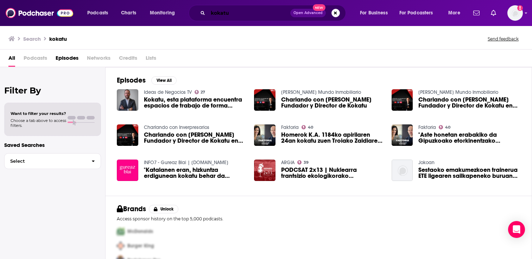
click at [256, 15] on input "kokatu" at bounding box center [249, 12] width 82 height 11
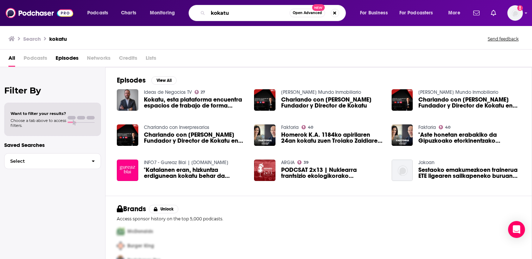
click at [256, 15] on input "kokatu" at bounding box center [249, 12] width 82 height 11
type input "equal time"
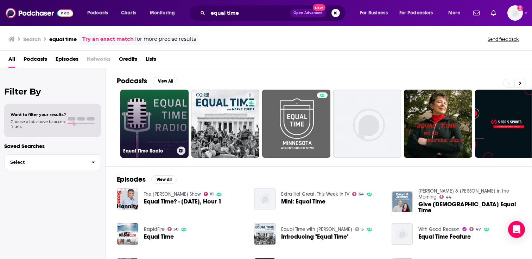
click at [149, 105] on link "Equal Time Radio" at bounding box center [154, 124] width 68 height 68
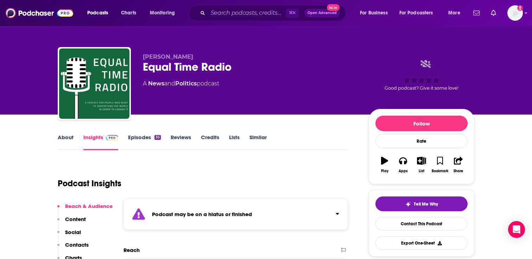
click at [72, 135] on link "About" at bounding box center [66, 142] width 16 height 16
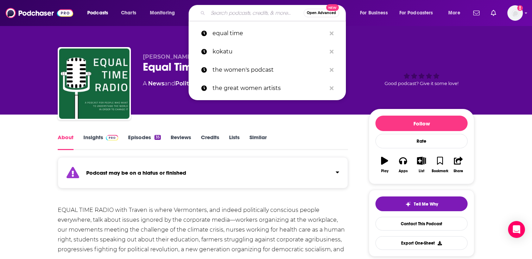
click at [240, 18] on input "Search podcasts, credits, & more..." at bounding box center [256, 12] width 96 height 11
click at [248, 36] on p "equal time" at bounding box center [270, 33] width 114 height 18
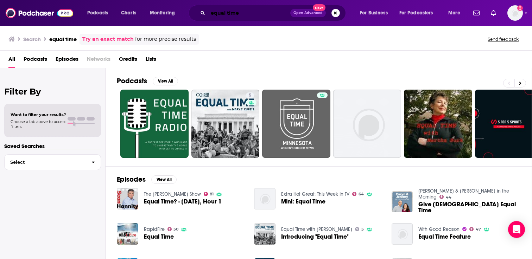
click at [262, 16] on input "equal time" at bounding box center [249, 12] width 82 height 11
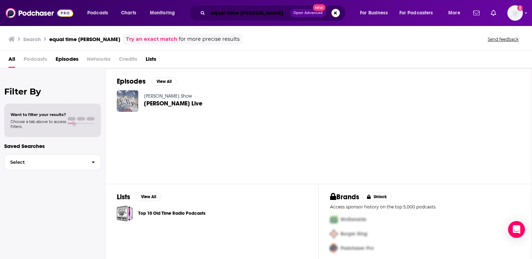
click at [277, 12] on input "equal time [PERSON_NAME]" at bounding box center [249, 12] width 82 height 11
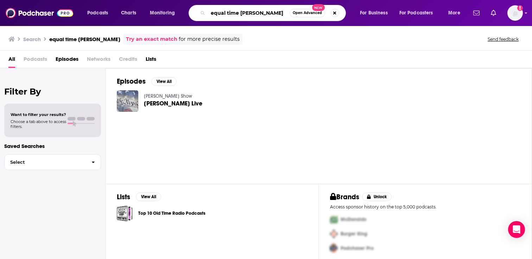
type input "equal time [PERSON_NAME]"
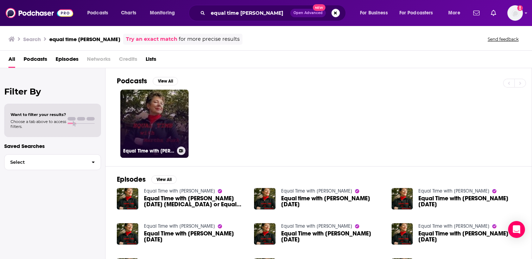
click at [154, 122] on link "Equal Time with [PERSON_NAME]" at bounding box center [154, 124] width 68 height 68
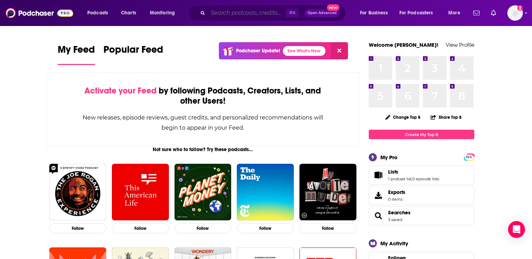
click at [216, 17] on input "Search podcasts, credits, & more..." at bounding box center [247, 12] width 78 height 11
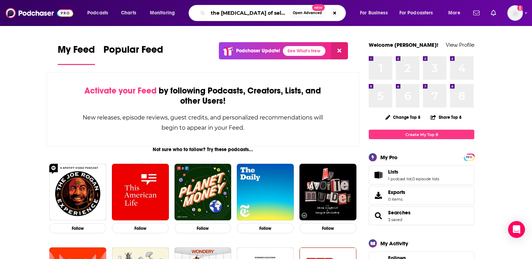
type input "the [MEDICAL_DATA] of self confidence"
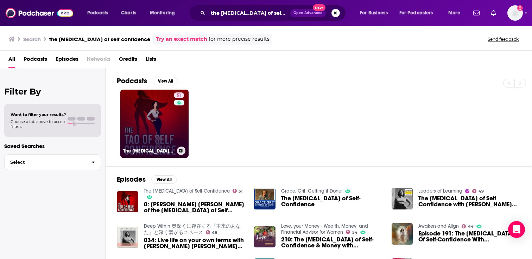
click at [155, 109] on link "51 The [MEDICAL_DATA] of Self-Confidence" at bounding box center [154, 124] width 68 height 68
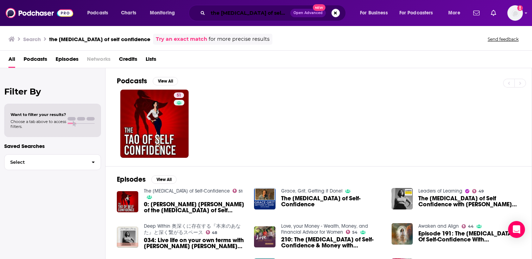
click at [256, 12] on input "the [MEDICAL_DATA] of self confidence" at bounding box center [249, 12] width 82 height 11
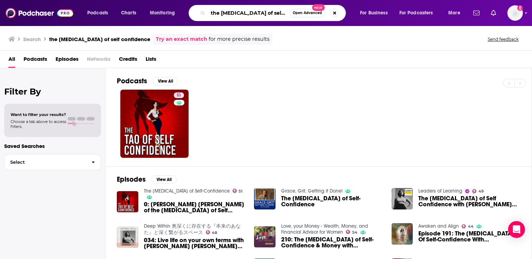
click at [256, 12] on input "the [MEDICAL_DATA] of self confidence" at bounding box center [249, 12] width 82 height 11
type input "I'M ABSOLUTELY FINE"
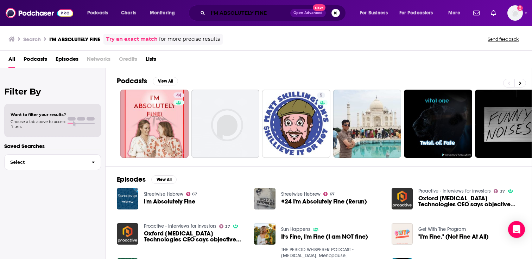
click at [274, 10] on input "I'M ABSOLUTELY FINE" at bounding box center [249, 12] width 82 height 11
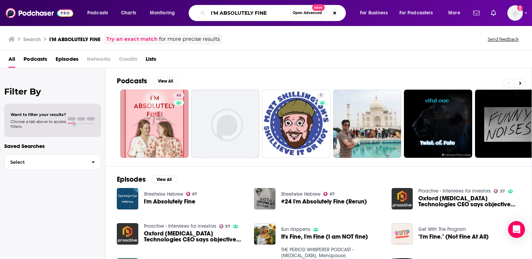
click at [273, 10] on input "I'M ABSOLUTELY FINE" at bounding box center [249, 12] width 82 height 11
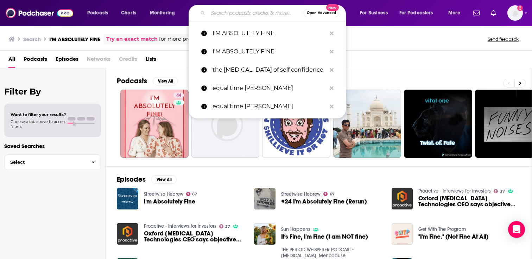
type input "s"
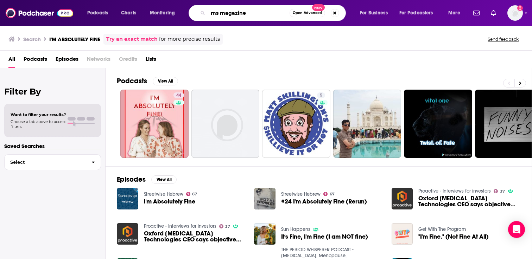
type input "ms magazine"
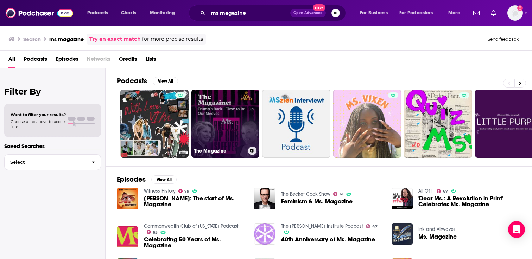
click at [235, 101] on link "The Magazine" at bounding box center [225, 124] width 68 height 68
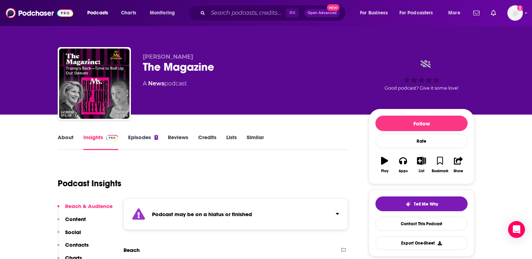
click at [71, 139] on link "About" at bounding box center [66, 142] width 16 height 16
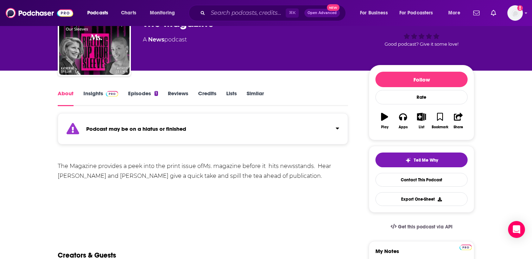
scroll to position [20, 0]
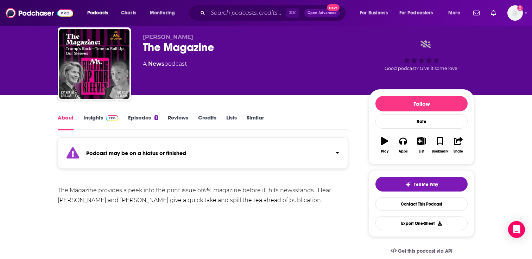
click at [104, 119] on span at bounding box center [110, 117] width 15 height 7
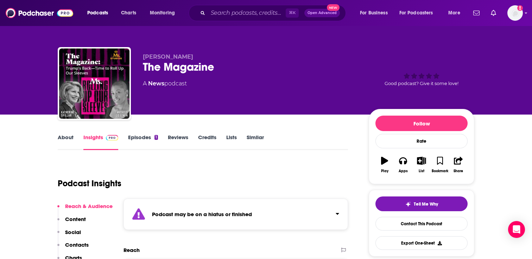
click at [141, 137] on link "Episodes 1" at bounding box center [143, 142] width 30 height 16
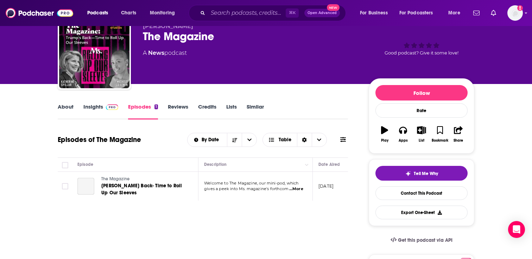
scroll to position [31, 0]
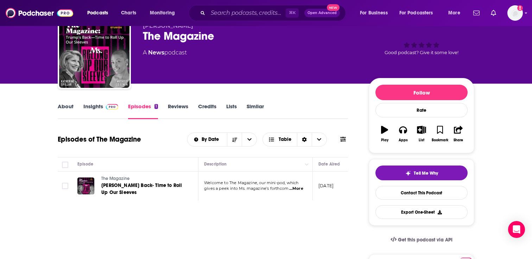
click at [299, 190] on span "...More" at bounding box center [296, 189] width 14 height 6
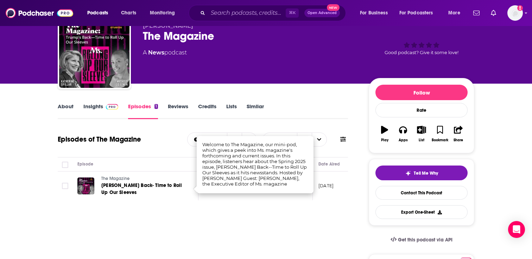
click at [181, 103] on link "Reviews" at bounding box center [178, 111] width 20 height 16
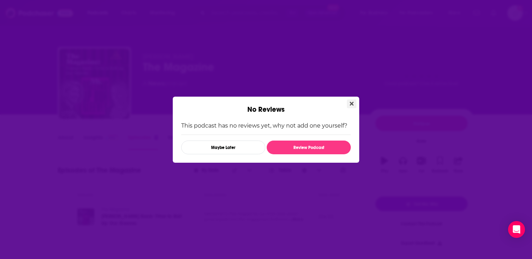
click at [352, 103] on icon "Close" at bounding box center [352, 104] width 4 height 4
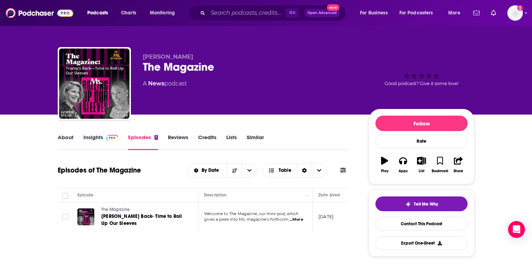
click at [203, 140] on link "Credits" at bounding box center [207, 142] width 18 height 16
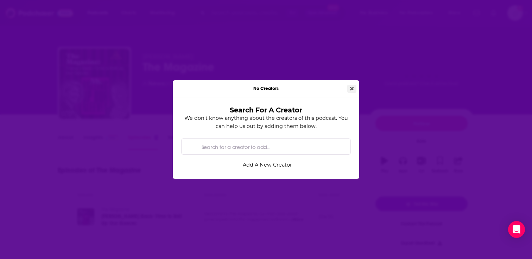
click at [350, 87] on button "Close" at bounding box center [351, 89] width 9 height 8
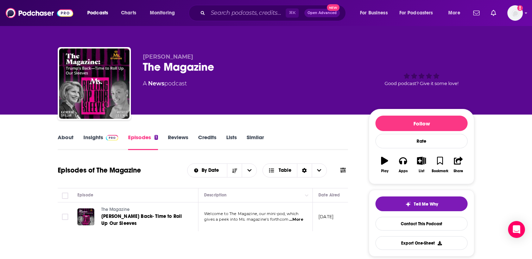
click at [94, 139] on link "Insights" at bounding box center [100, 142] width 35 height 16
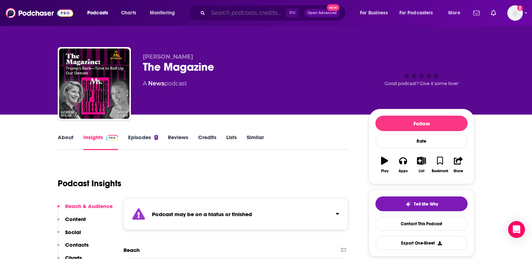
click at [234, 16] on input "Search podcasts, credits, & more..." at bounding box center [247, 12] width 78 height 11
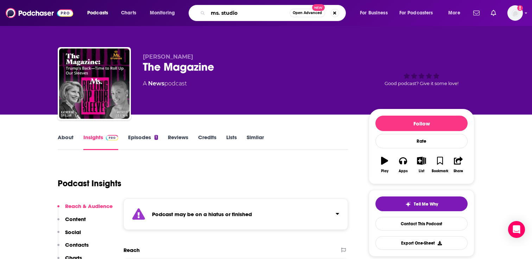
type input "ms. studios"
